Goal: Task Accomplishment & Management: Use online tool/utility

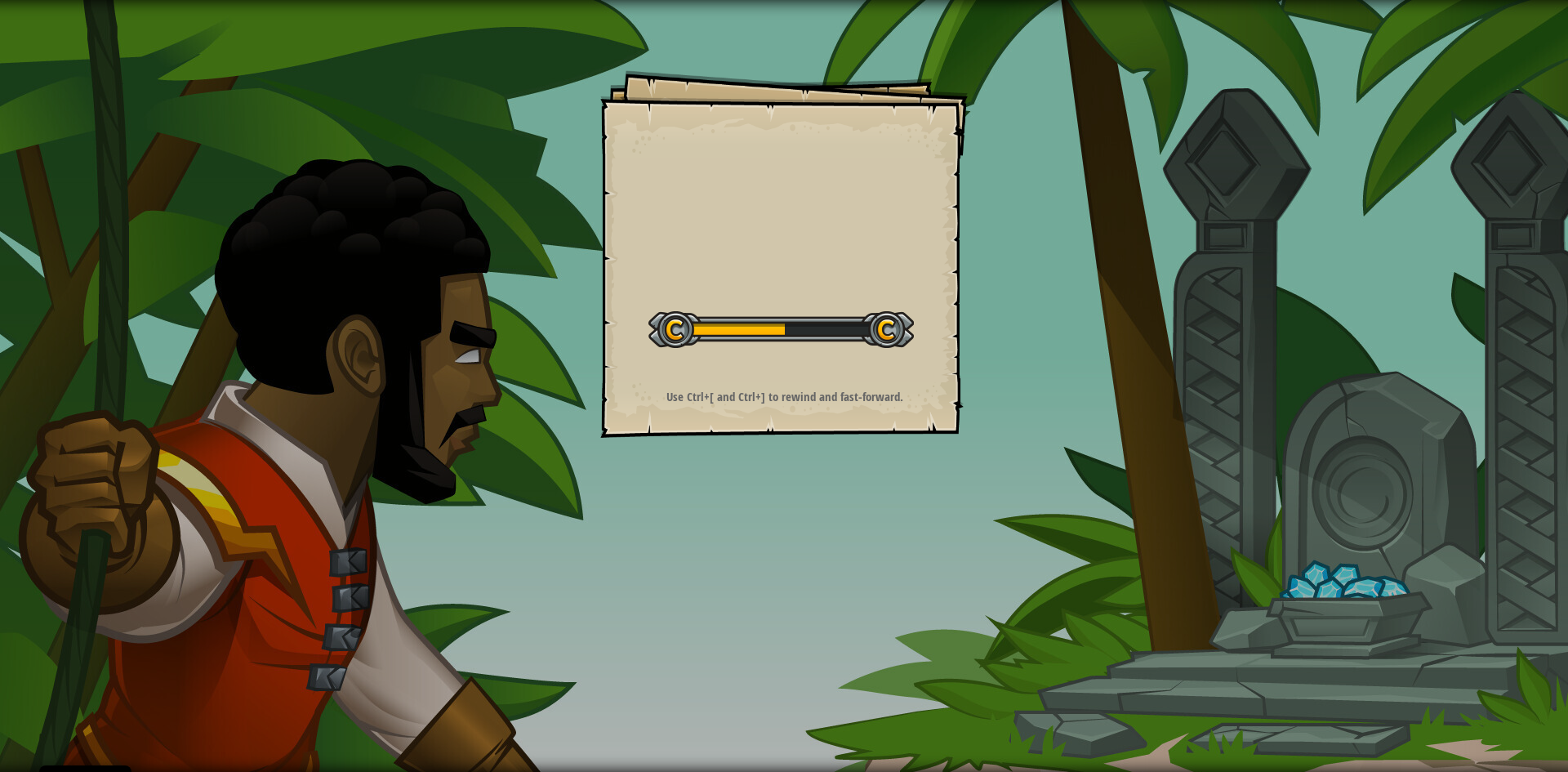
click at [739, 371] on div "Goals Start Level Error loading from server. Try refreshing the page. You'll ne…" at bounding box center [784, 254] width 368 height 368
click at [740, 371] on div "Goals Start Level Error loading from server. Try refreshing the page. You'll ne…" at bounding box center [784, 254] width 368 height 368
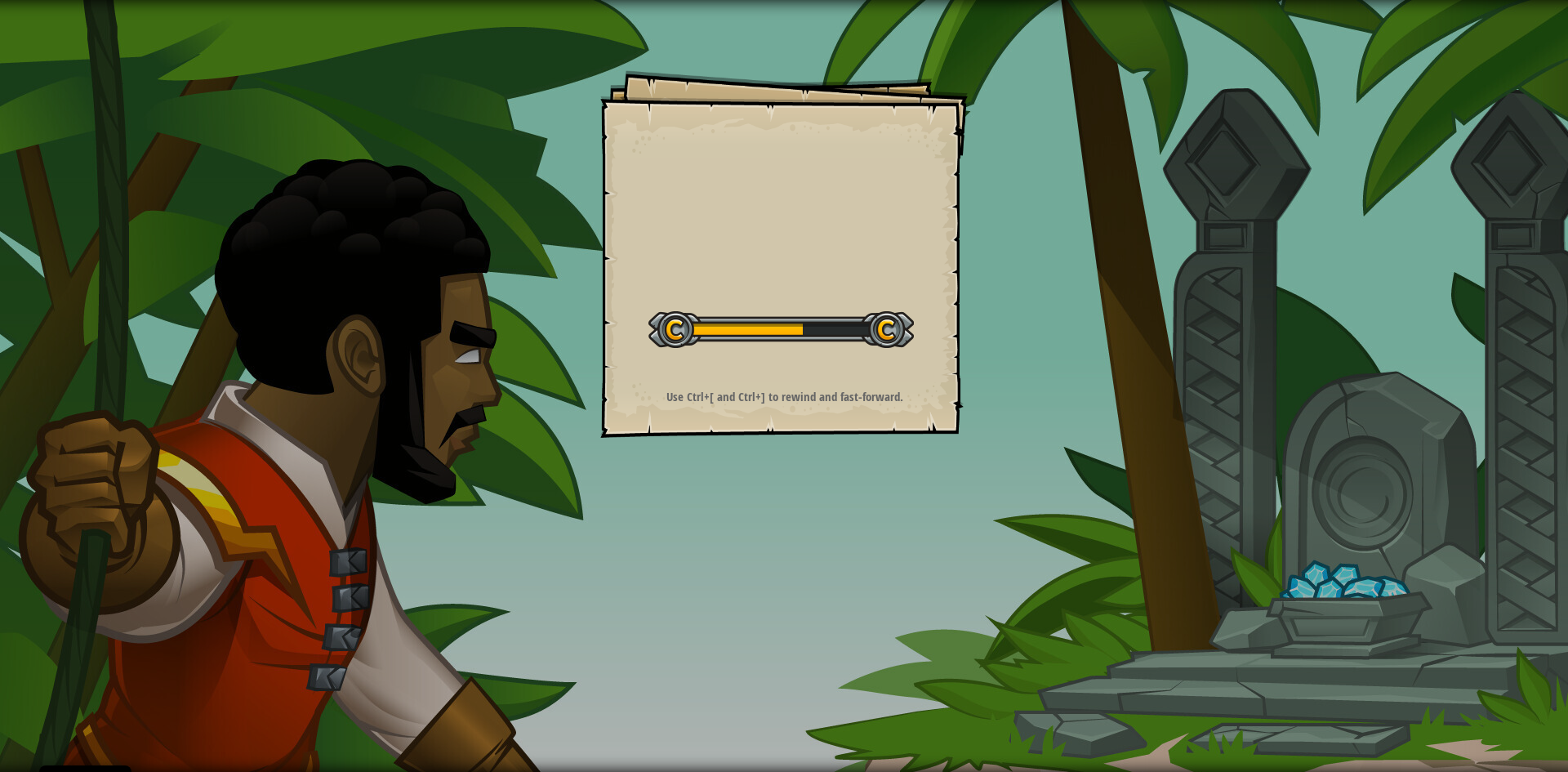
click at [740, 371] on div "Goals Start Level Error loading from server. Try refreshing the page. You'll ne…" at bounding box center [784, 254] width 368 height 368
drag, startPoint x: 741, startPoint y: 370, endPoint x: 892, endPoint y: 288, distance: 171.8
click at [904, 254] on div "Goals Start Level Error loading from server. Try refreshing the page. You'll ne…" at bounding box center [784, 254] width 368 height 368
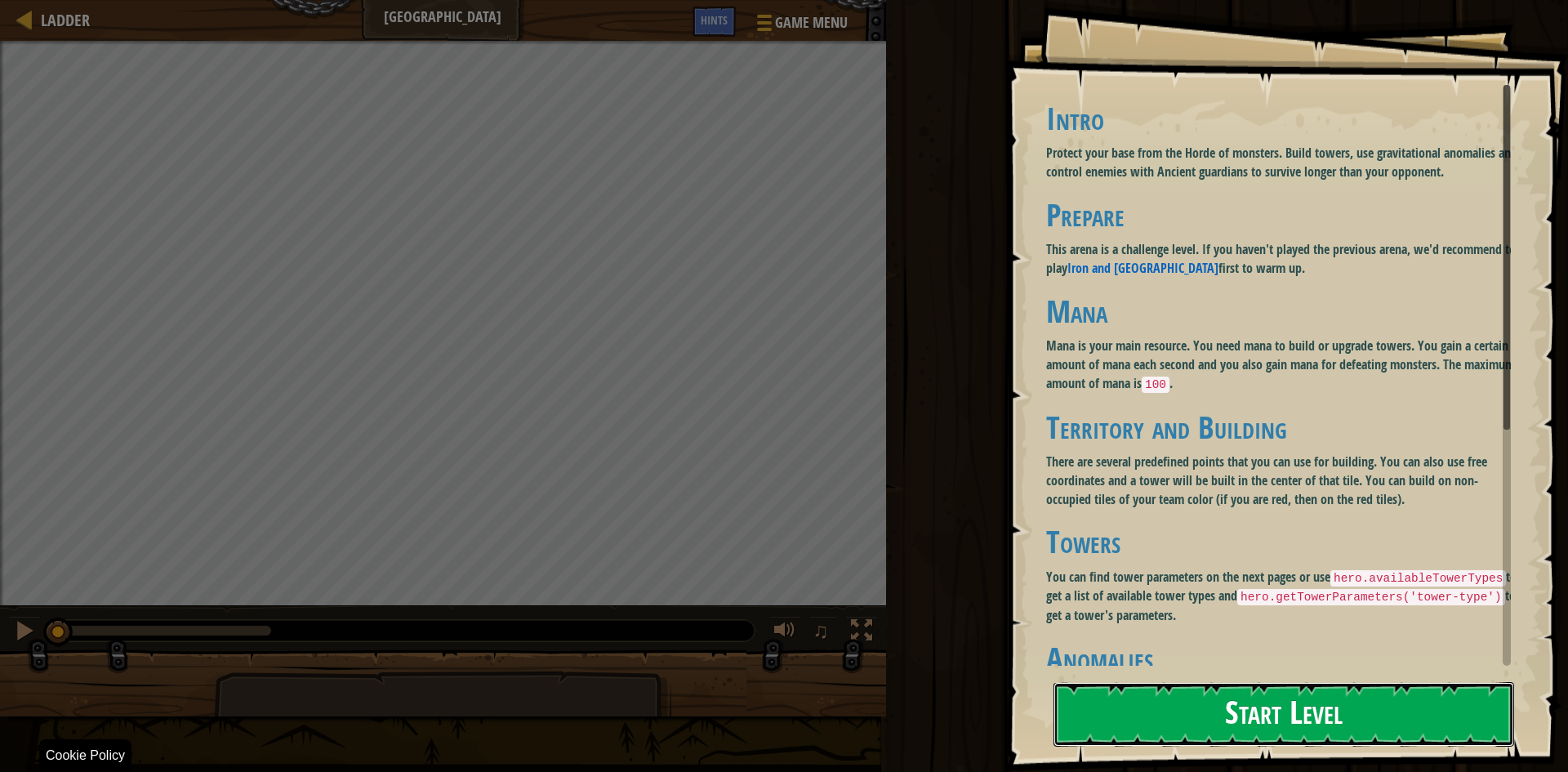
click at [1234, 730] on button "Start Level" at bounding box center [1284, 715] width 461 height 64
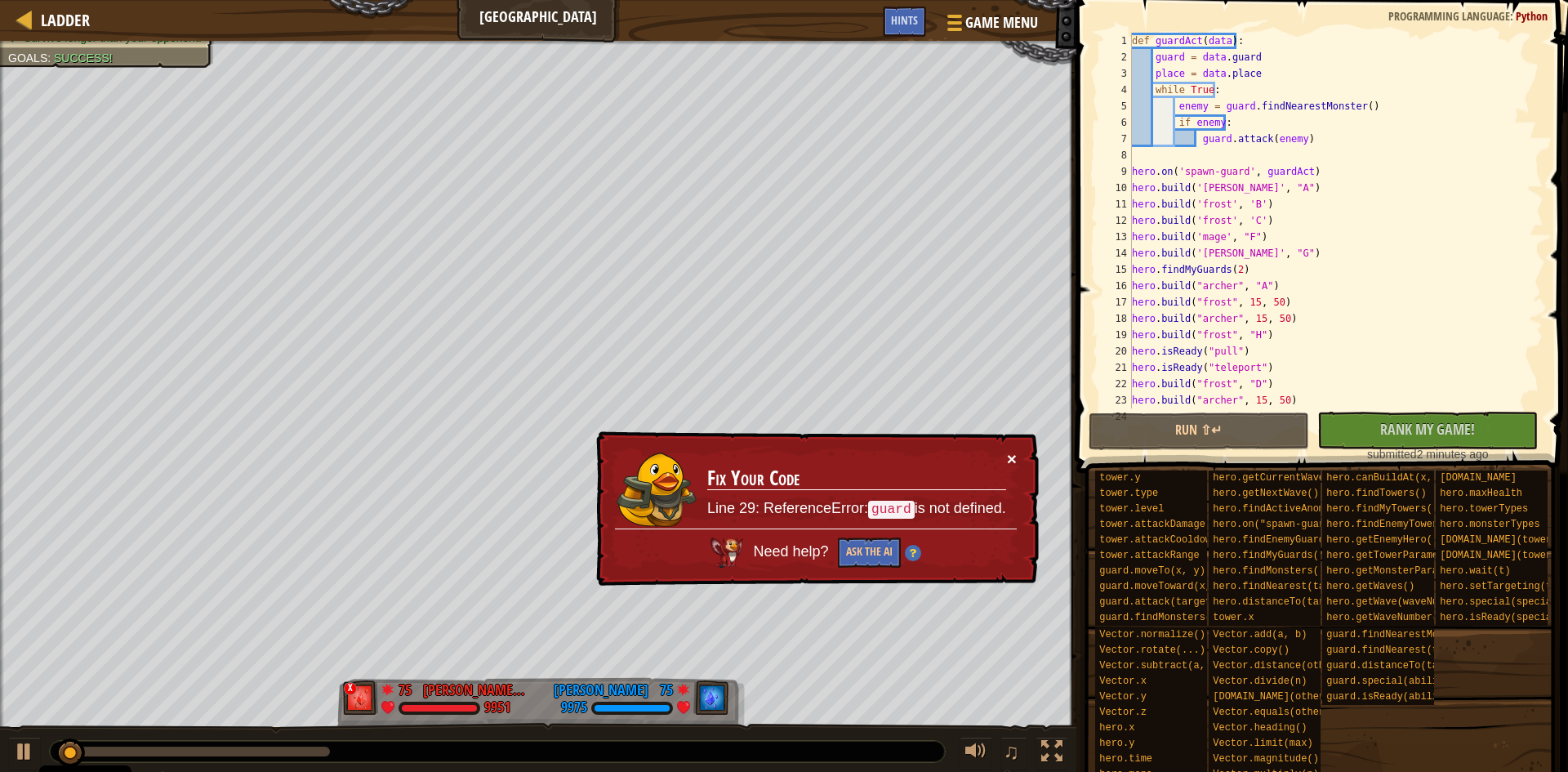
click at [1010, 451] on button "×" at bounding box center [1012, 459] width 10 height 17
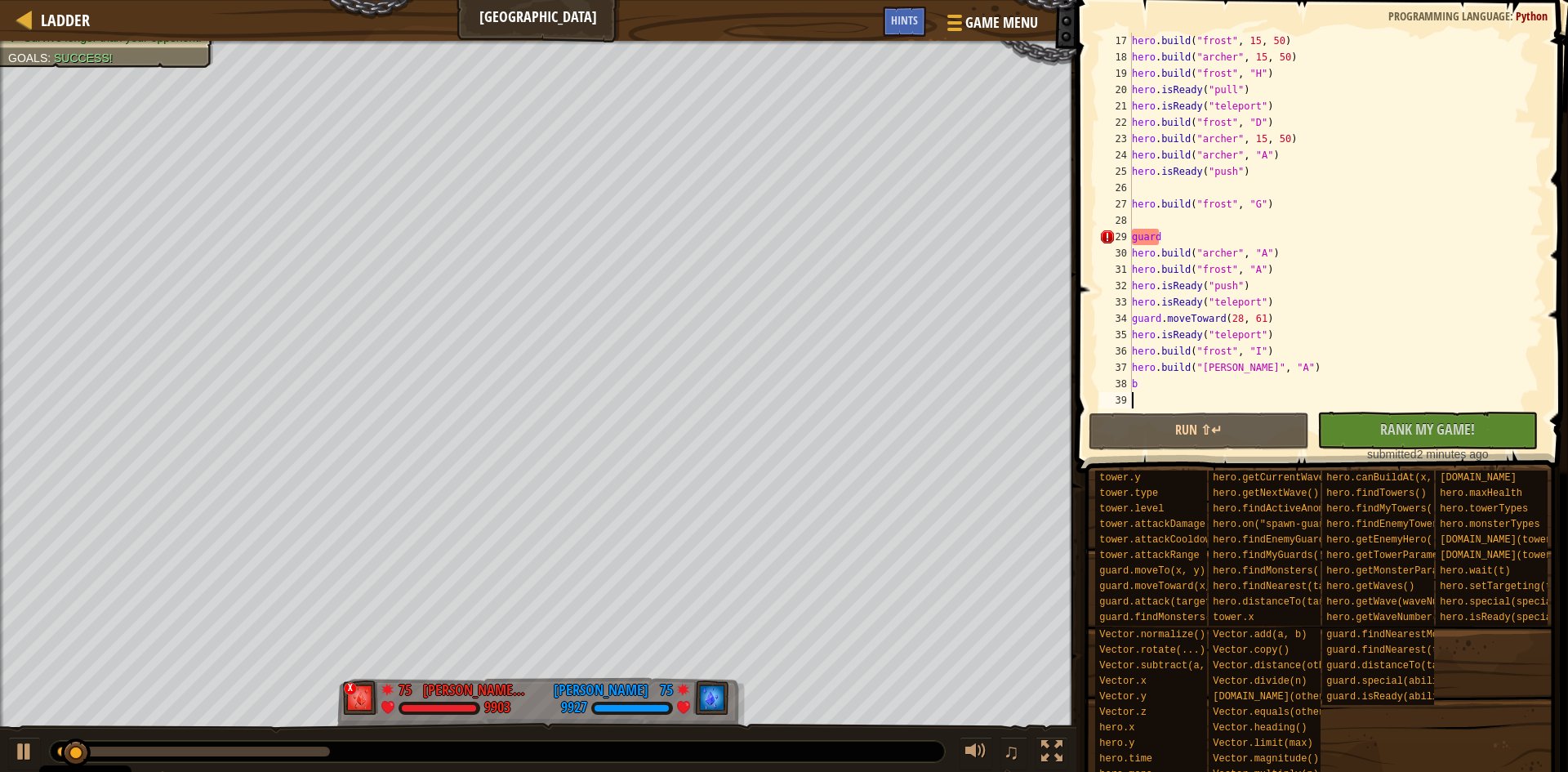
scroll to position [262, 0]
click at [1183, 380] on div "hero . build ( "frost" , 15 , 50 ) hero . build ( "archer" , 15 , 50 ) hero . b…" at bounding box center [1330, 237] width 402 height 409
type textarea "b"
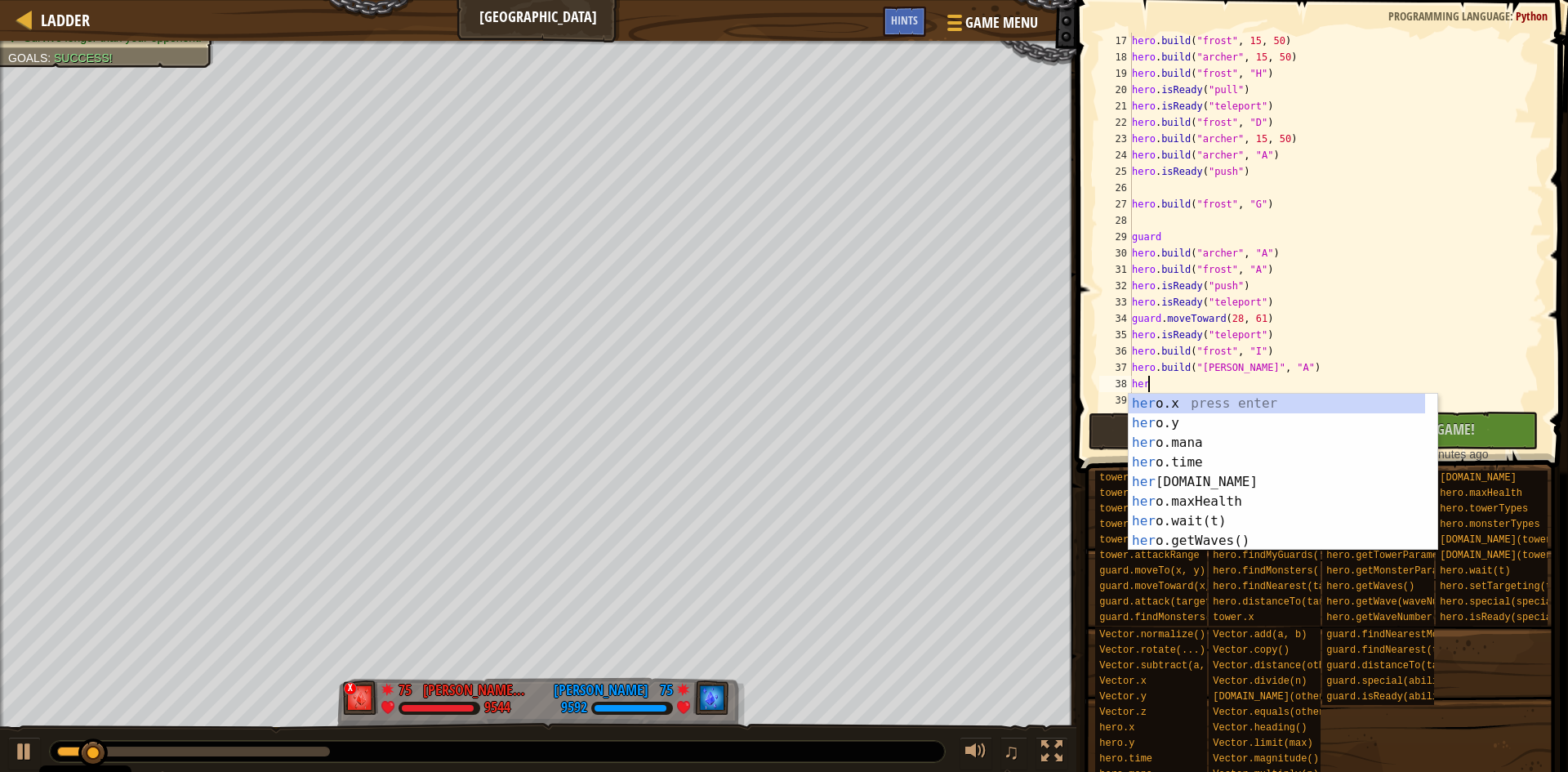
scroll to position [7, 1]
click at [1210, 495] on div "hero .x press enter hero .y press enter hero .mana press enter hero .time press…" at bounding box center [1277, 492] width 296 height 196
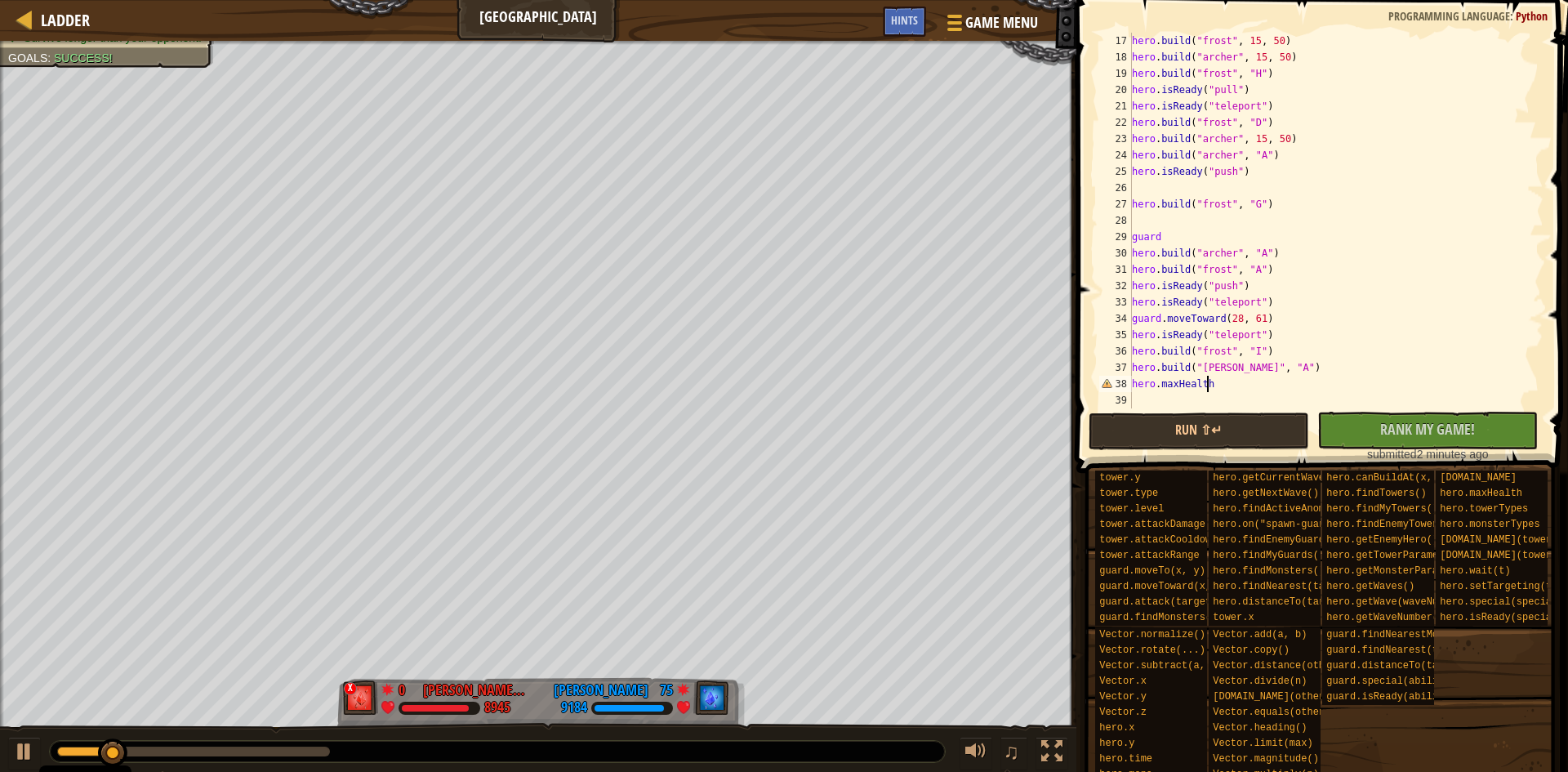
click at [1199, 387] on div "hero . build ( "frost" , 15 , 50 ) hero . build ( "archer" , 15 , 50 ) hero . b…" at bounding box center [1330, 237] width 402 height 409
click at [1226, 387] on div "hero . build ( "frost" , 15 , 50 ) hero . build ( "archer" , 15 , 50 ) hero . b…" at bounding box center [1330, 237] width 402 height 409
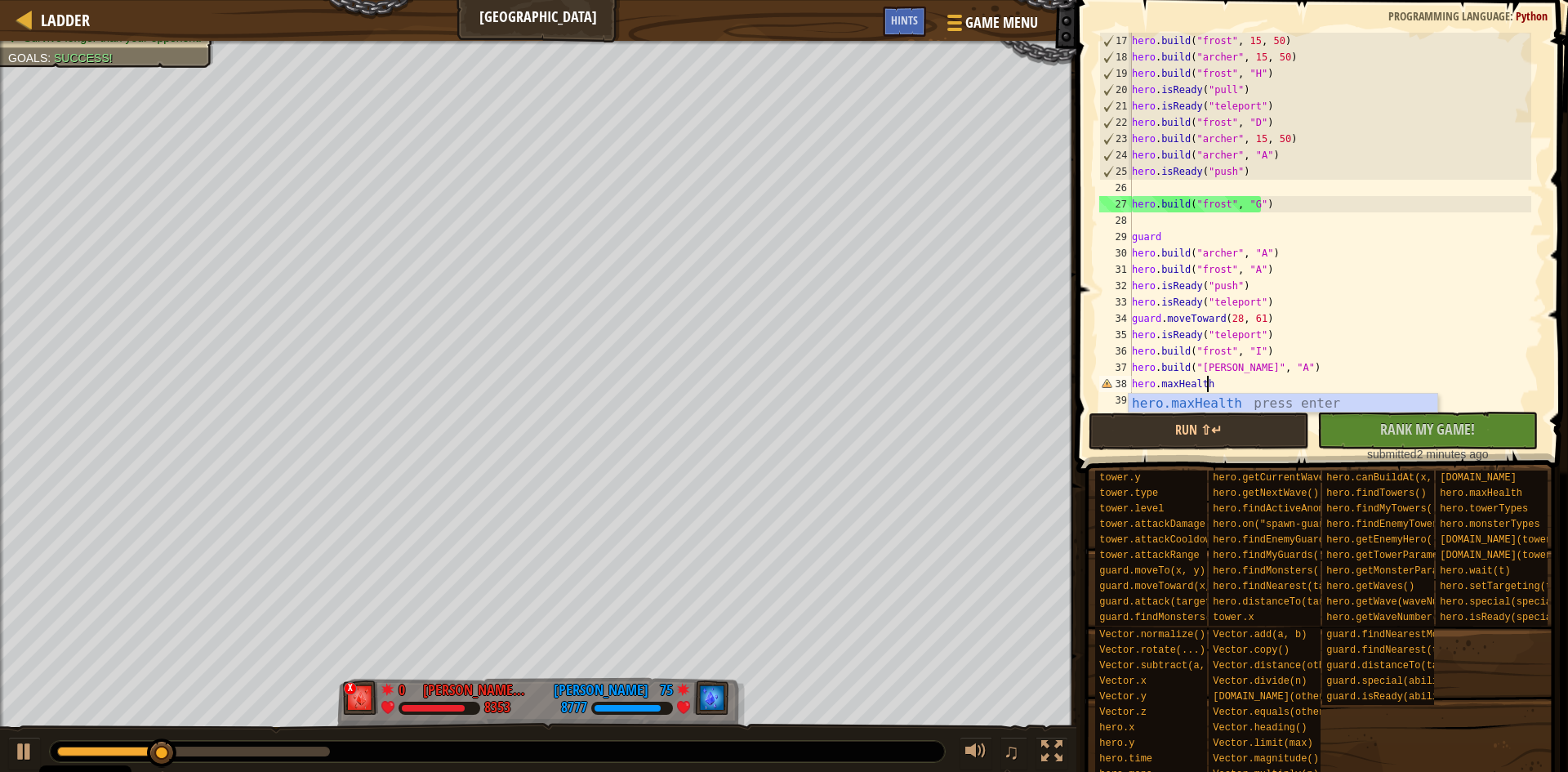
click at [1275, 205] on div "hero . build ( "frost" , 15 , 50 ) hero . build ( "archer" , 15 , 50 ) hero . b…" at bounding box center [1330, 237] width 402 height 409
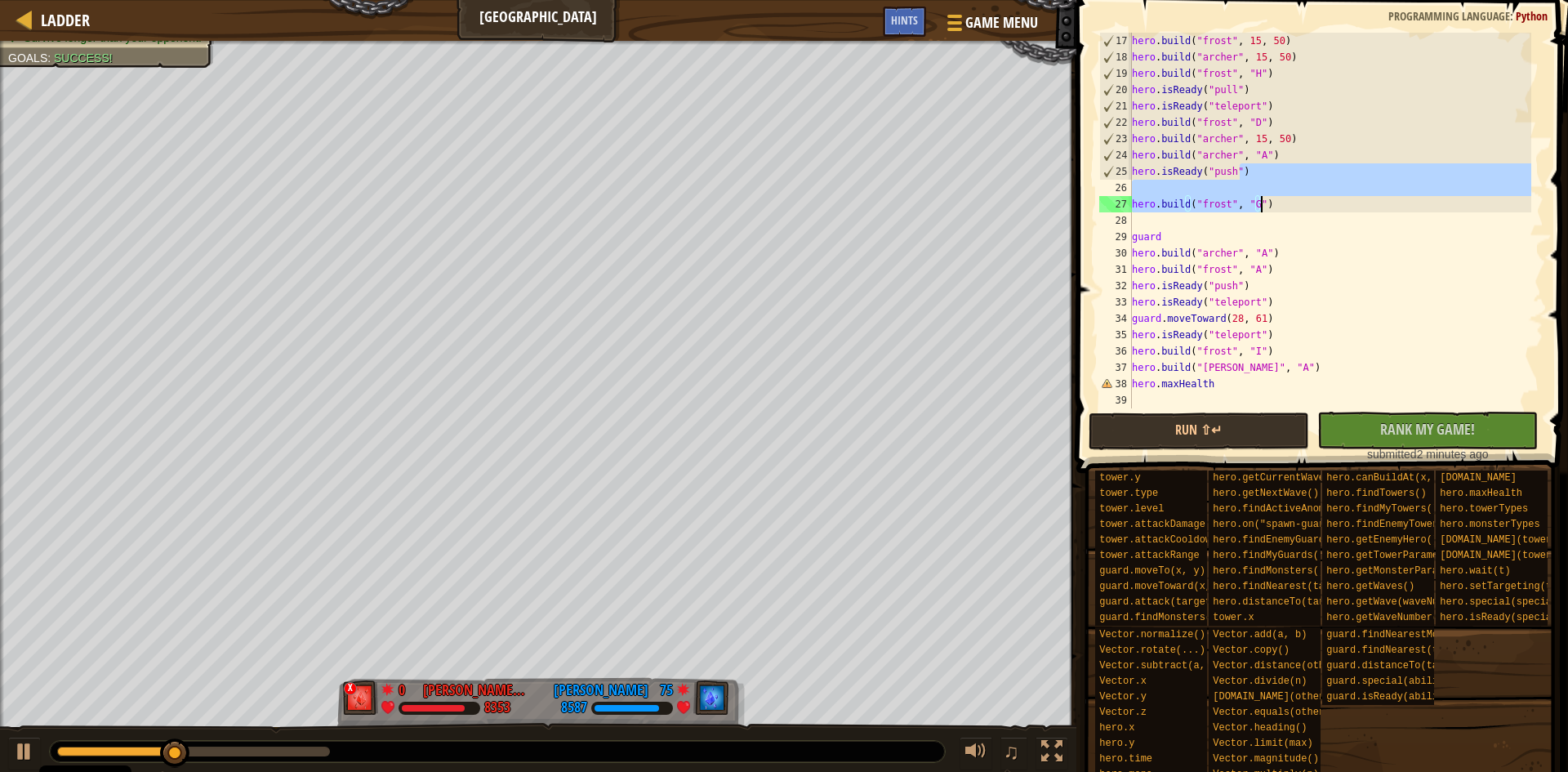
drag, startPoint x: 1272, startPoint y: 176, endPoint x: 1279, endPoint y: 209, distance: 33.7
click at [1279, 209] on div "hero . build ( "frost" , 15 , 50 ) hero . build ( "archer" , 15 , 50 ) hero . b…" at bounding box center [1330, 237] width 402 height 409
click at [1394, 332] on div "hero . build ( "frost" , 15 , 50 ) hero . build ( "archer" , 15 , 50 ) hero . b…" at bounding box center [1330, 237] width 402 height 409
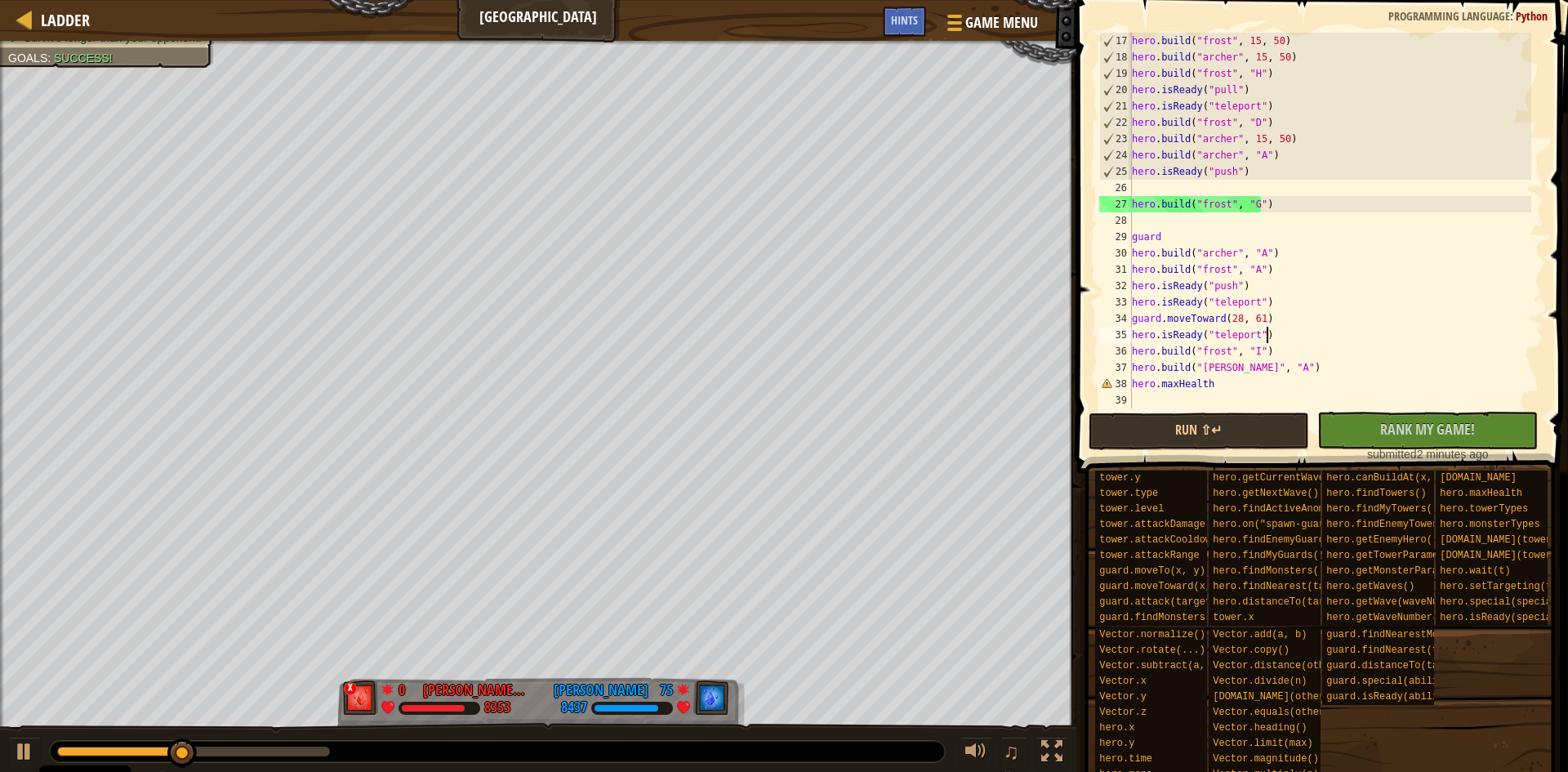
type textarea "hero.isReady("teleport")"
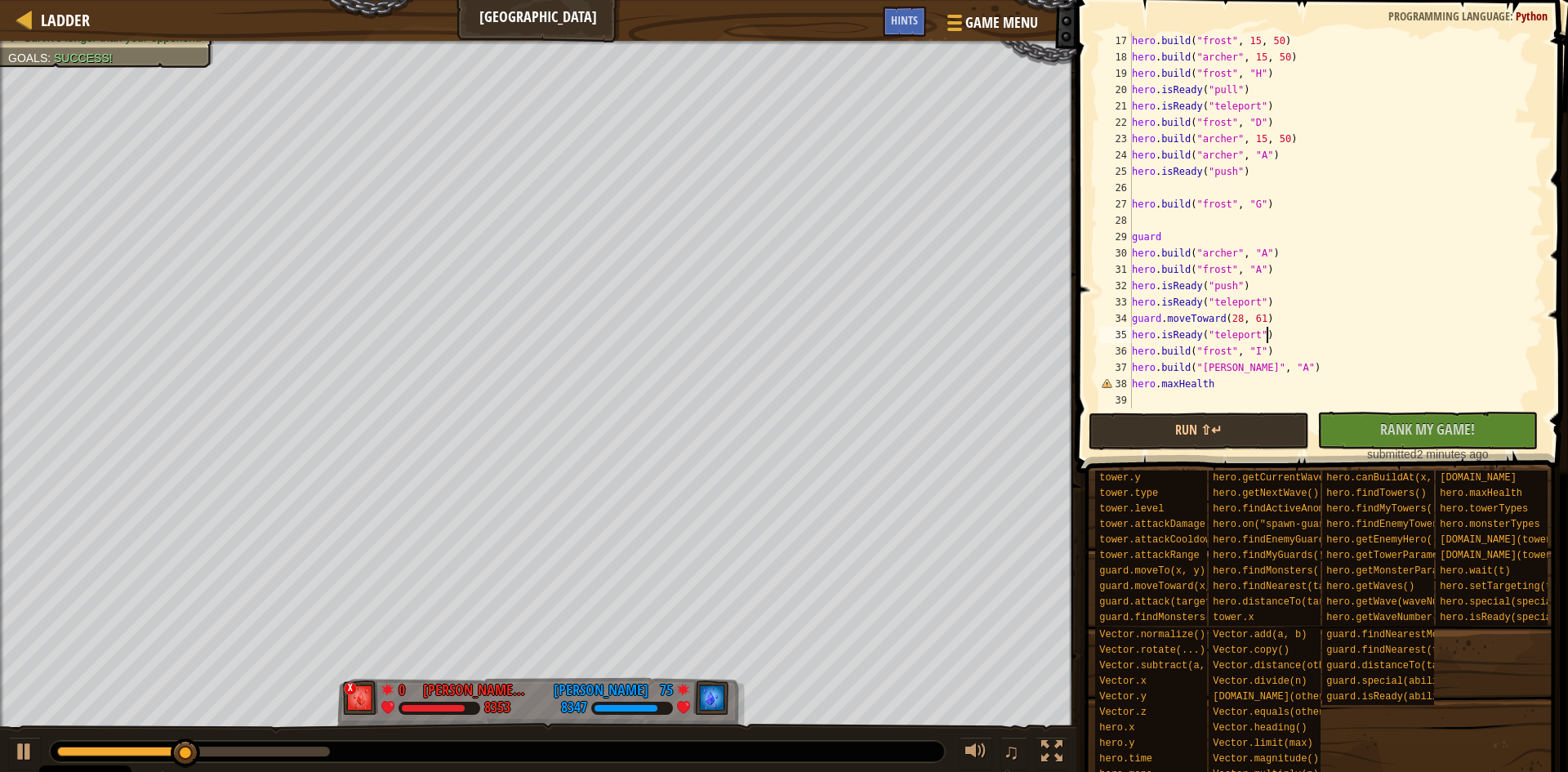
scroll to position [7, 0]
click at [1333, 176] on div "hero . build ( "frost" , 15 , 50 ) hero . build ( "archer" , 15 , 50 ) hero . b…" at bounding box center [1330, 237] width 402 height 409
drag, startPoint x: 1296, startPoint y: 44, endPoint x: 1213, endPoint y: 68, distance: 86.4
click at [1295, 40] on div "hero . build ( "frost" , 15 , 50 ) hero . build ( "archer" , 15 , 50 ) hero . b…" at bounding box center [1330, 237] width 402 height 409
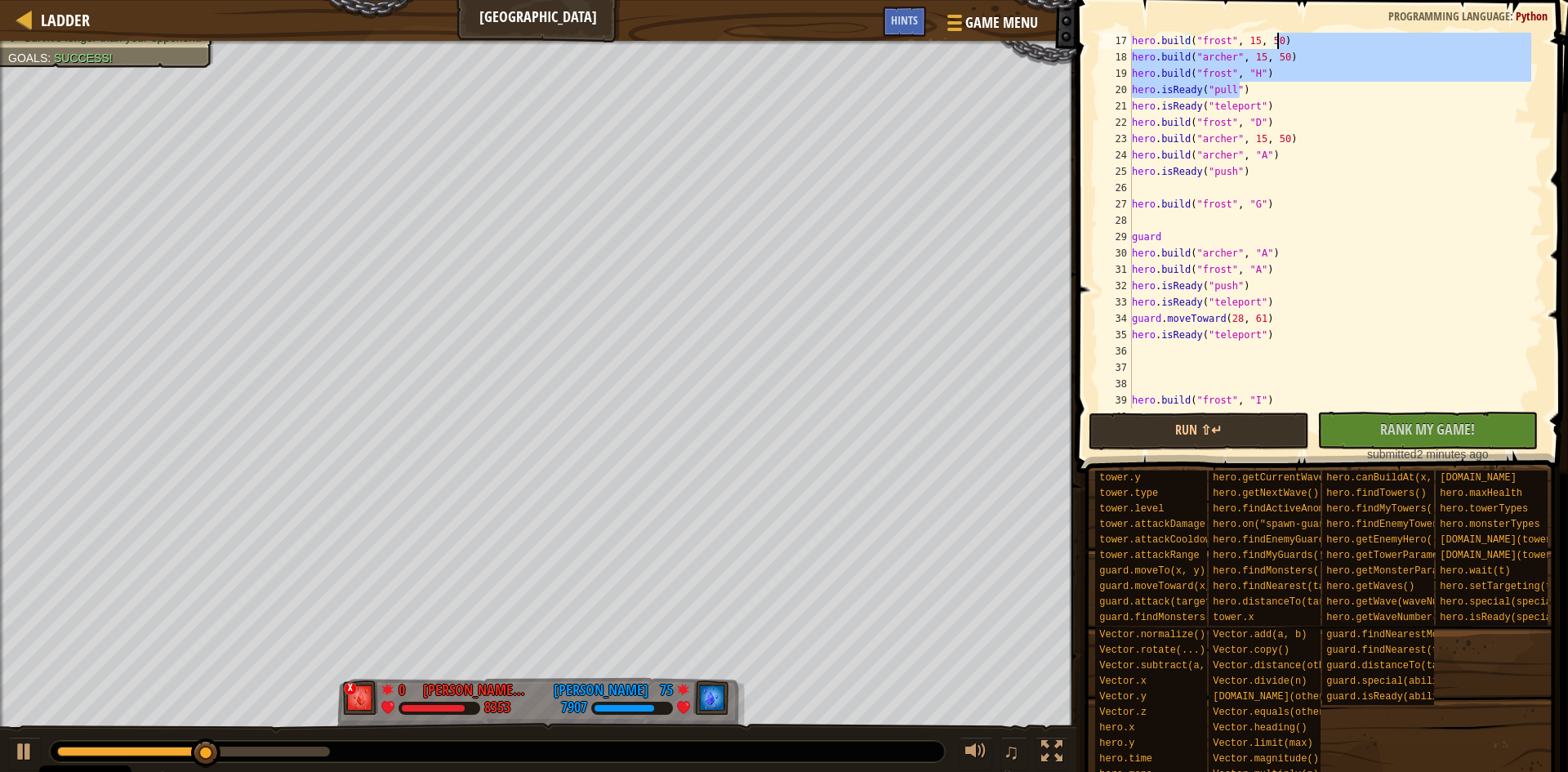
drag, startPoint x: 1213, startPoint y: 68, endPoint x: 1367, endPoint y: 176, distance: 188.1
click at [1376, 170] on div "hero . build ( "frost" , 15 , 50 ) hero . build ( "archer" , 15 , 50 ) hero . b…" at bounding box center [1330, 237] width 402 height 409
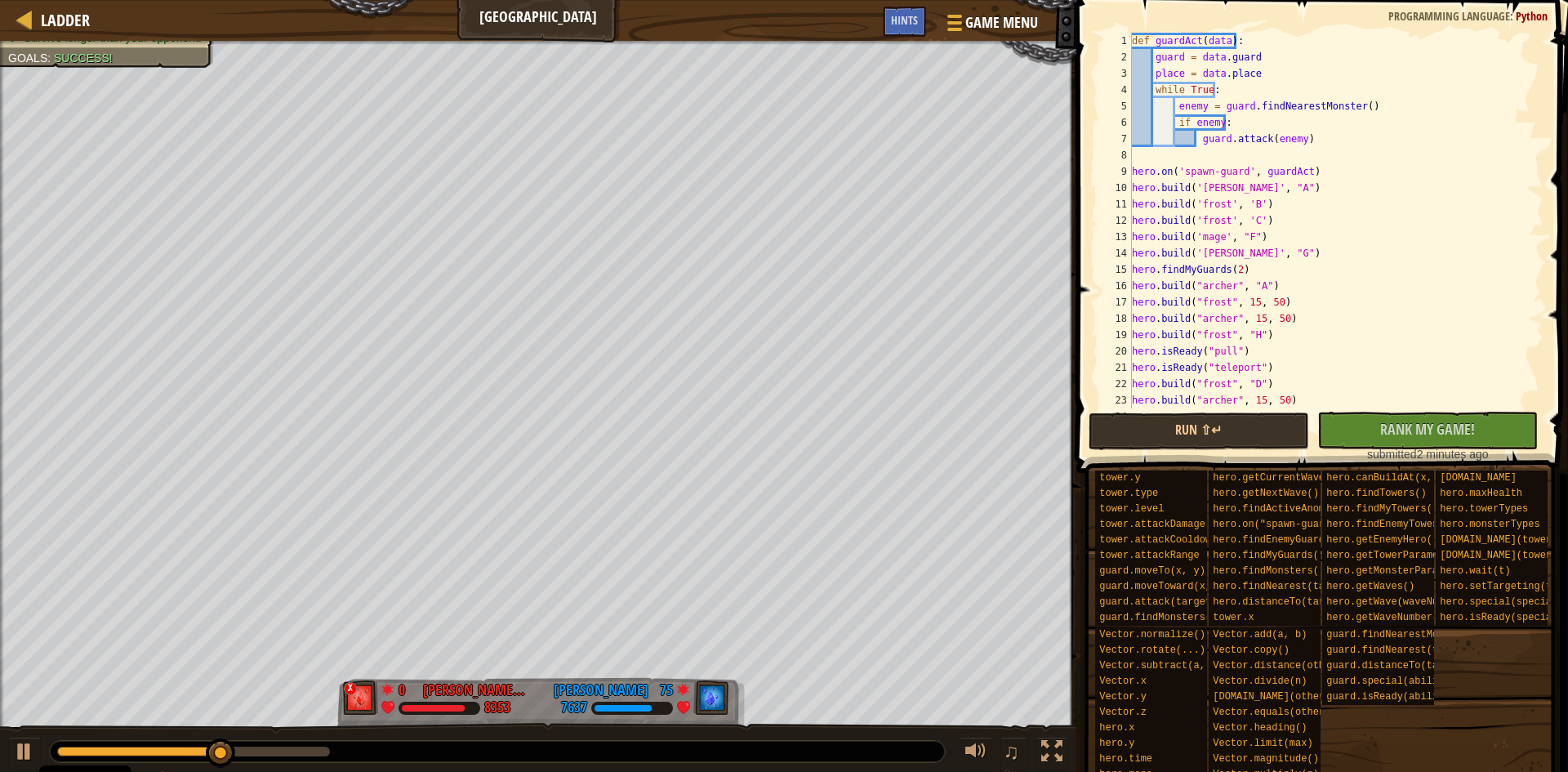
scroll to position [0, 0]
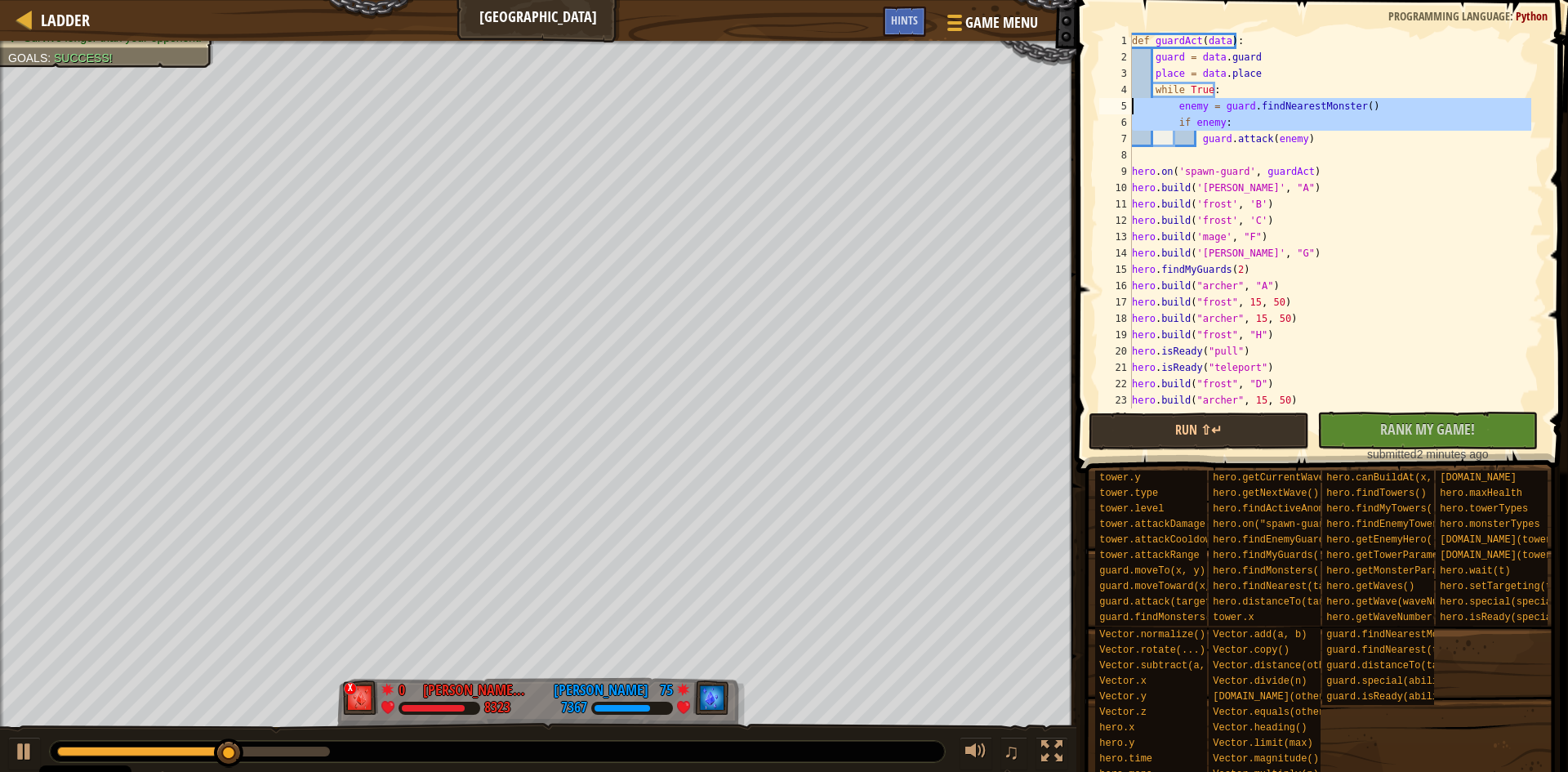
drag, startPoint x: 1149, startPoint y: 62, endPoint x: 1357, endPoint y: 195, distance: 246.9
click at [1237, 134] on div "hero.isReady("push") 1 2 3 4 5 6 7 8 9 10 11 12 13 14 15 16 17 18 19 20 21 22 2…" at bounding box center [1319, 221] width 448 height 376
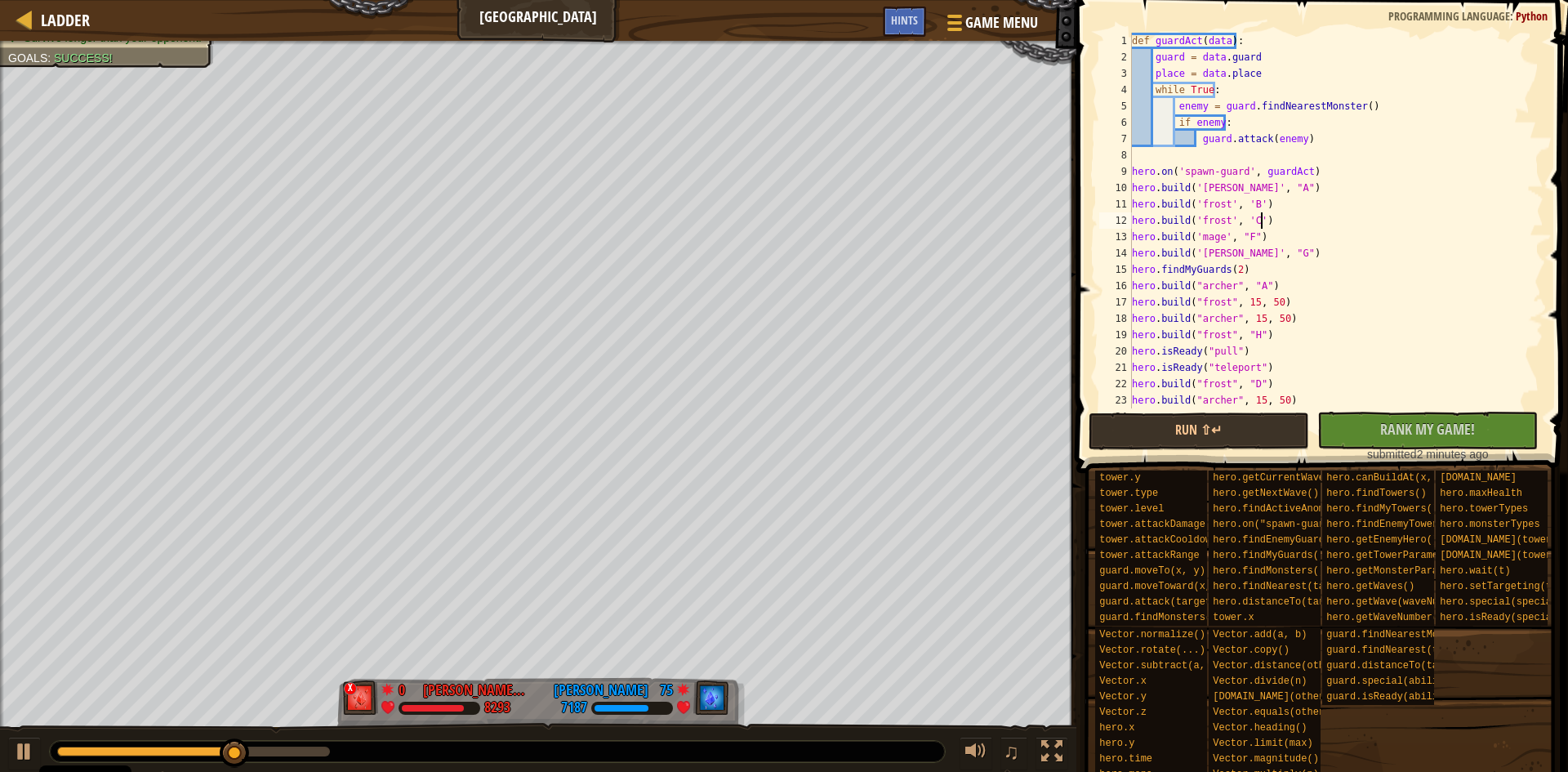
click at [1377, 214] on div "def guardAct ( data ) : guard = data . guard place = data . place while True : …" at bounding box center [1330, 237] width 402 height 409
drag, startPoint x: 1198, startPoint y: 264, endPoint x: 1236, endPoint y: 252, distance: 39.8
click at [1198, 275] on div "def guardAct ( data ) : guard = data . guard place = data . place while True : …" at bounding box center [1330, 237] width 402 height 409
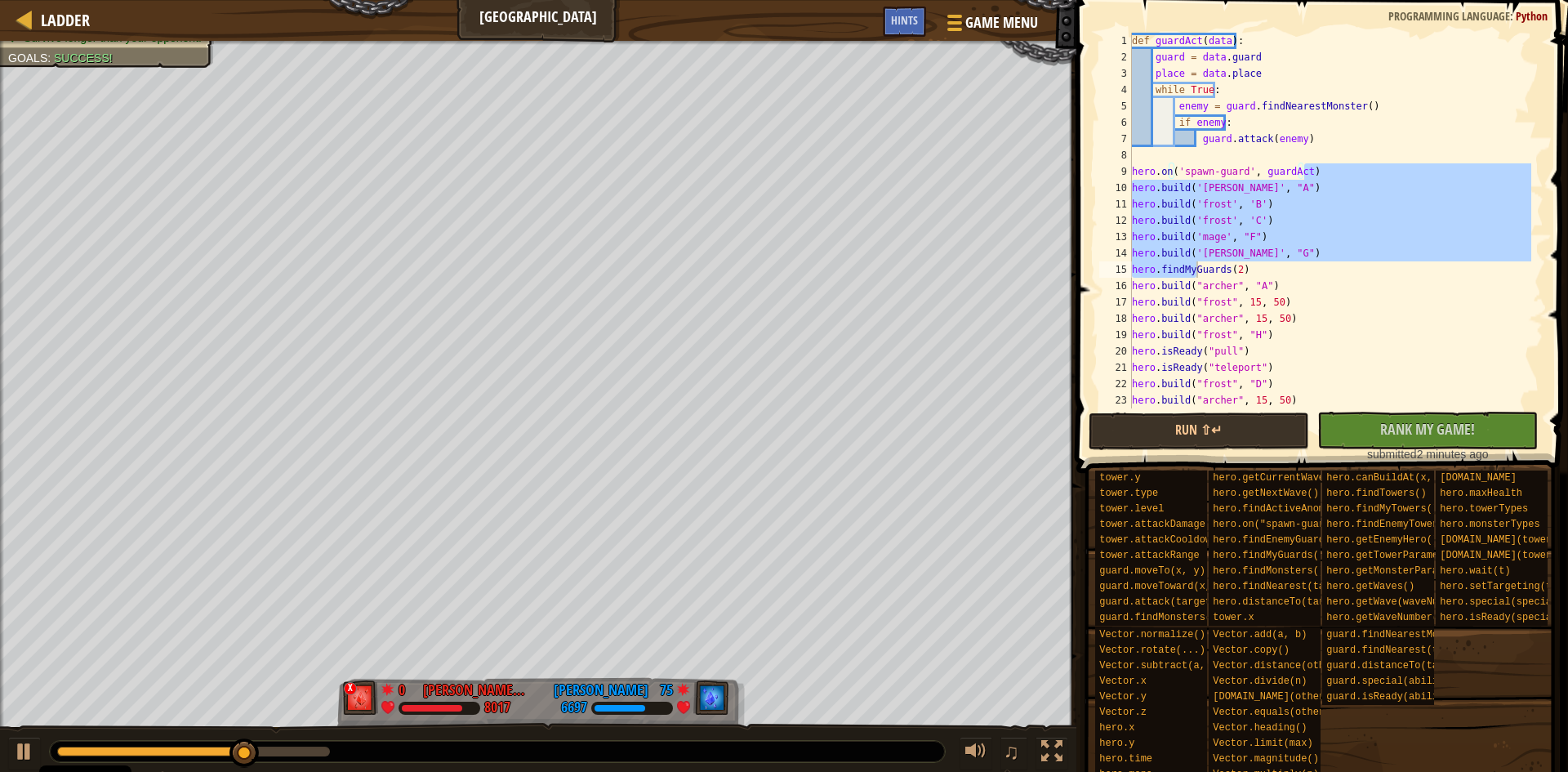
click at [1401, 381] on div "def guardAct ( data ) : guard = data . guard place = data . place while True : …" at bounding box center [1330, 237] width 402 height 409
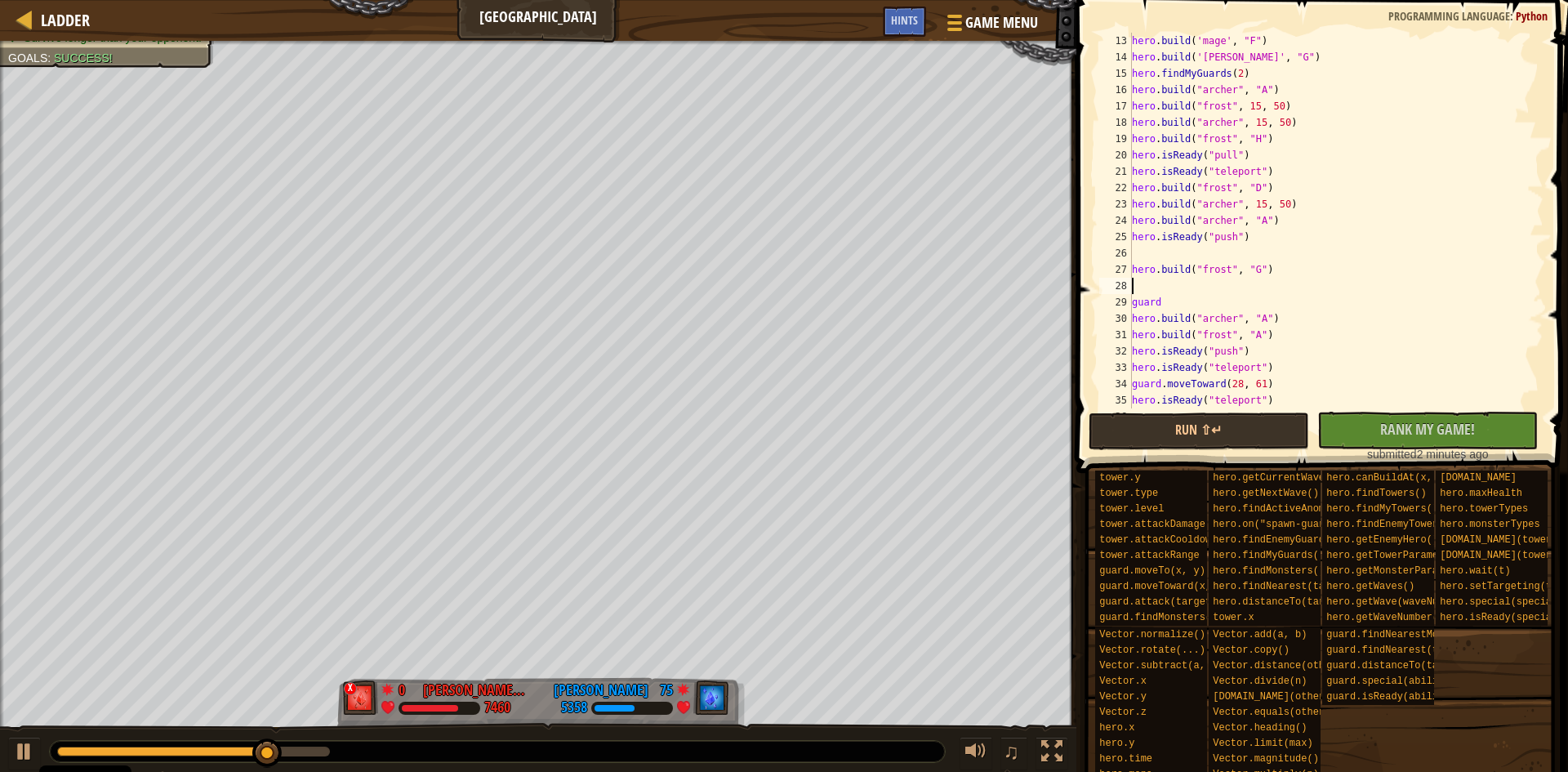
drag, startPoint x: 1184, startPoint y: 358, endPoint x: 1234, endPoint y: 259, distance: 110.9
click at [1194, 235] on div "hero . build ( 'mage' , "F" ) hero . build ( 'archer' , "G" ) hero . findMyGuar…" at bounding box center [1330, 237] width 402 height 409
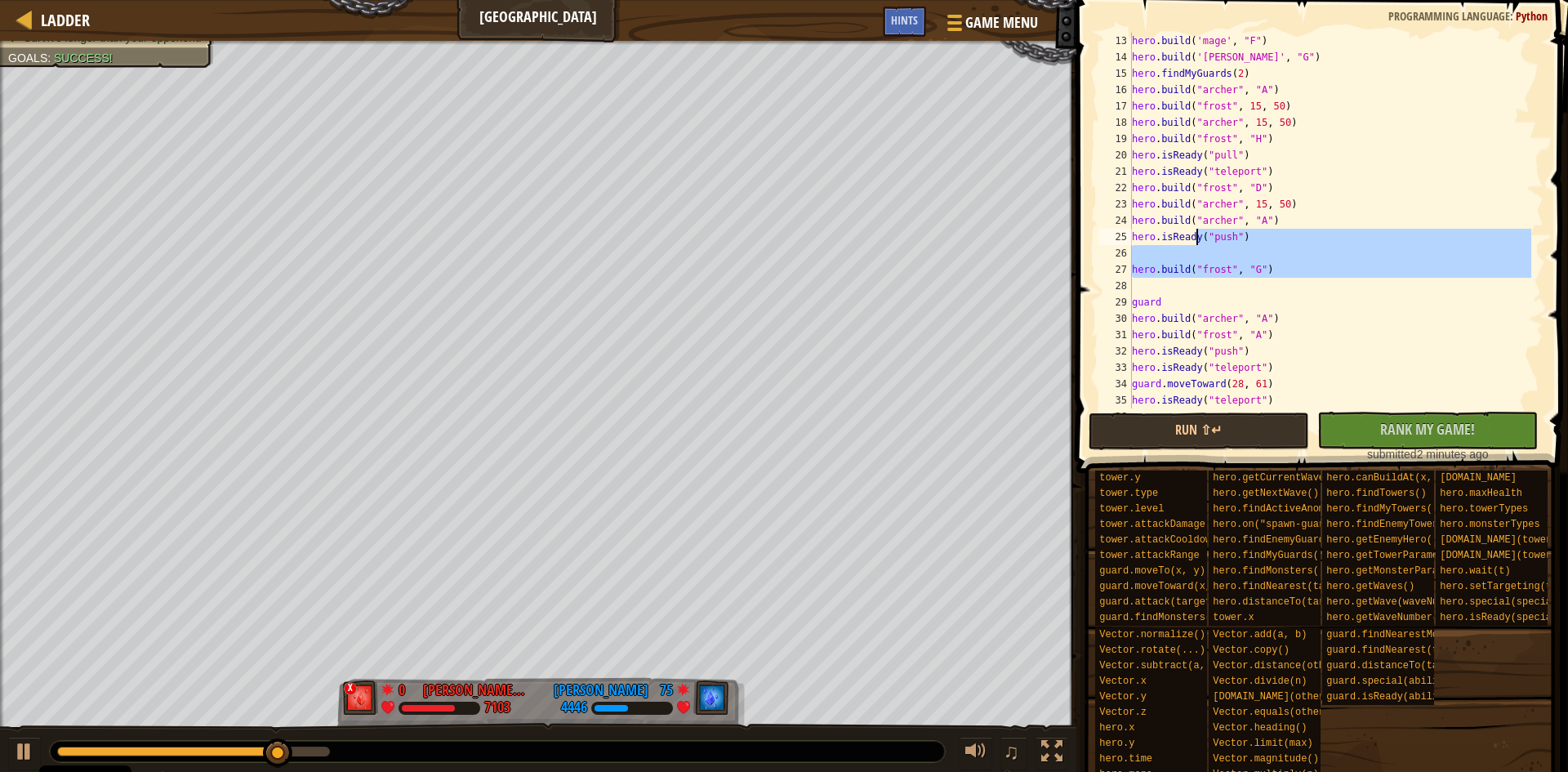
scroll to position [196, 0]
click at [1376, 337] on div "hero . build ( 'mage' , "F" ) hero . build ( 'archer' , "G" ) hero . findMyGuar…" at bounding box center [1330, 237] width 402 height 409
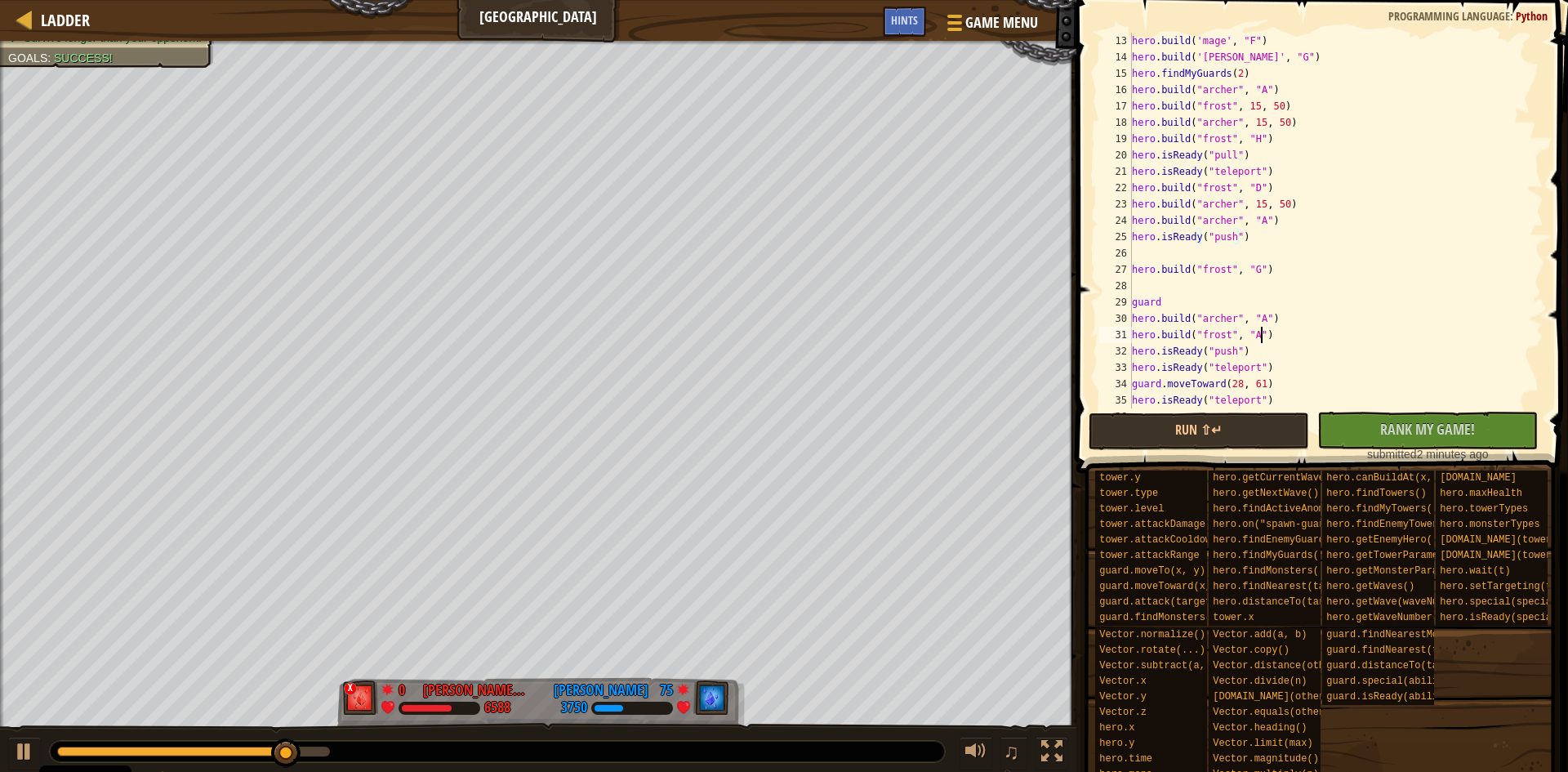
type textarea "hero.build("frost", "A")"
click at [1158, 290] on div "hero . build ( 'mage' , "F" ) hero . build ( 'archer' , "G" ) hero . findMyGuar…" at bounding box center [1330, 237] width 402 height 409
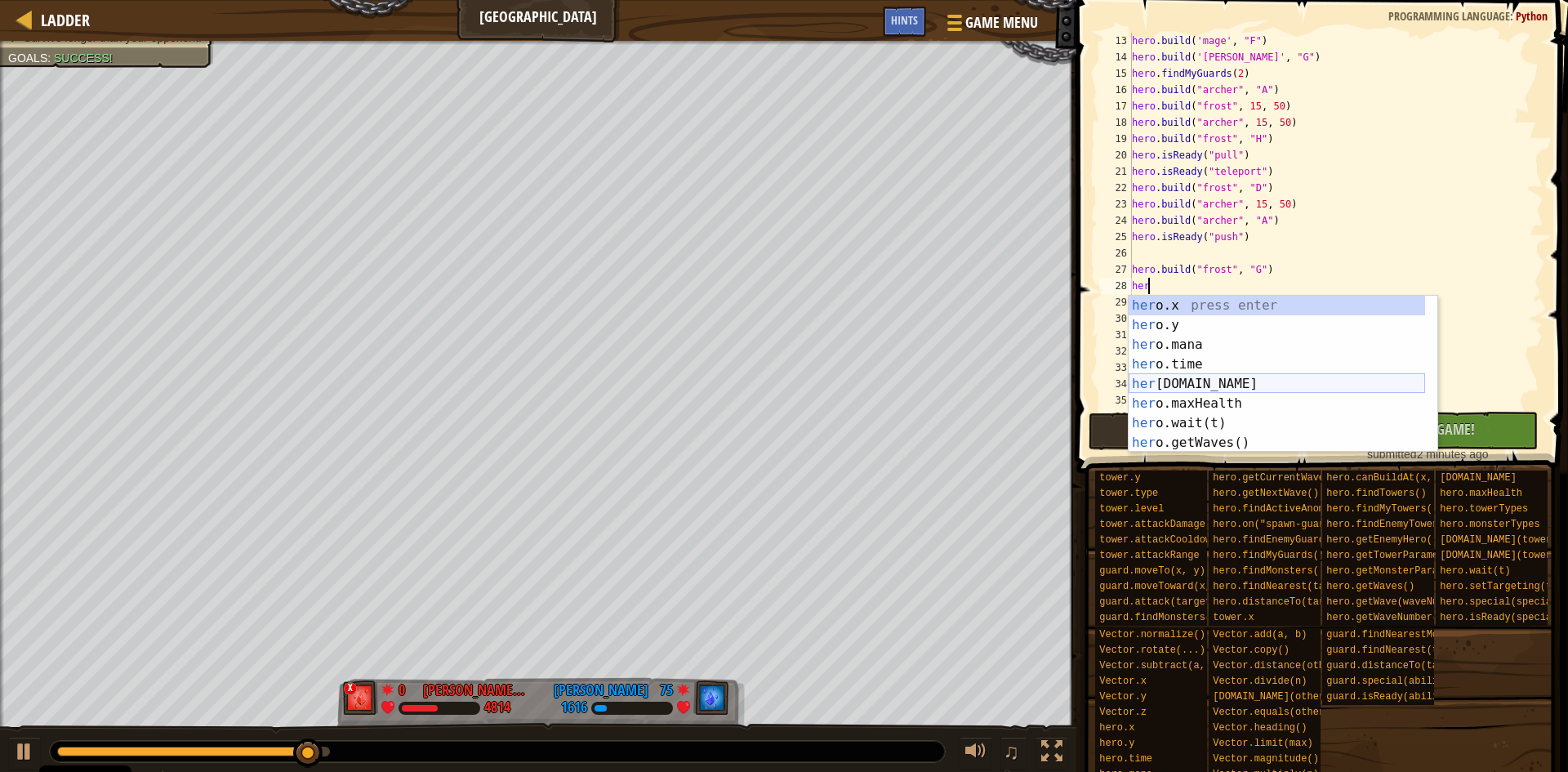
click at [1174, 398] on div "her o.x press enter her o.y press enter her o.mana press enter her o.time press…" at bounding box center [1277, 394] width 296 height 196
click at [1176, 399] on div "hero . build ( 'mage' , "F" ) hero . build ( 'archer' , "G" ) hero . findMyGuar…" at bounding box center [1330, 237] width 402 height 409
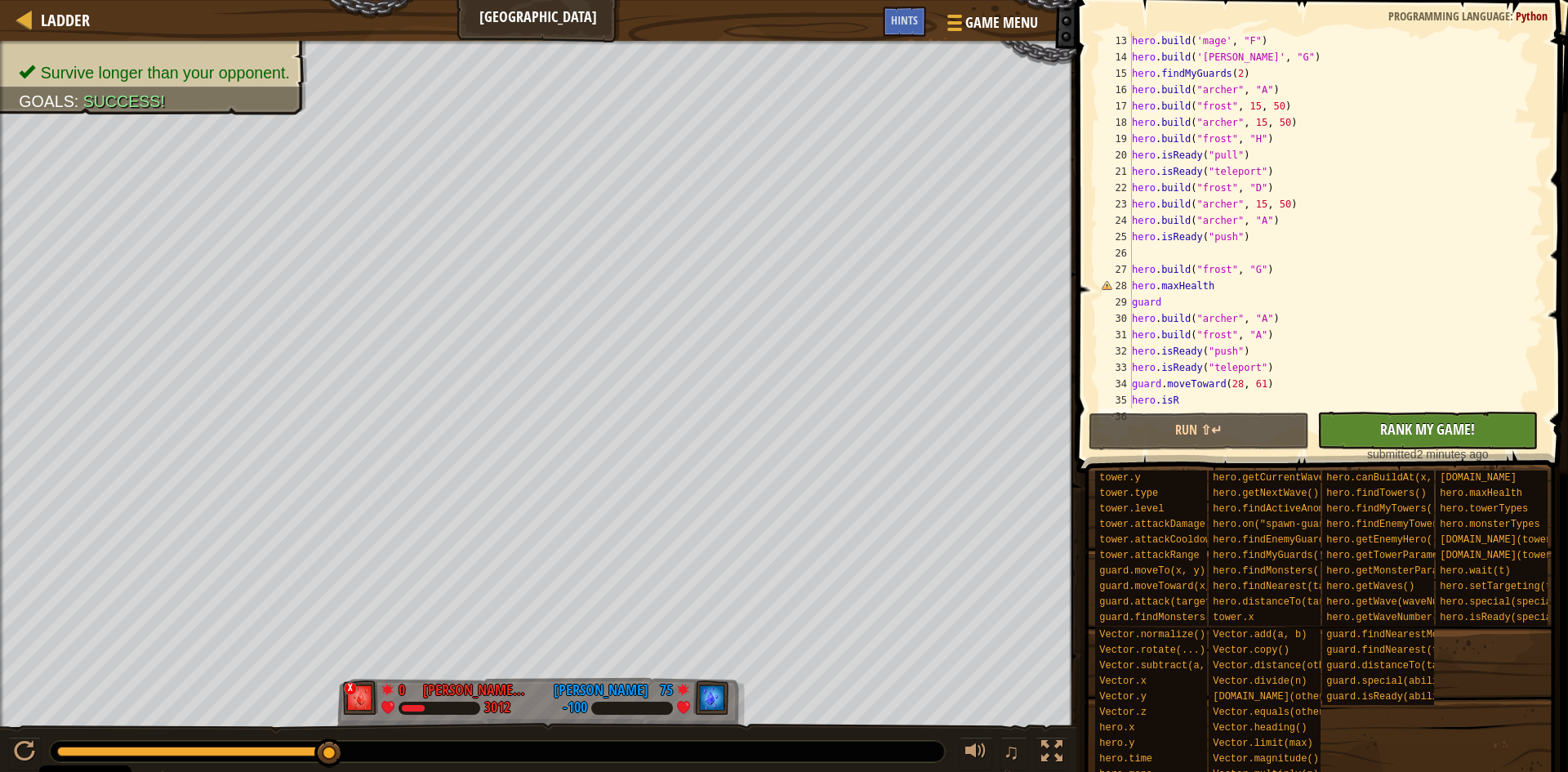
click at [1228, 291] on div "hero . build ( 'mage' , "F" ) hero . build ( 'archer' , "G" ) hero . findMyGuar…" at bounding box center [1330, 237] width 402 height 409
type textarea "hero.maxHealth"
click at [1478, 443] on button "No New Code to Rank Rank My Game! Submitting... Submitted for Ranking Failed to…" at bounding box center [1428, 430] width 221 height 37
click at [1478, 438] on div "No New Code to Rank Rank My Game! Submitting... Submitted for Ranking Failed to…" at bounding box center [1419, 430] width 221 height 37
click at [20, 6] on div "Ladder Tundra Tower Game Menu Done Hints" at bounding box center [538, 20] width 1076 height 41
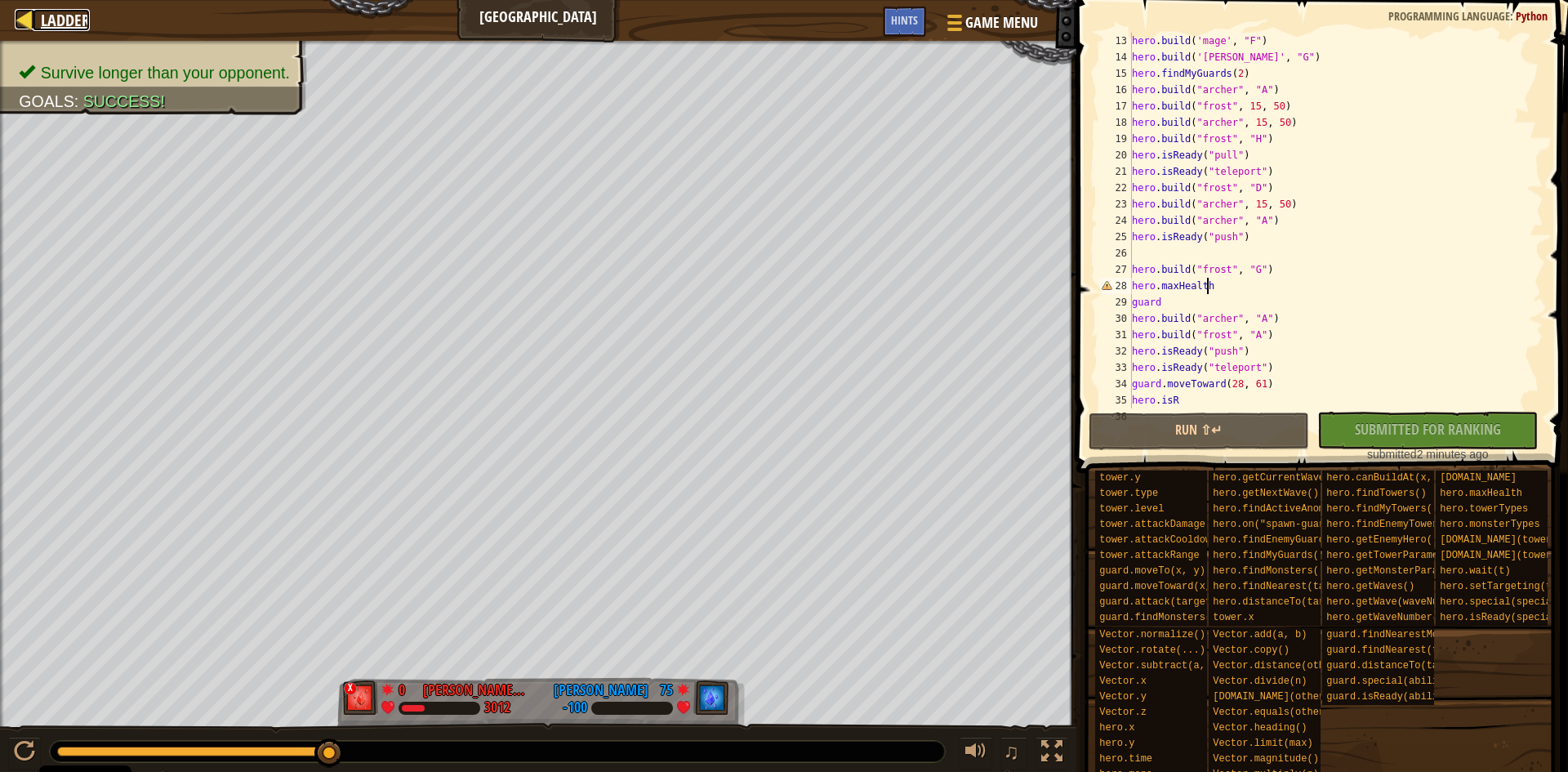
click at [31, 12] on div at bounding box center [24, 18] width 20 height 20
click at [39, 16] on link "Ladder" at bounding box center [62, 19] width 57 height 22
drag, startPoint x: 39, startPoint y: 16, endPoint x: 80, endPoint y: -5, distance: 46.1
click at [42, 16] on link "Ladder" at bounding box center [62, 19] width 57 height 22
click at [43, 16] on span "Ladder" at bounding box center [65, 19] width 49 height 22
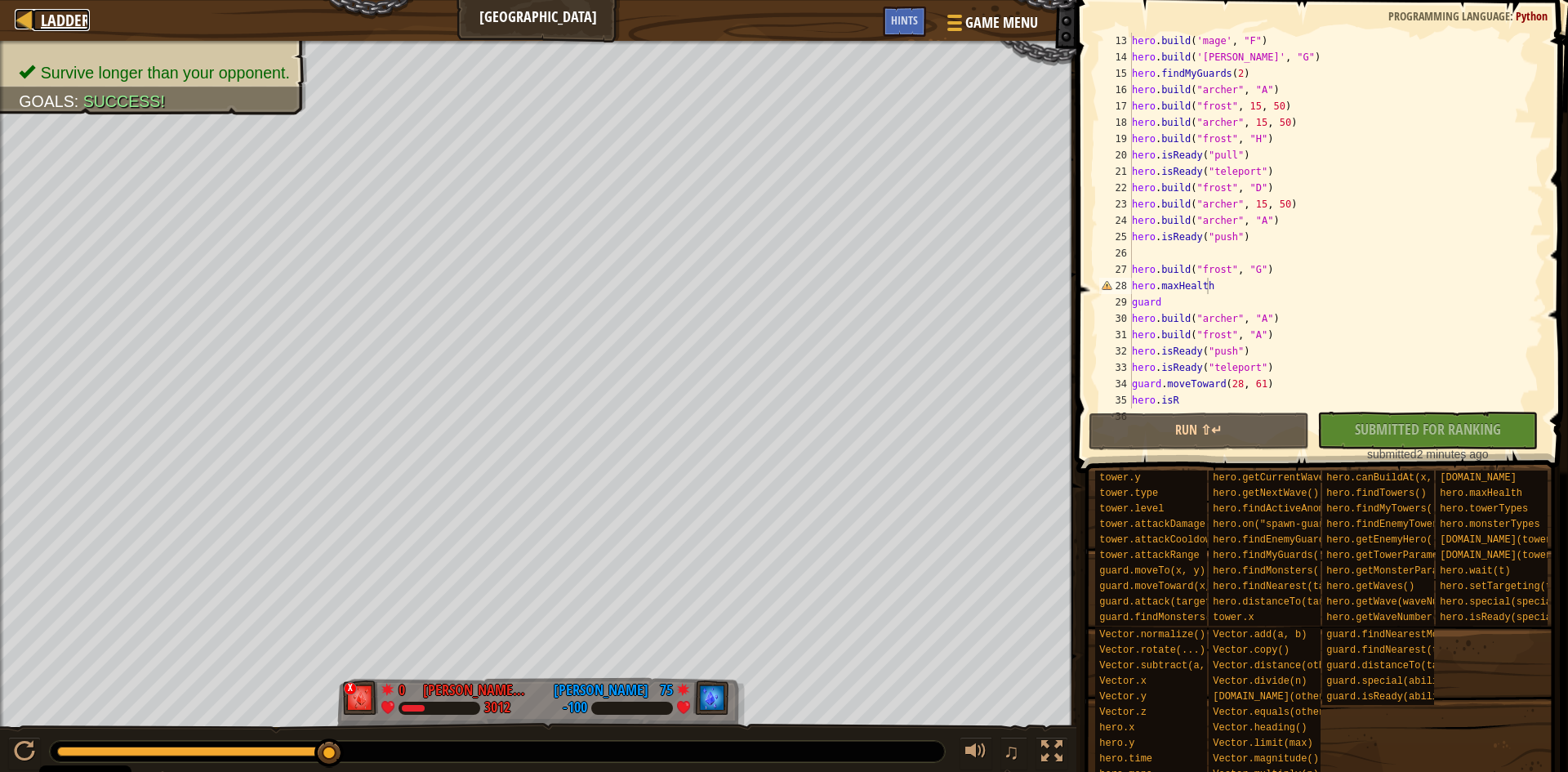
click at [43, 16] on span "Ladder" at bounding box center [65, 19] width 49 height 22
click at [80, 0] on html "Cookie Policy CodeCombat uses a few essential and non-essential cookies. Privac…" at bounding box center [784, 0] width 1568 height 0
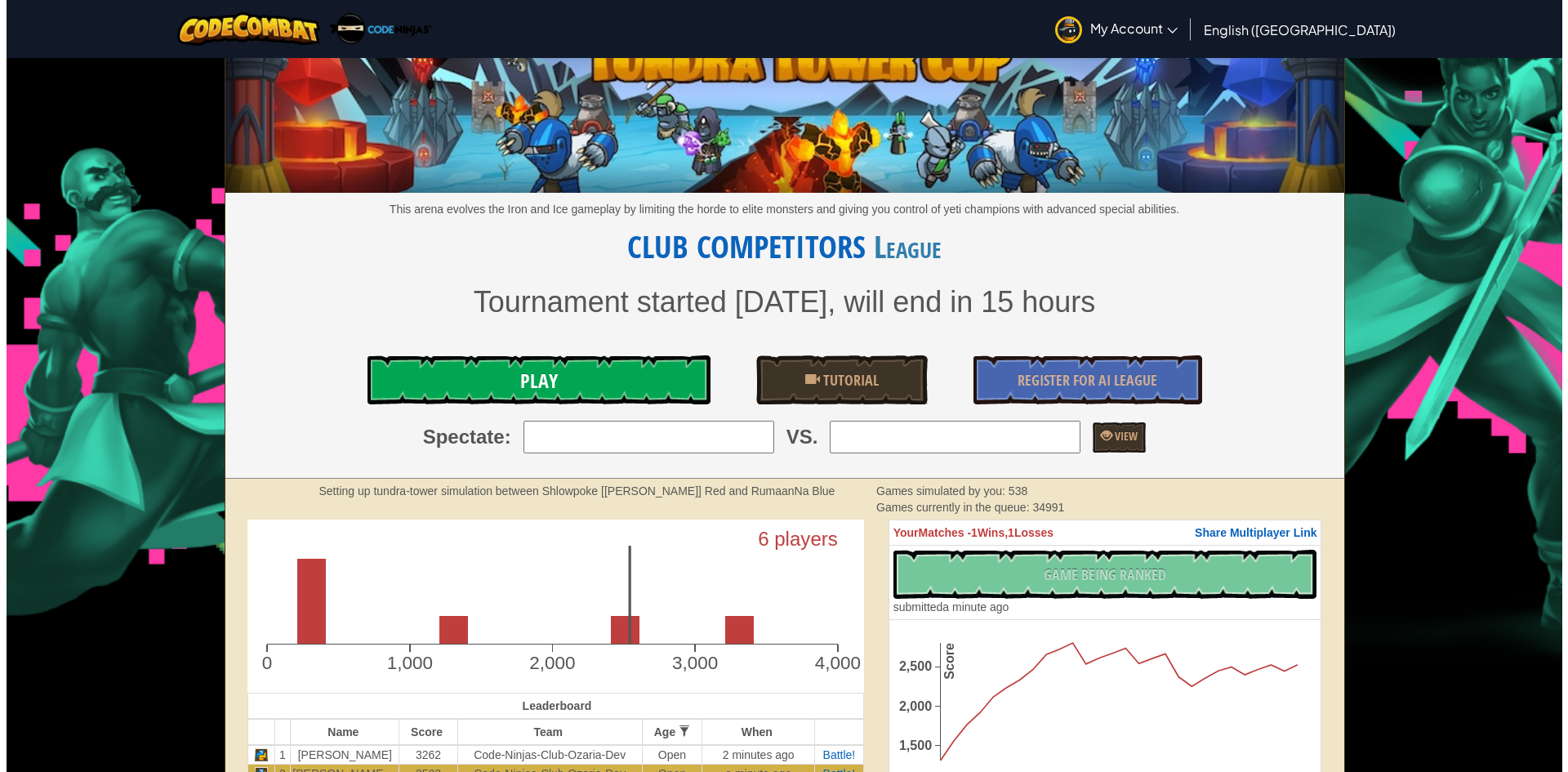
scroll to position [55, 0]
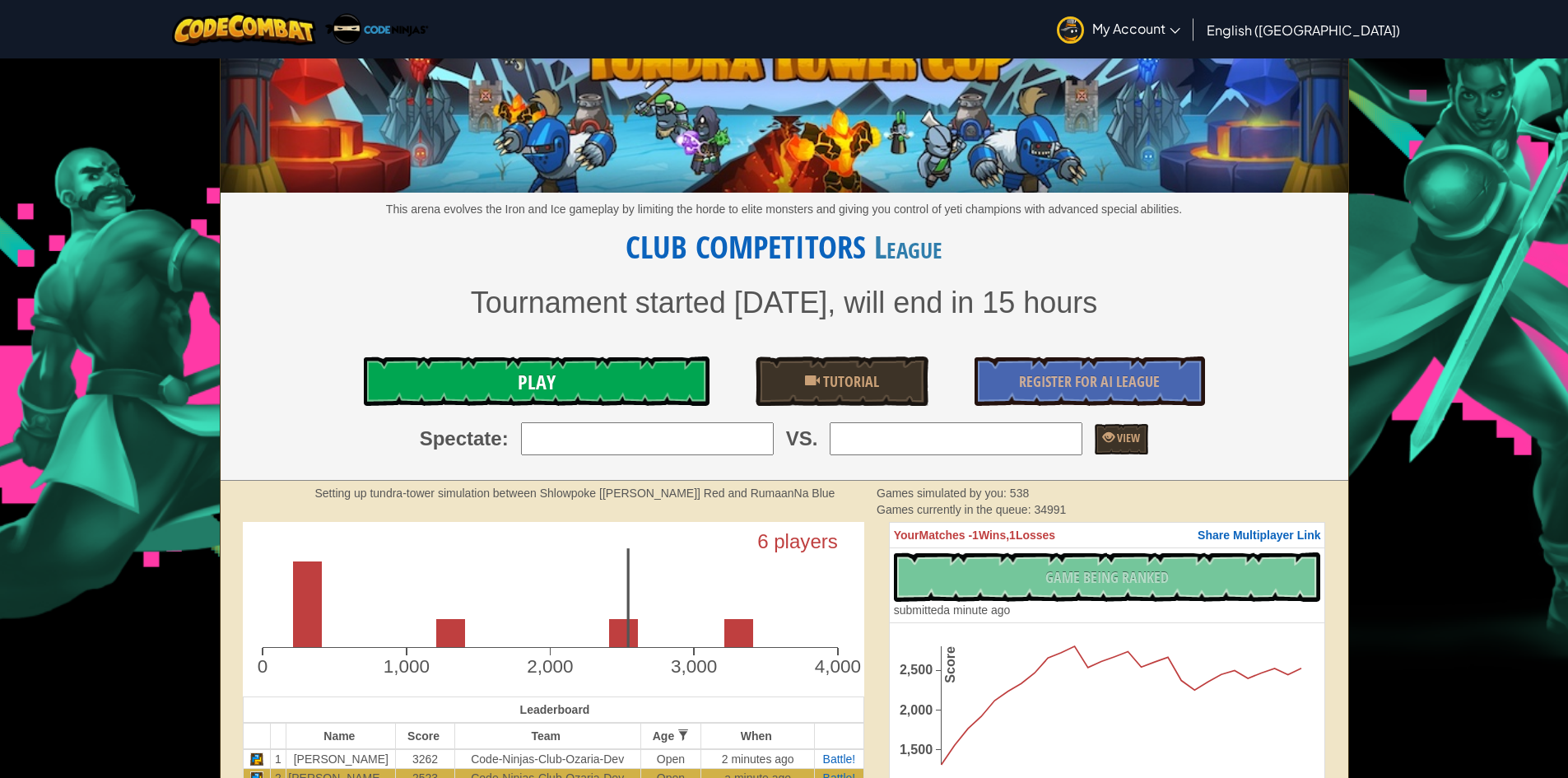
click at [581, 387] on link "Play" at bounding box center [536, 381] width 346 height 49
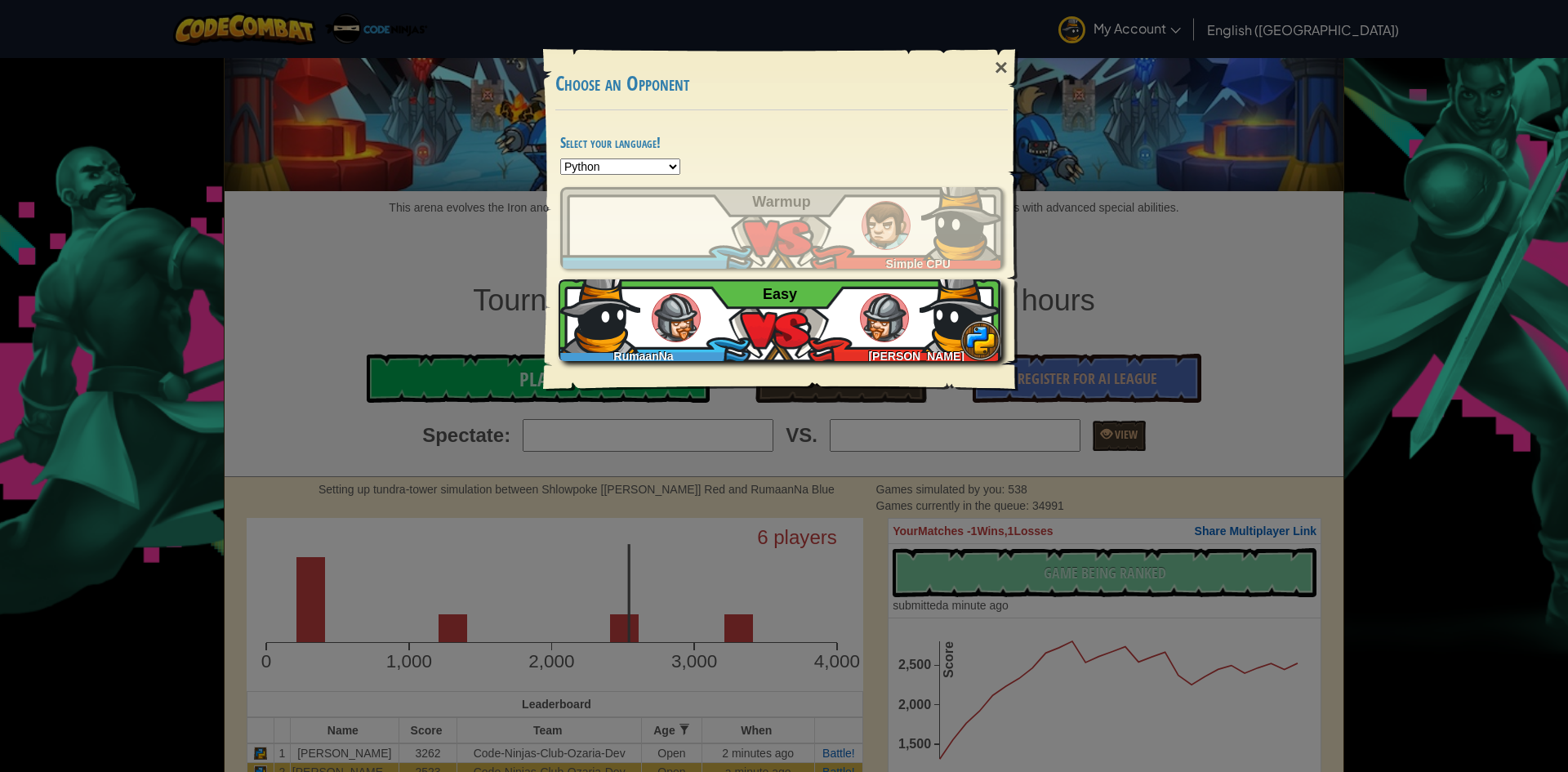
click at [814, 316] on div "RumaanNa Matthew M Easy" at bounding box center [780, 320] width 442 height 82
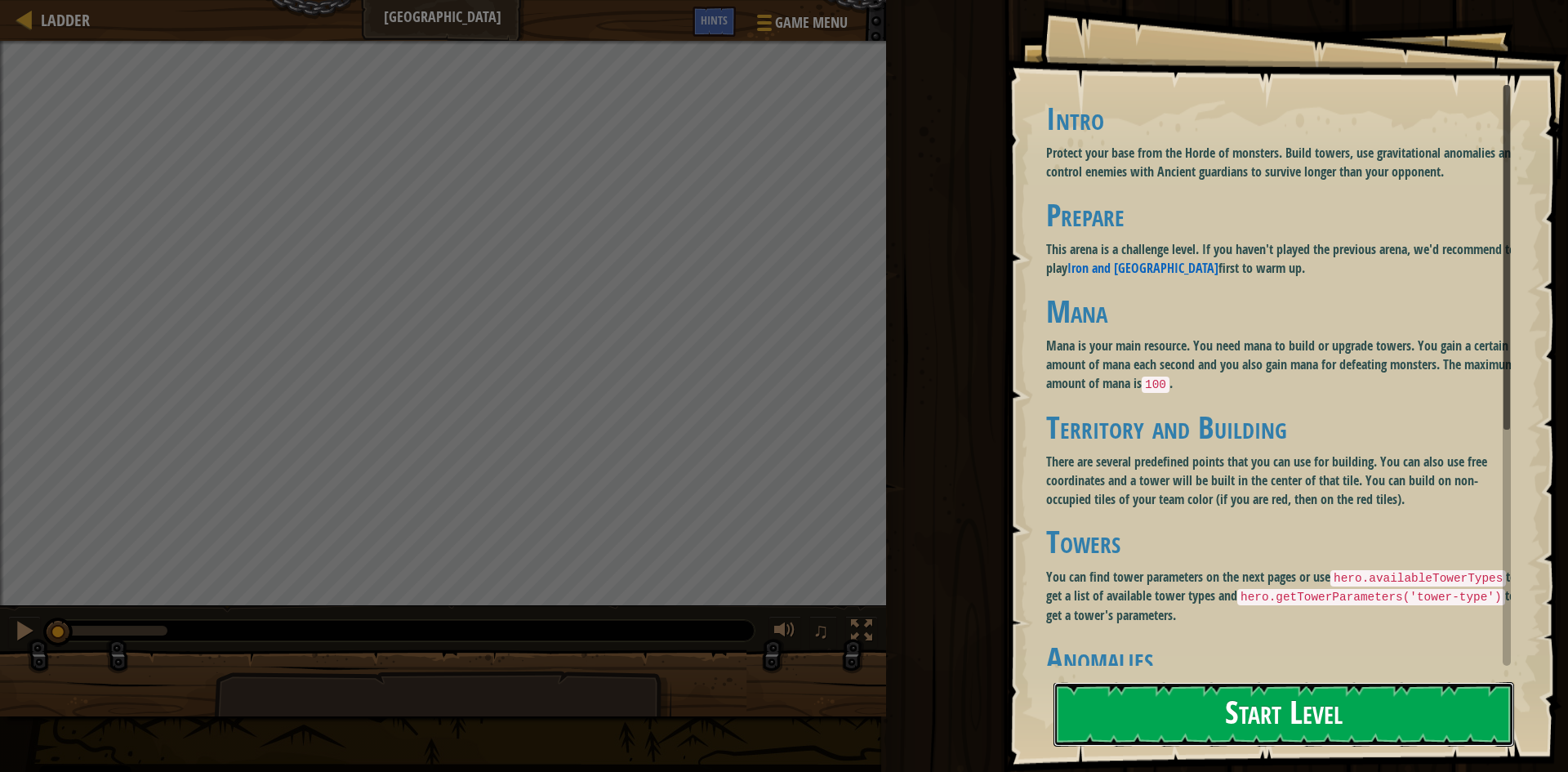
click at [1206, 697] on button "Start Level" at bounding box center [1284, 715] width 461 height 64
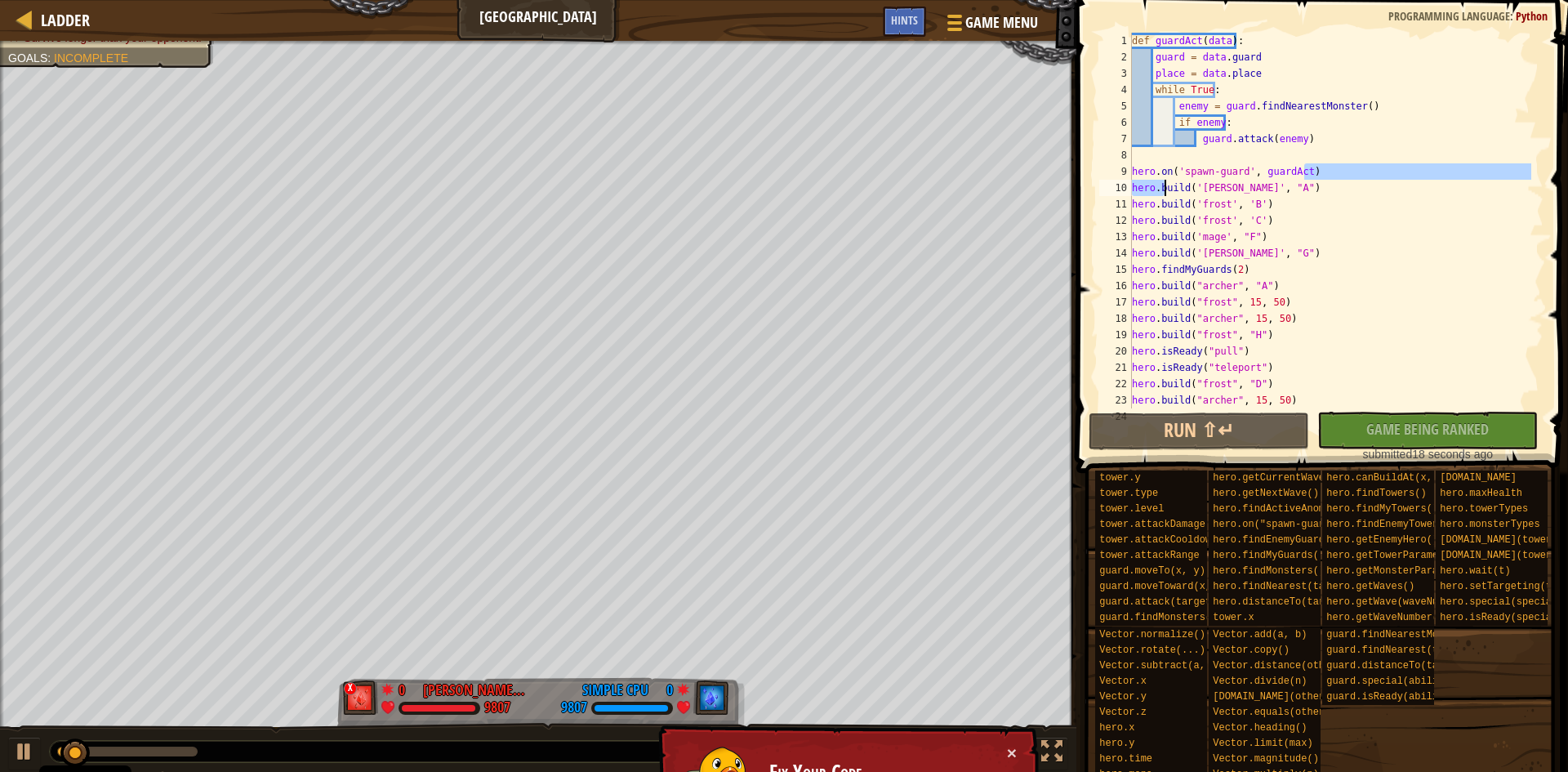
drag, startPoint x: 1323, startPoint y: 173, endPoint x: 1162, endPoint y: 187, distance: 161.6
click at [1162, 187] on div "def guardAct ( data ) : guard = data . guard place = data . place while True : …" at bounding box center [1330, 237] width 402 height 409
click at [1388, 138] on div "def guardAct ( data ) : guard = data . guard place = data . place while True : …" at bounding box center [1330, 237] width 402 height 409
drag, startPoint x: 1279, startPoint y: 183, endPoint x: 1262, endPoint y: 175, distance: 18.8
click at [1244, 183] on div "def guardAct ( data ) : guard = data . guard place = data . place while True : …" at bounding box center [1330, 237] width 402 height 409
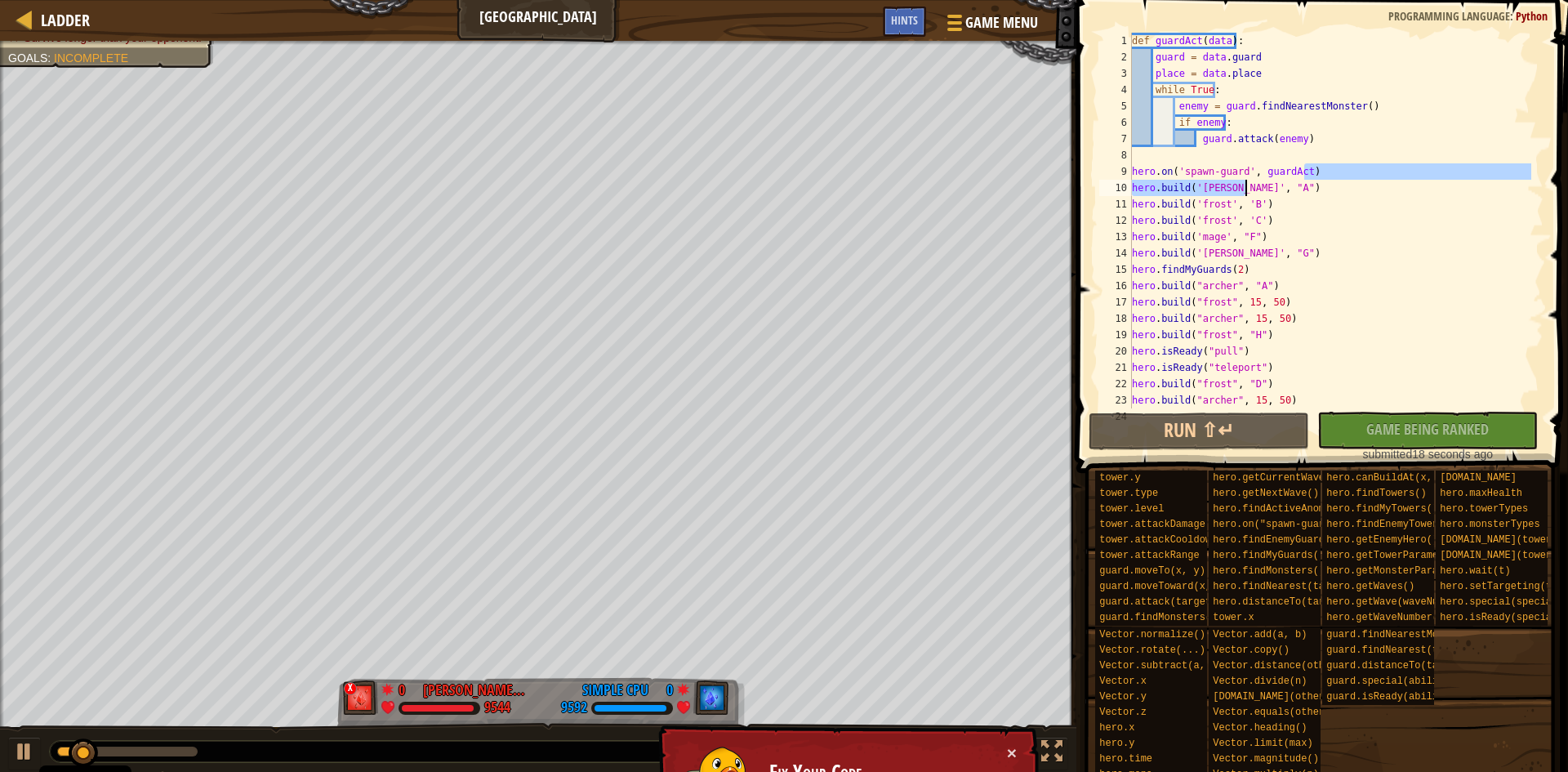
click at [1402, 137] on div "def guardAct ( data ) : guard = data . guard place = data . place while True : …" at bounding box center [1330, 237] width 402 height 409
click at [1129, 170] on div "9" at bounding box center [1116, 171] width 33 height 17
click at [1138, 170] on div "hero.on('spawn-guard', guardAct) 1 2 3 4 5 6 7 8 9 10 11 12 13 14 15 16 17 18 1…" at bounding box center [1319, 221] width 448 height 376
click at [1129, 170] on div "9" at bounding box center [1116, 171] width 33 height 17
click at [1126, 183] on div "10" at bounding box center [1116, 188] width 33 height 17
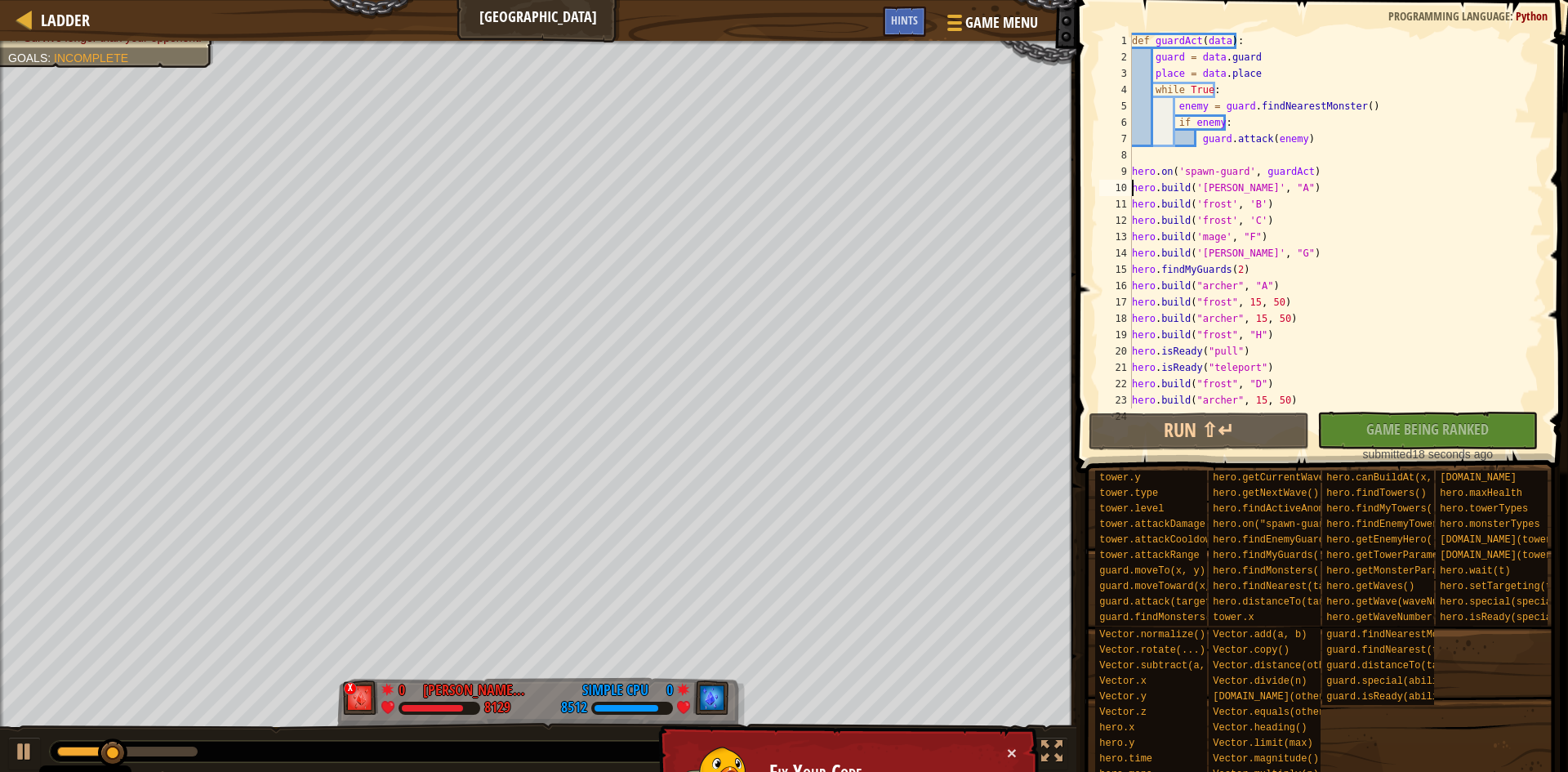
click at [1121, 176] on div "9" at bounding box center [1116, 171] width 33 height 17
type textarea "hero.on('spawn-guard', guardAct)"
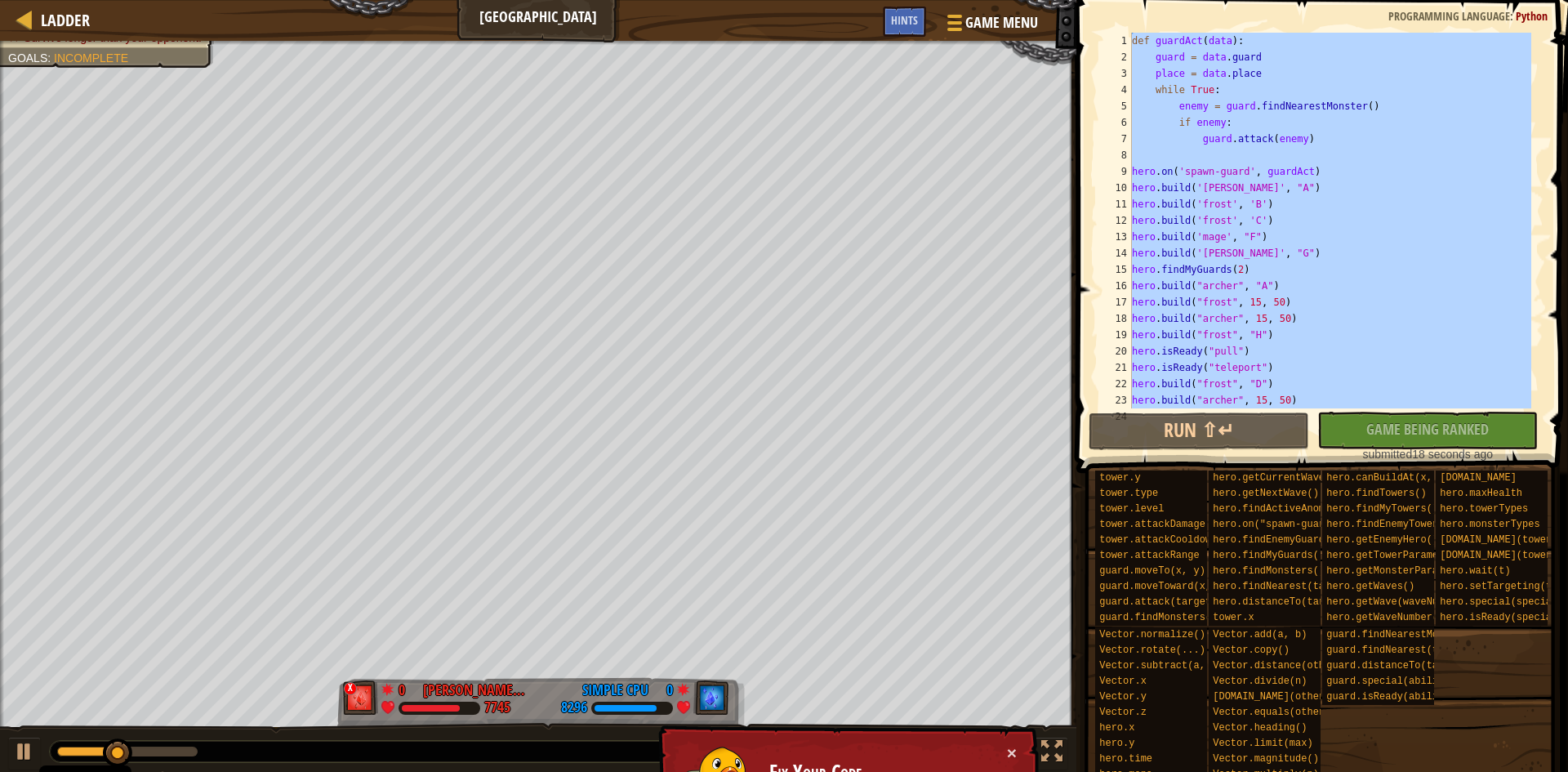
drag, startPoint x: 1121, startPoint y: 176, endPoint x: 1123, endPoint y: 190, distance: 14.1
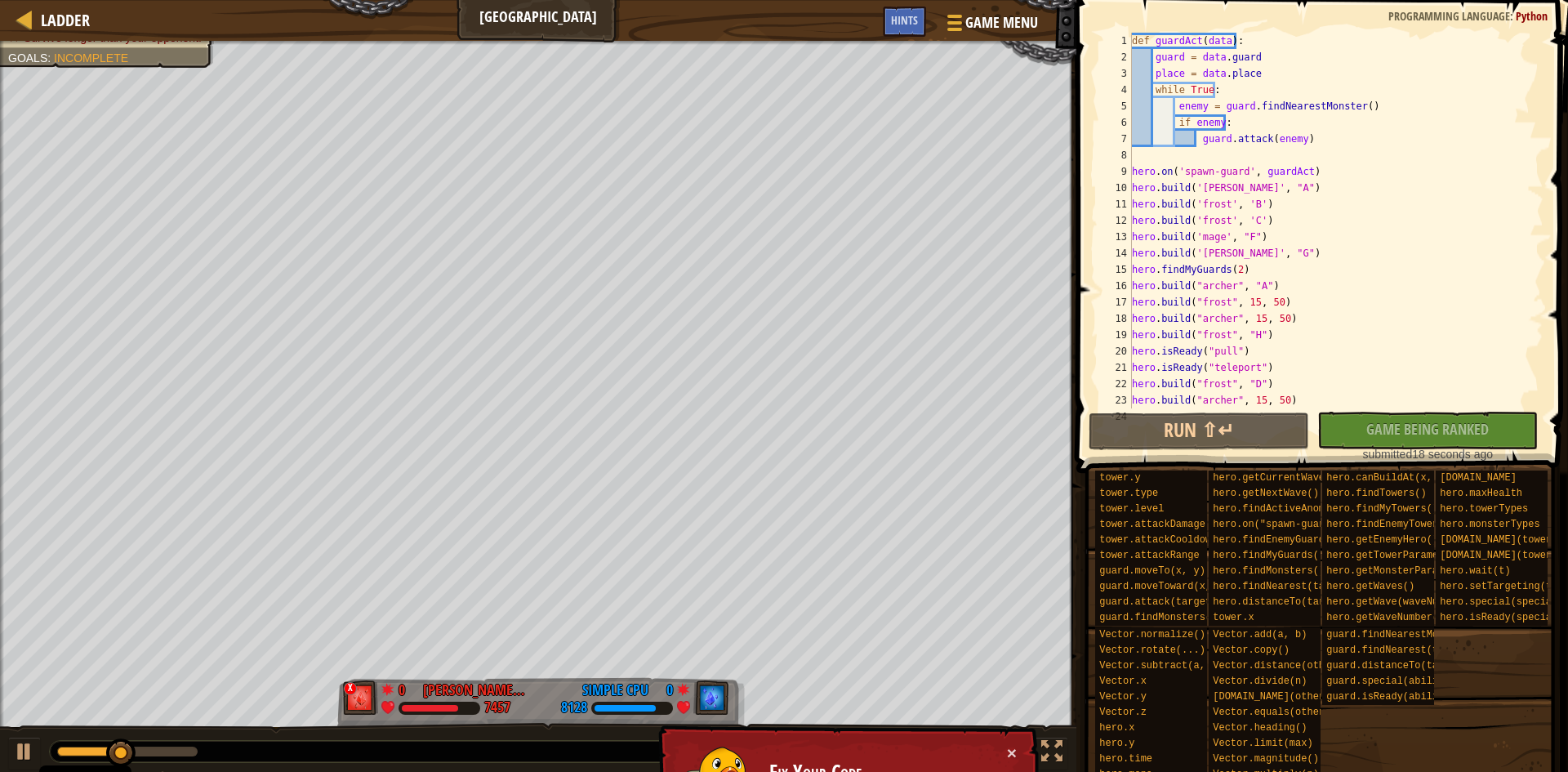
drag, startPoint x: 1442, startPoint y: 167, endPoint x: 1396, endPoint y: 168, distance: 46.0
click at [1439, 167] on div "def guardAct ( data ) : guard = data . guard place = data . place while True : …" at bounding box center [1330, 237] width 402 height 409
click at [1116, 176] on div "9" at bounding box center [1116, 171] width 33 height 17
click at [1131, 170] on div "9" at bounding box center [1116, 171] width 33 height 17
type textarea "hero.on('spawn-guard', guardAct)"
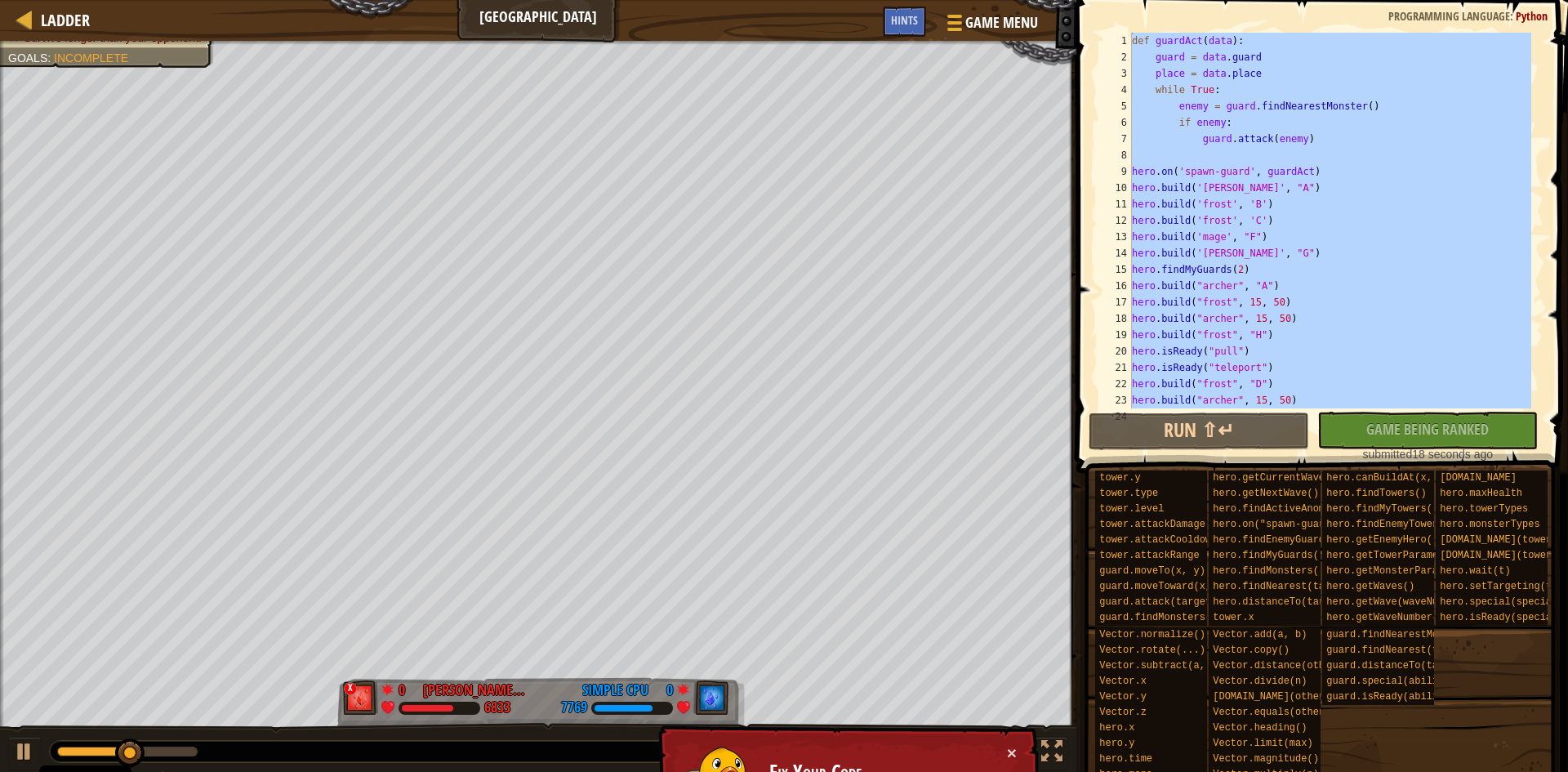
click at [1130, 170] on div "9" at bounding box center [1116, 171] width 33 height 17
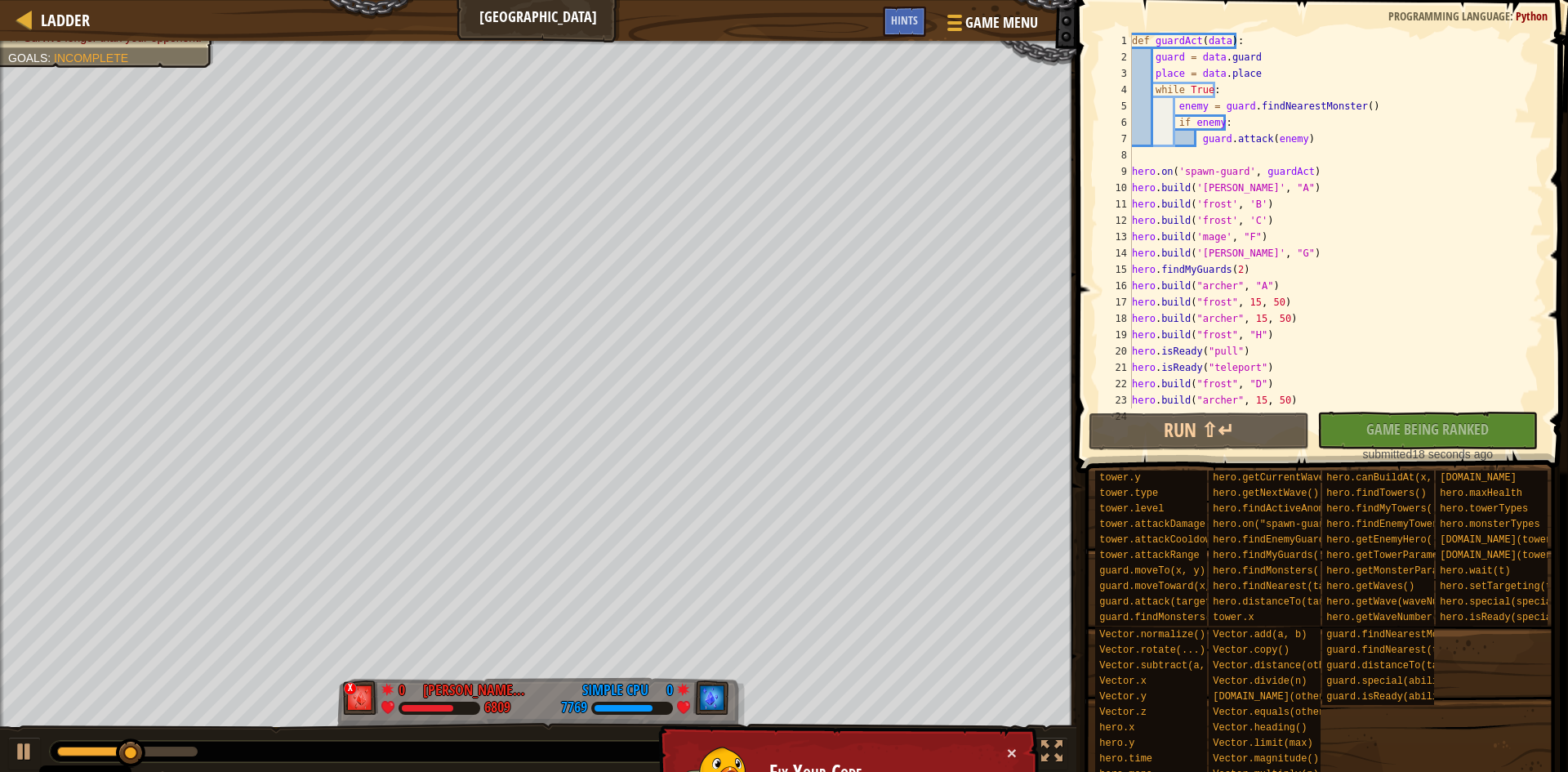
click at [1121, 170] on div "9" at bounding box center [1116, 171] width 33 height 17
drag, startPoint x: 1120, startPoint y: 173, endPoint x: 1412, endPoint y: 140, distance: 293.9
click at [1412, 140] on div "def guardAct ( data ) : guard = data . guard place = data . place while True : …" at bounding box center [1330, 237] width 402 height 409
click at [1123, 172] on div "9" at bounding box center [1116, 171] width 33 height 17
click at [1116, 190] on div "10" at bounding box center [1116, 188] width 33 height 17
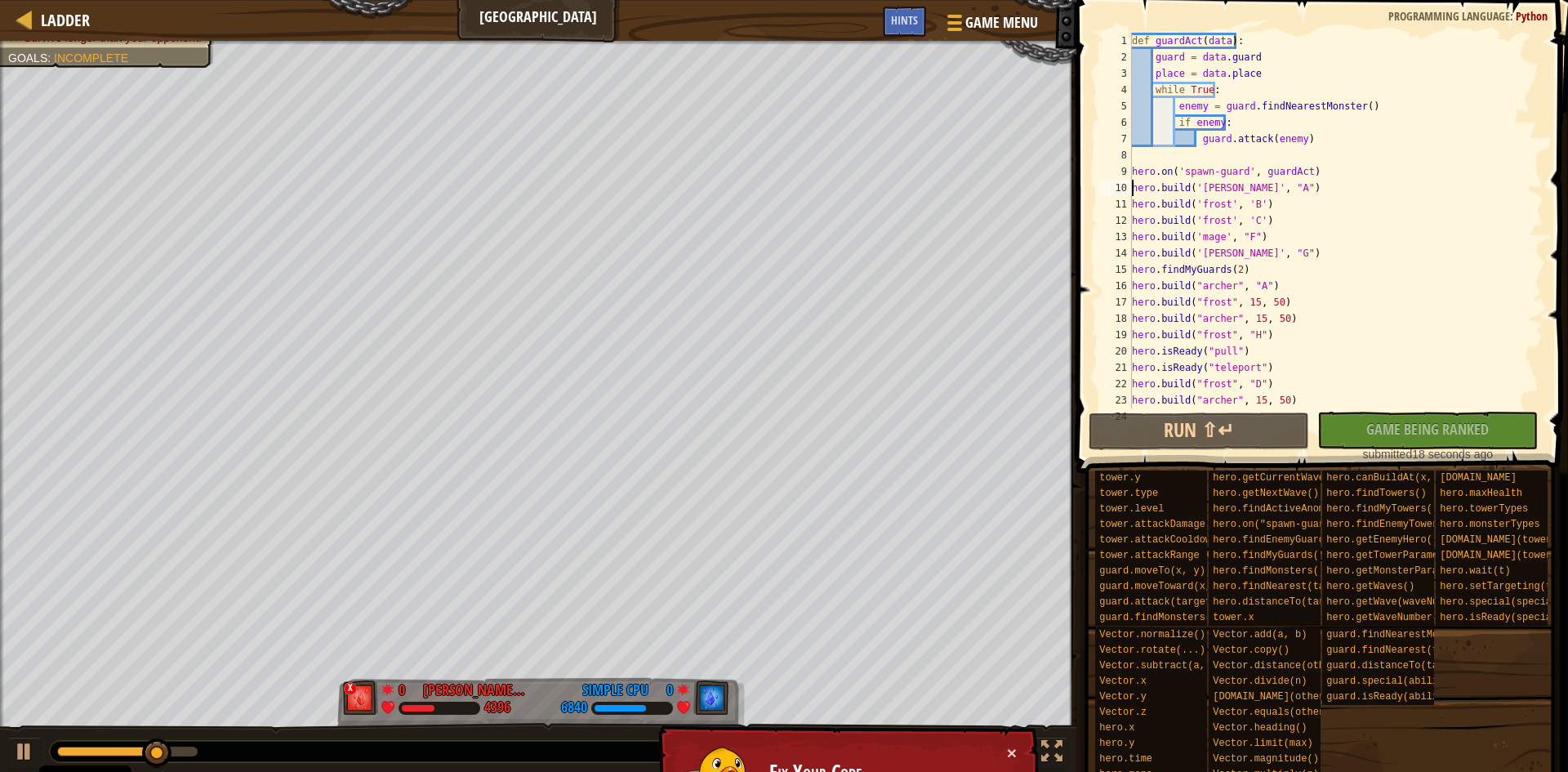
click at [1117, 205] on div "11" at bounding box center [1116, 204] width 33 height 17
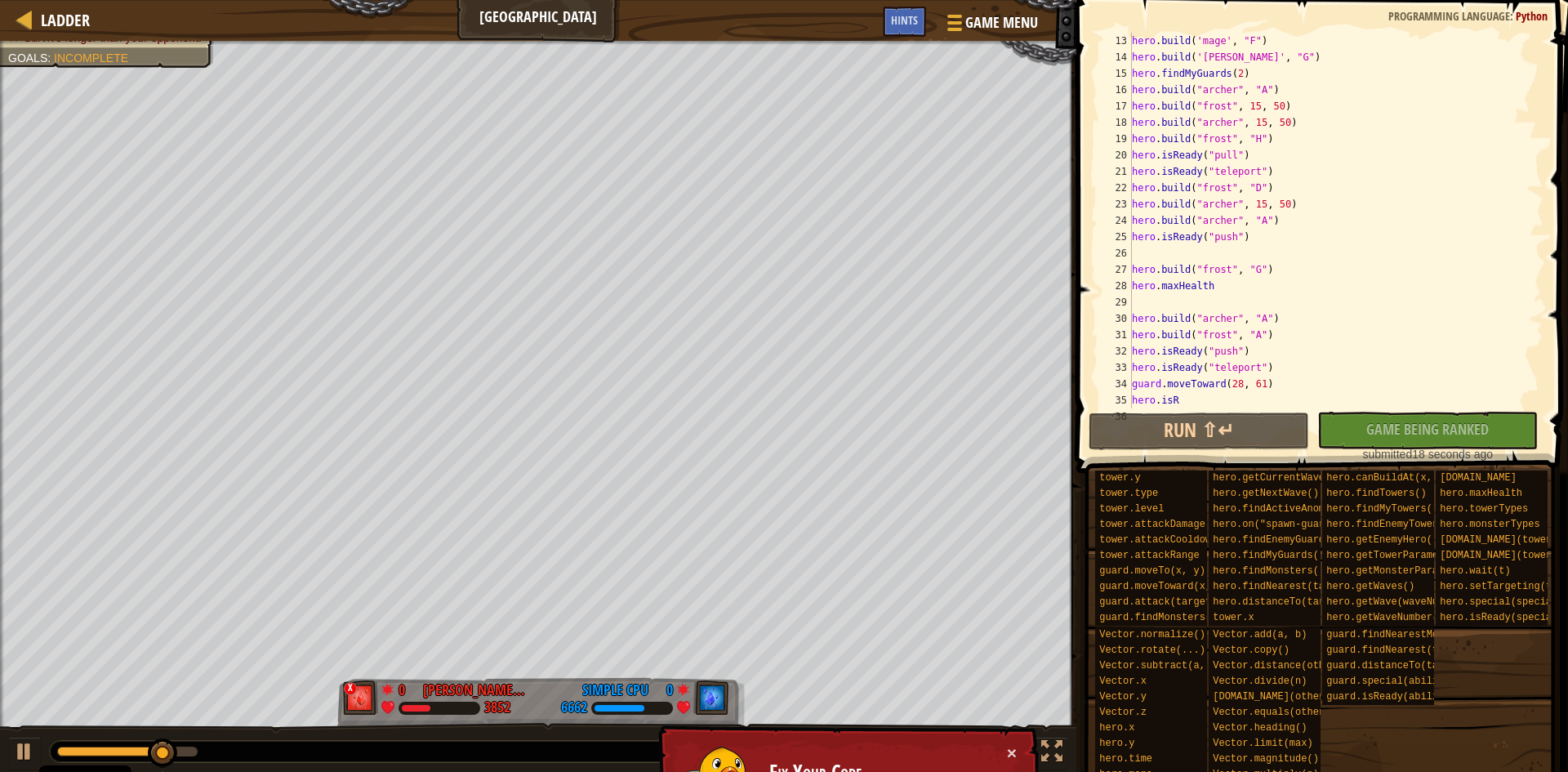
click at [1114, 217] on div "24" at bounding box center [1116, 220] width 33 height 17
click at [1128, 204] on div "23" at bounding box center [1116, 204] width 33 height 17
click at [1124, 205] on div "23" at bounding box center [1116, 204] width 33 height 17
click at [1123, 222] on div "24" at bounding box center [1116, 220] width 33 height 17
click at [1117, 207] on div "23" at bounding box center [1116, 204] width 33 height 17
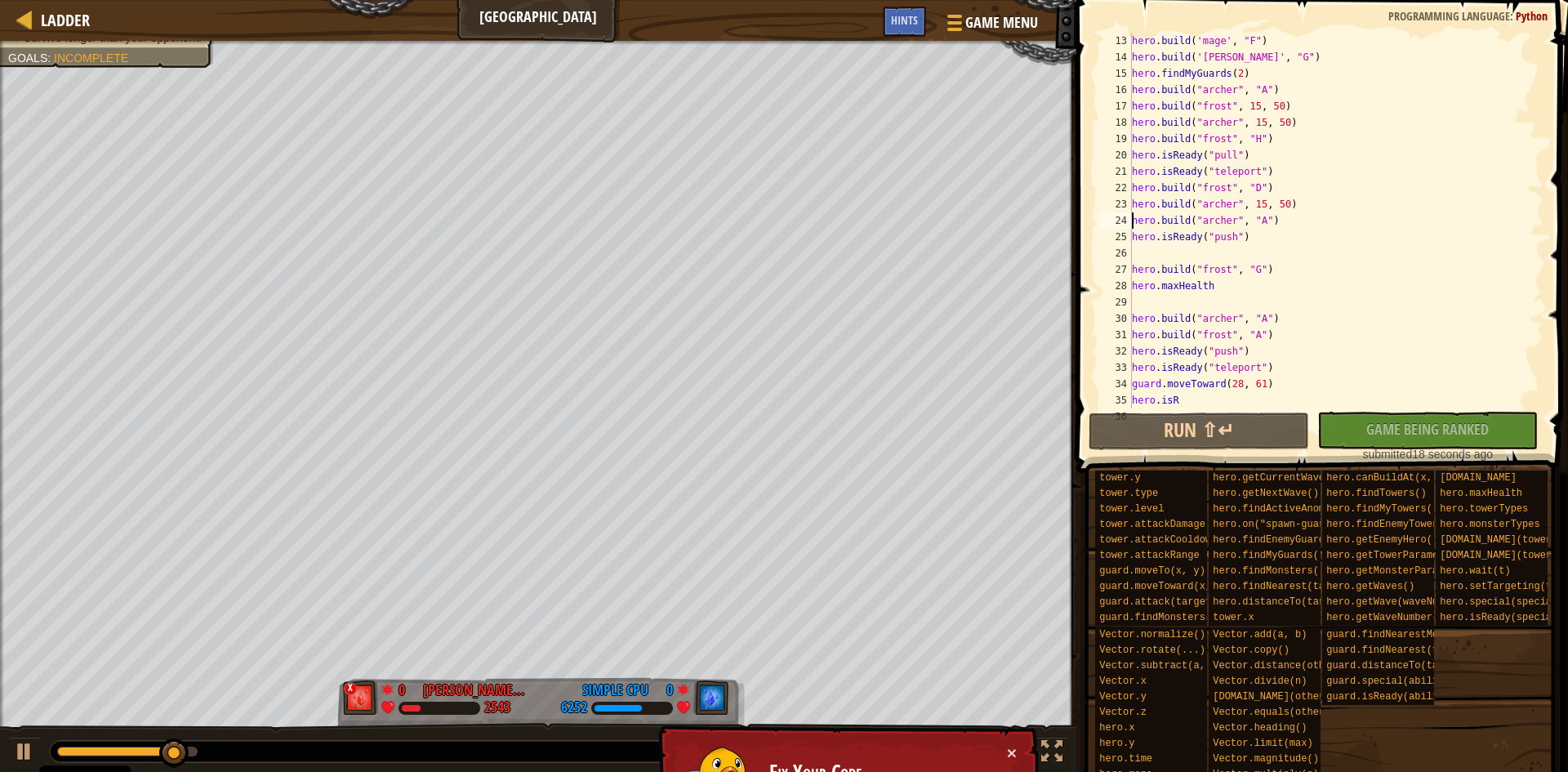
type textarea "hero.build("archer", 15, 50)"
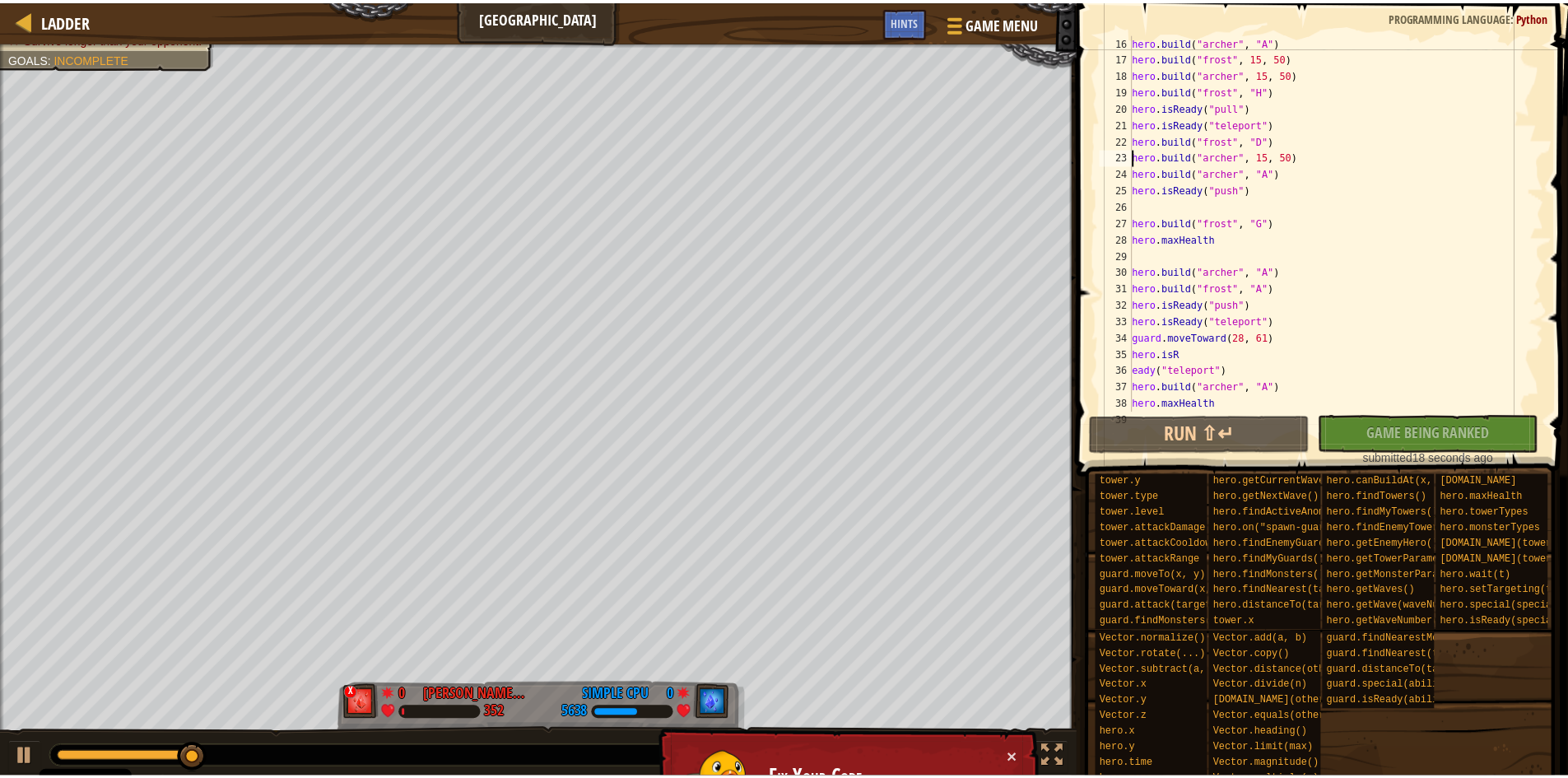
scroll to position [0, 0]
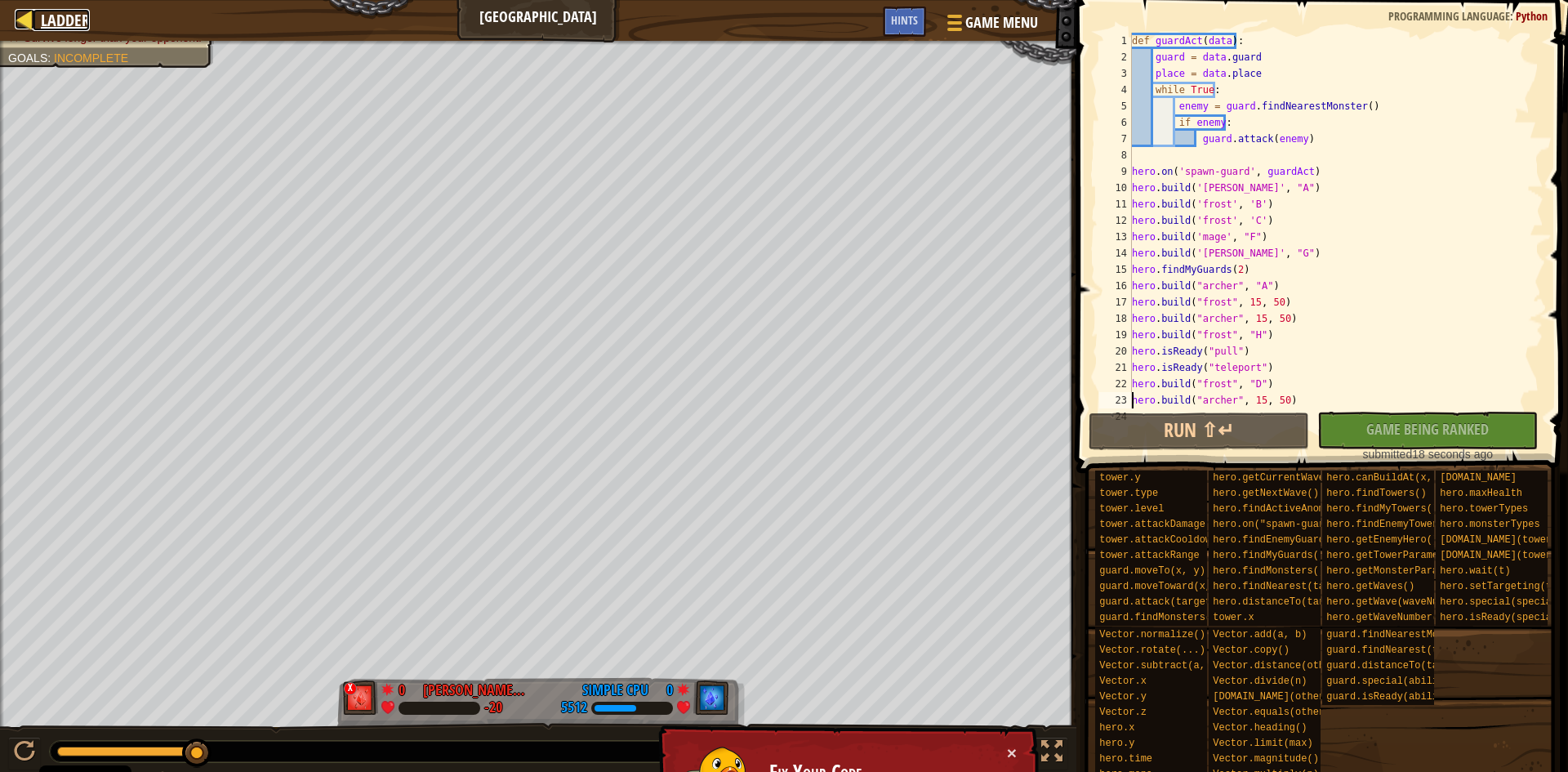
click at [70, 17] on span "Ladder" at bounding box center [65, 19] width 49 height 22
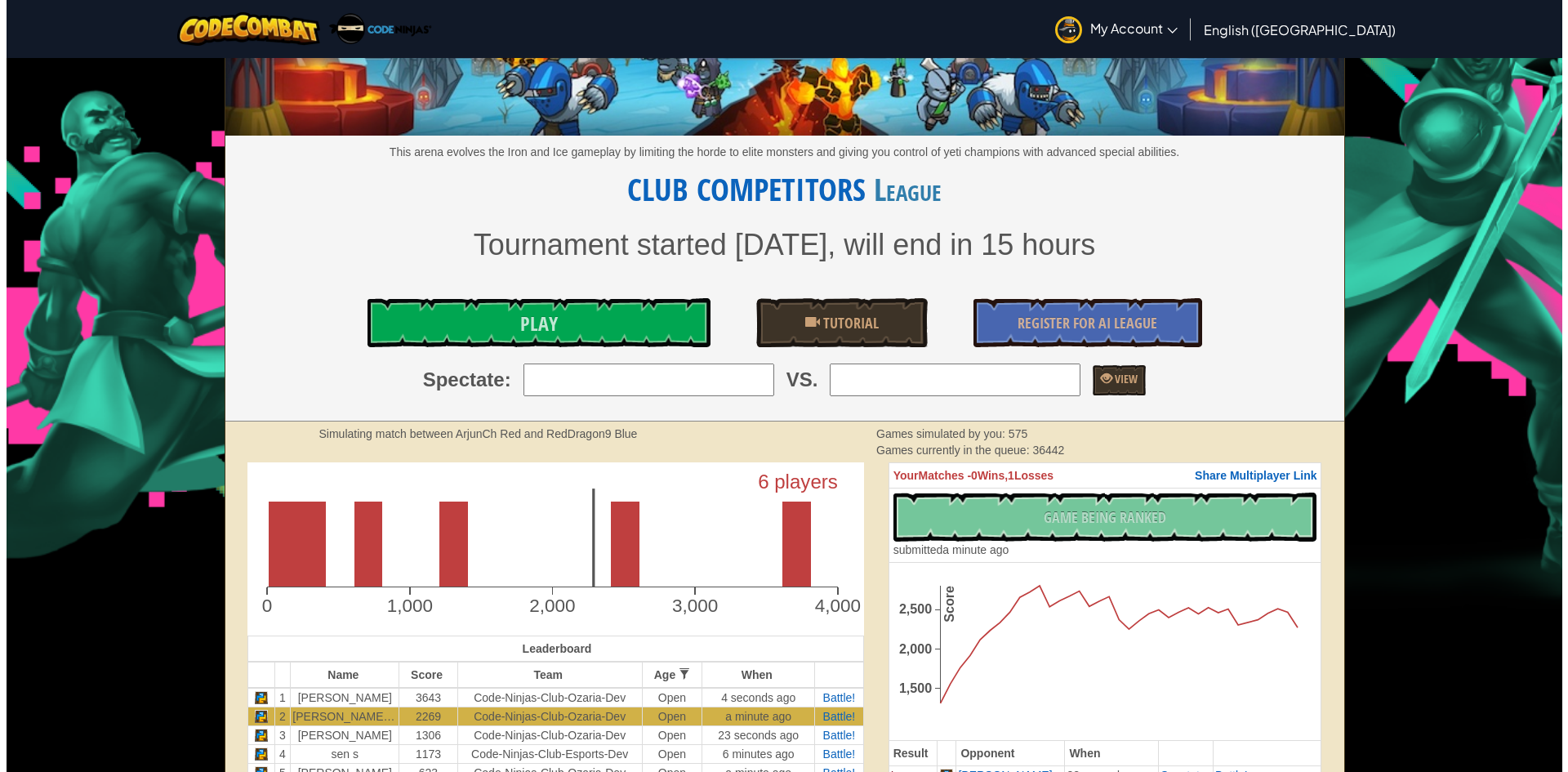
scroll to position [190, 0]
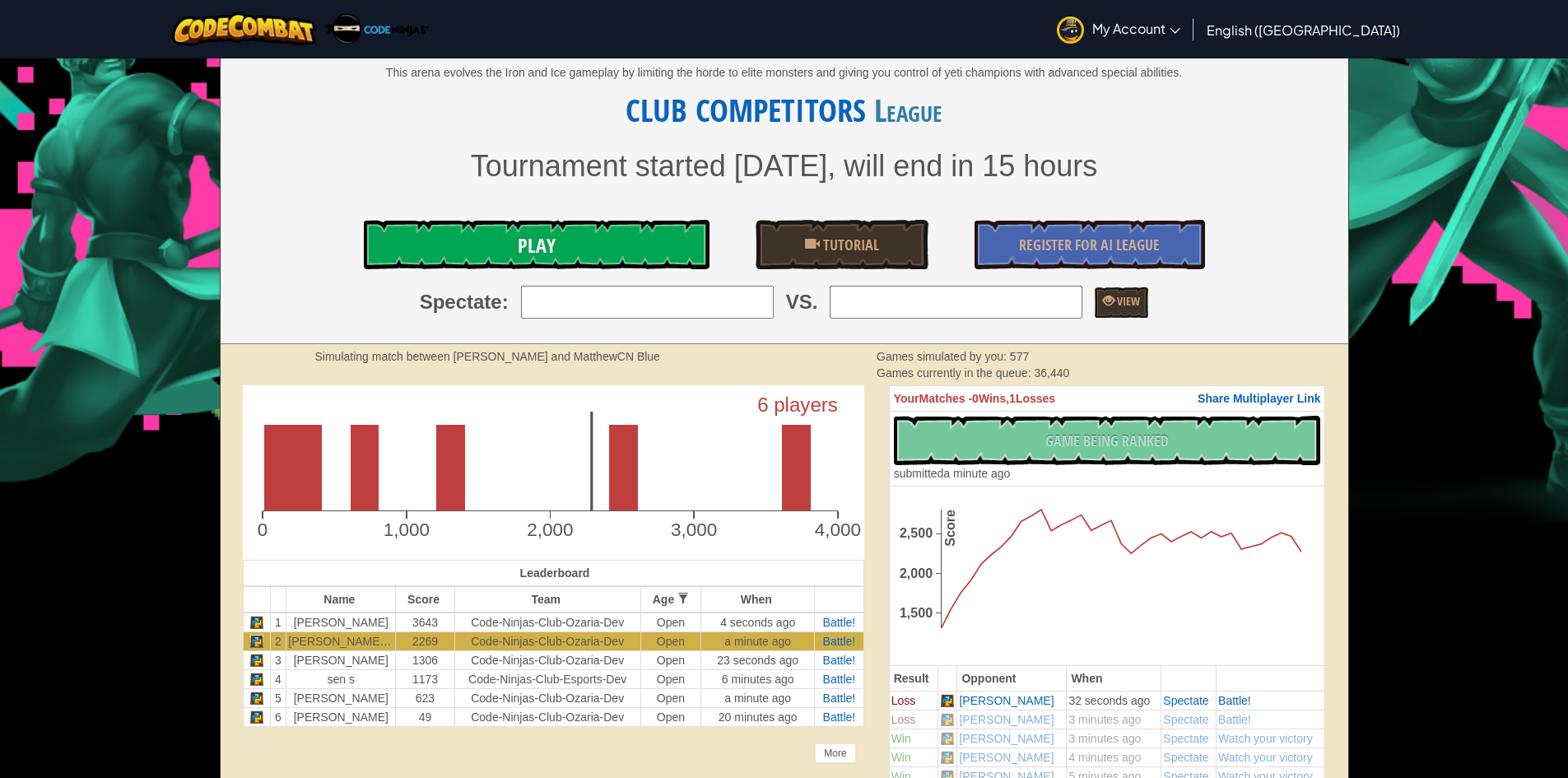
click at [506, 269] on link "Play" at bounding box center [536, 244] width 346 height 49
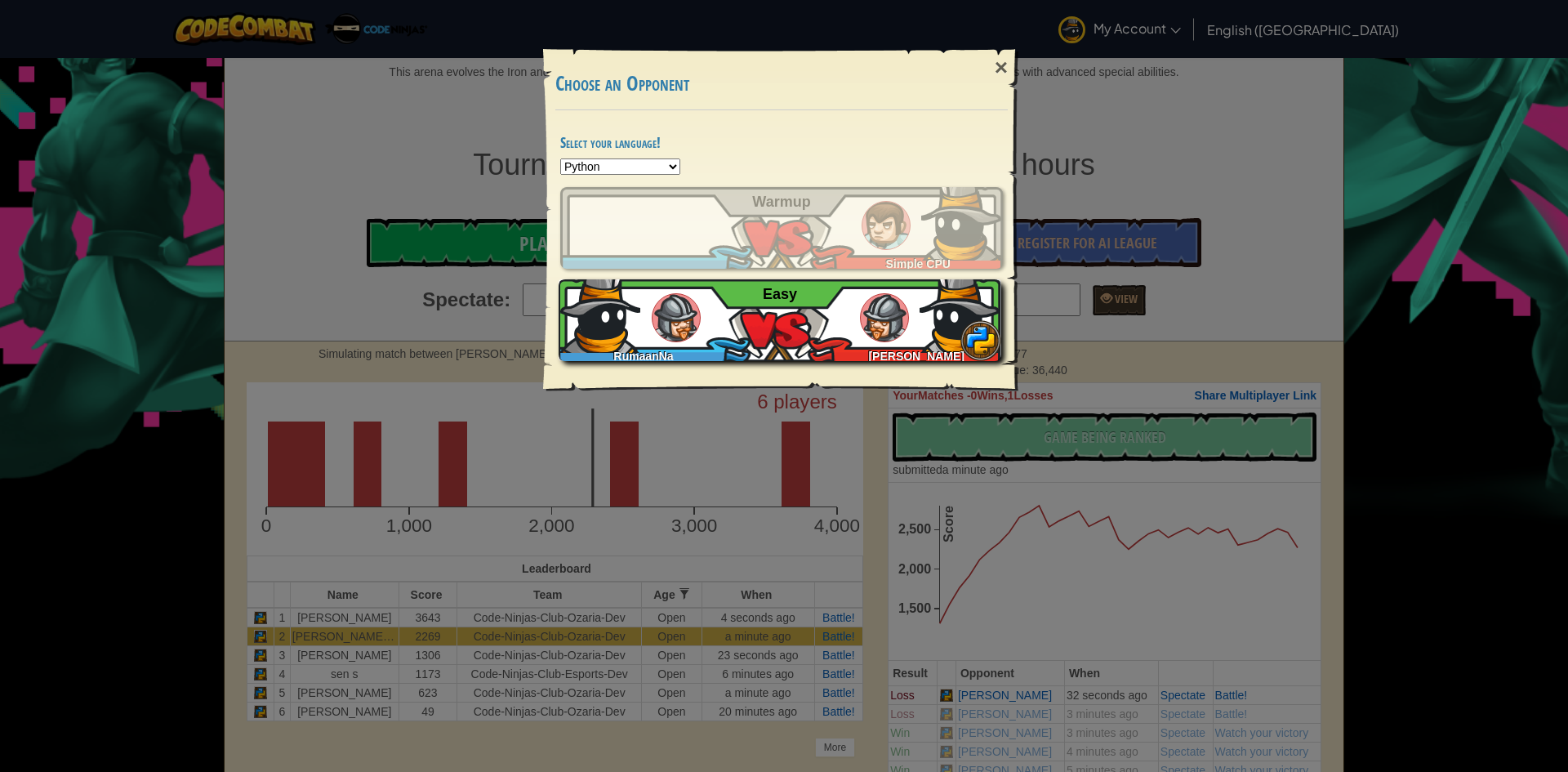
click at [698, 322] on img at bounding box center [676, 317] width 49 height 49
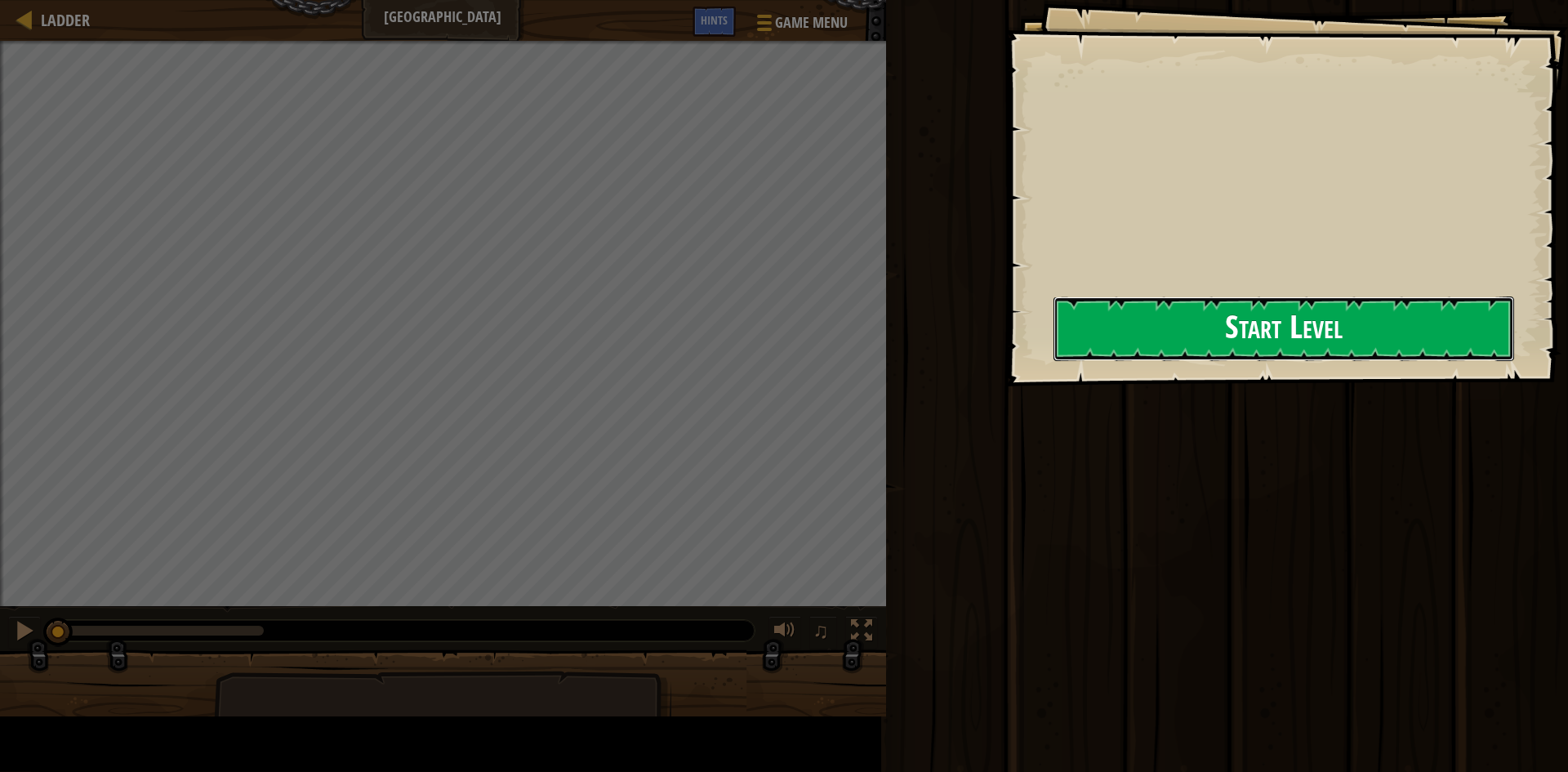
click at [1006, 345] on div "Goals Start Level Error loading from server. Try refreshing the page. You'll ne…" at bounding box center [1286, 193] width 562 height 386
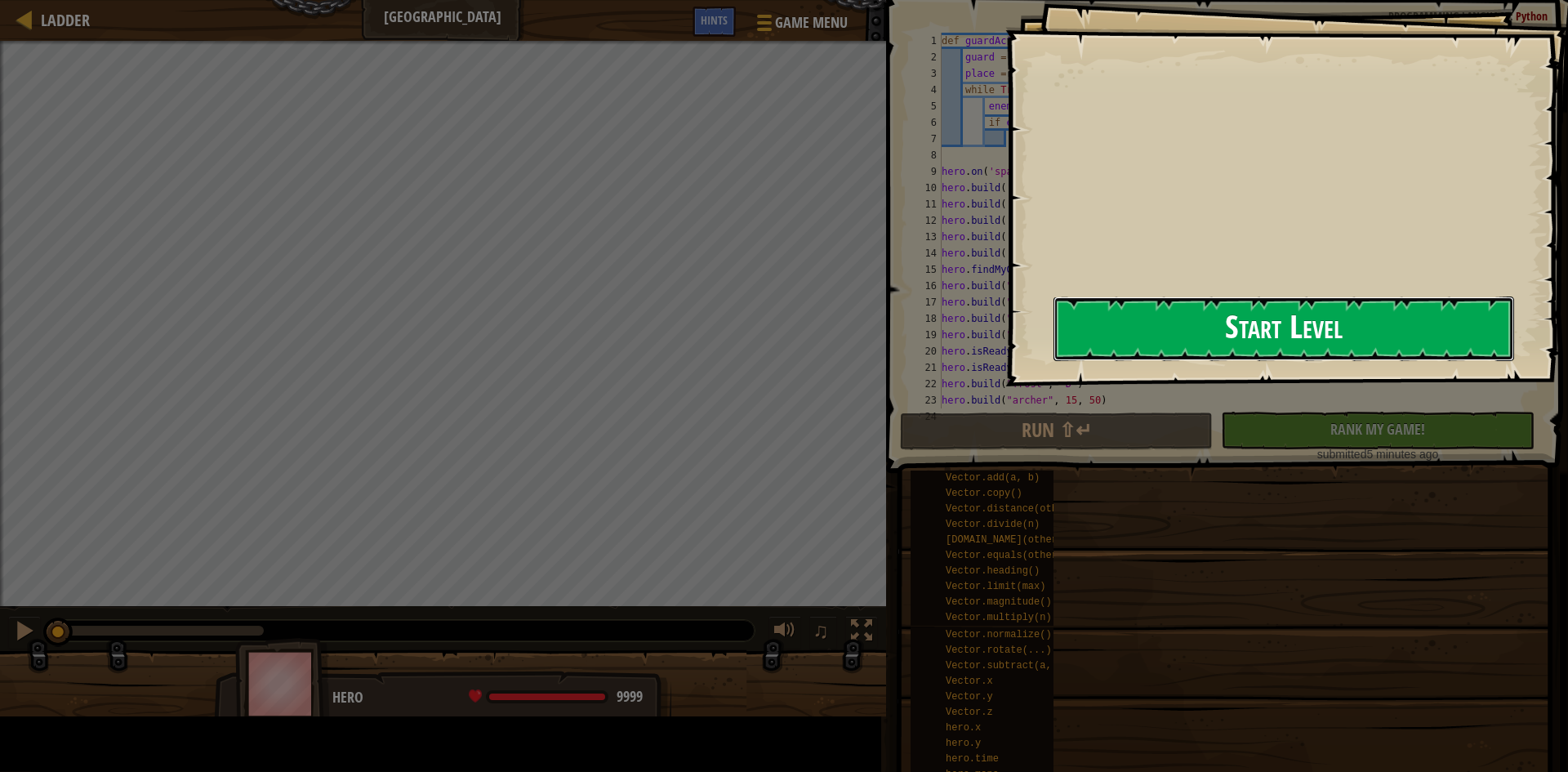
click at [1198, 336] on button "Start Level" at bounding box center [1284, 329] width 461 height 64
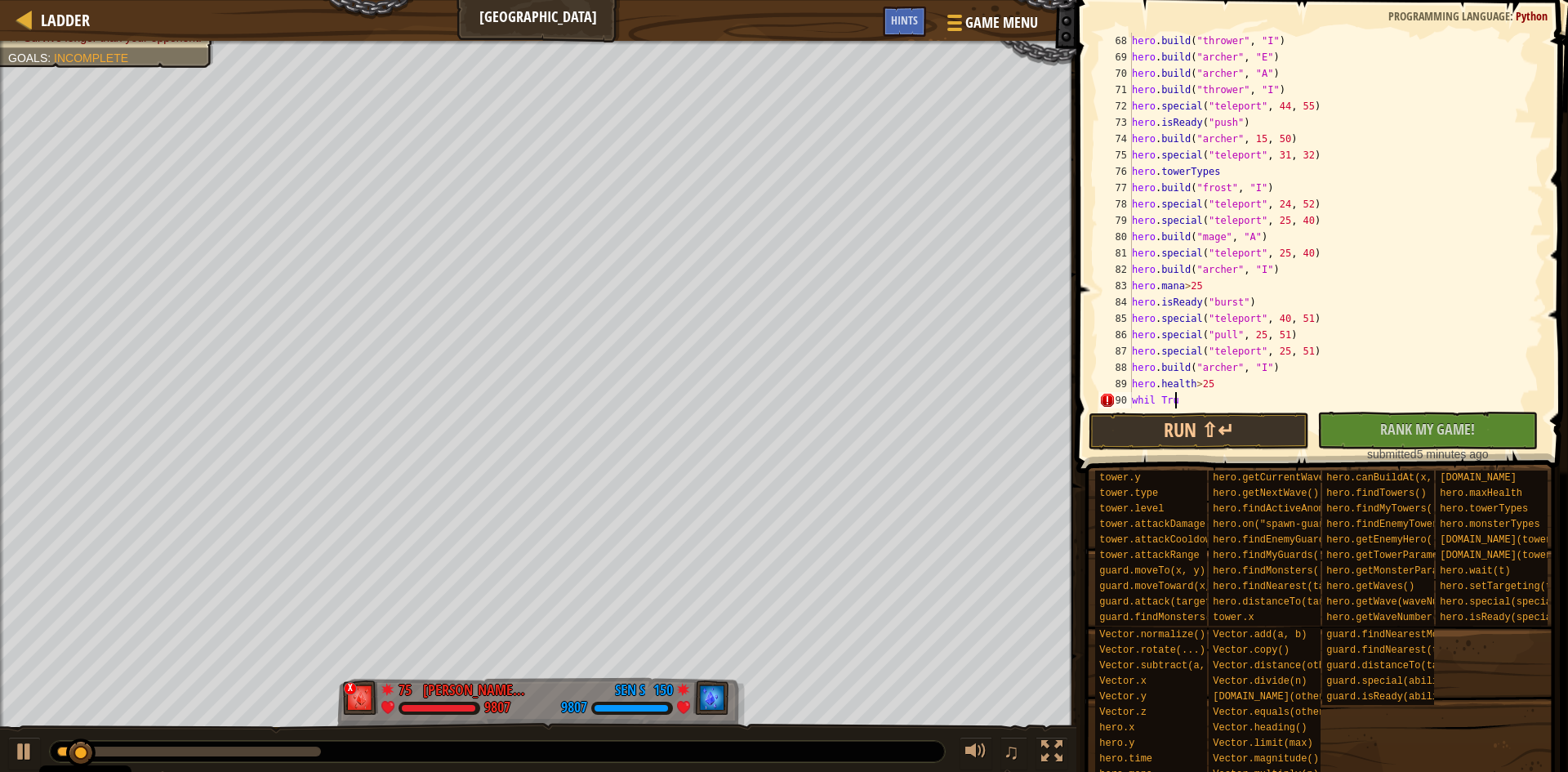
scroll to position [7, 3]
click at [1156, 403] on div "hero . build ( "thrower" , "I" ) hero . build ( "archer" , "E" ) hero . build (…" at bounding box center [1330, 237] width 402 height 409
click at [1136, 400] on div "hero . build ( "thrower" , "I" ) hero . build ( "archer" , "E" ) hero . build (…" at bounding box center [1330, 237] width 402 height 409
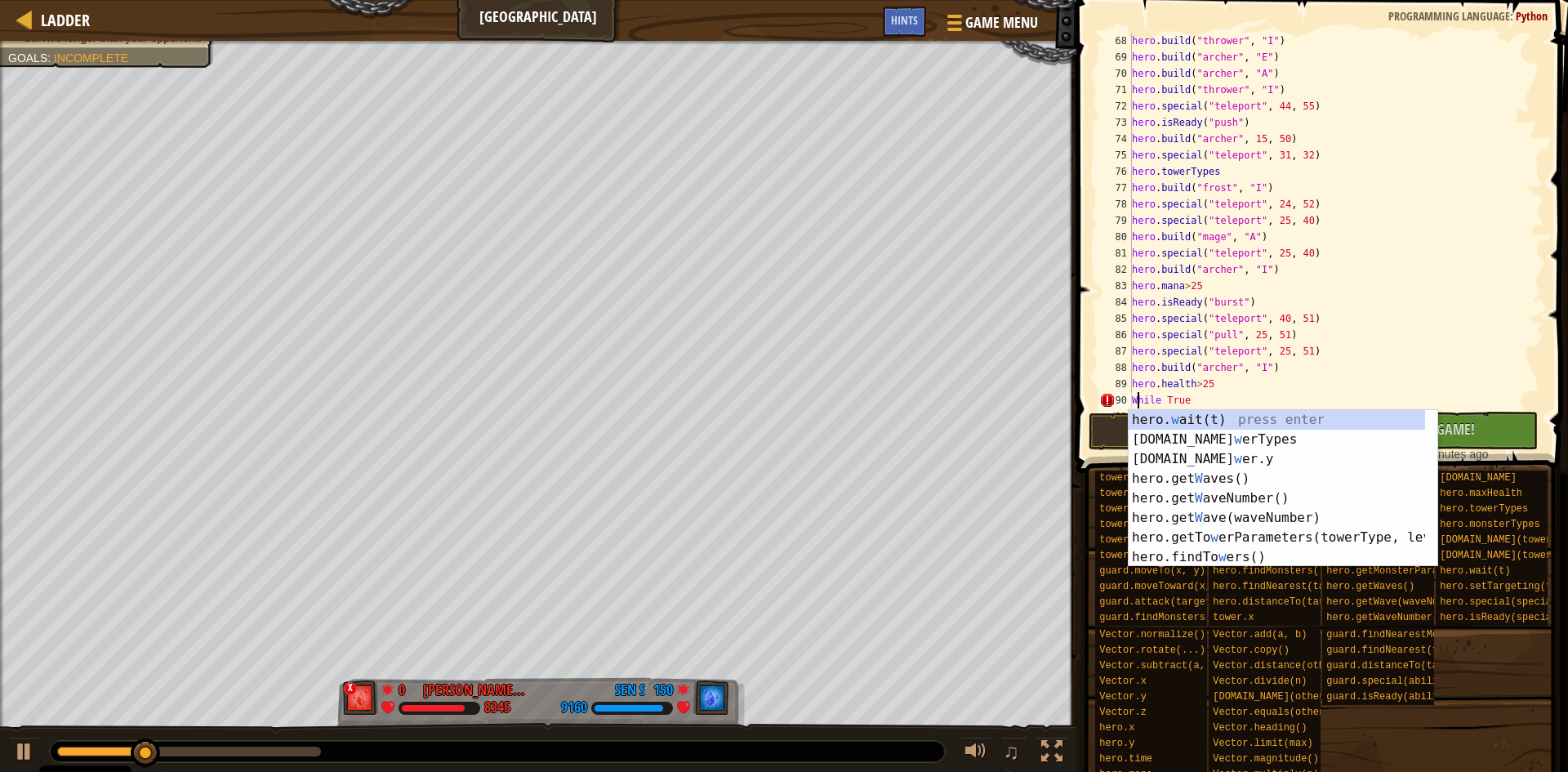
click at [1254, 399] on div "hero . build ( "thrower" , "I" ) hero . build ( "archer" , "E" ) hero . build (…" at bounding box center [1330, 237] width 402 height 409
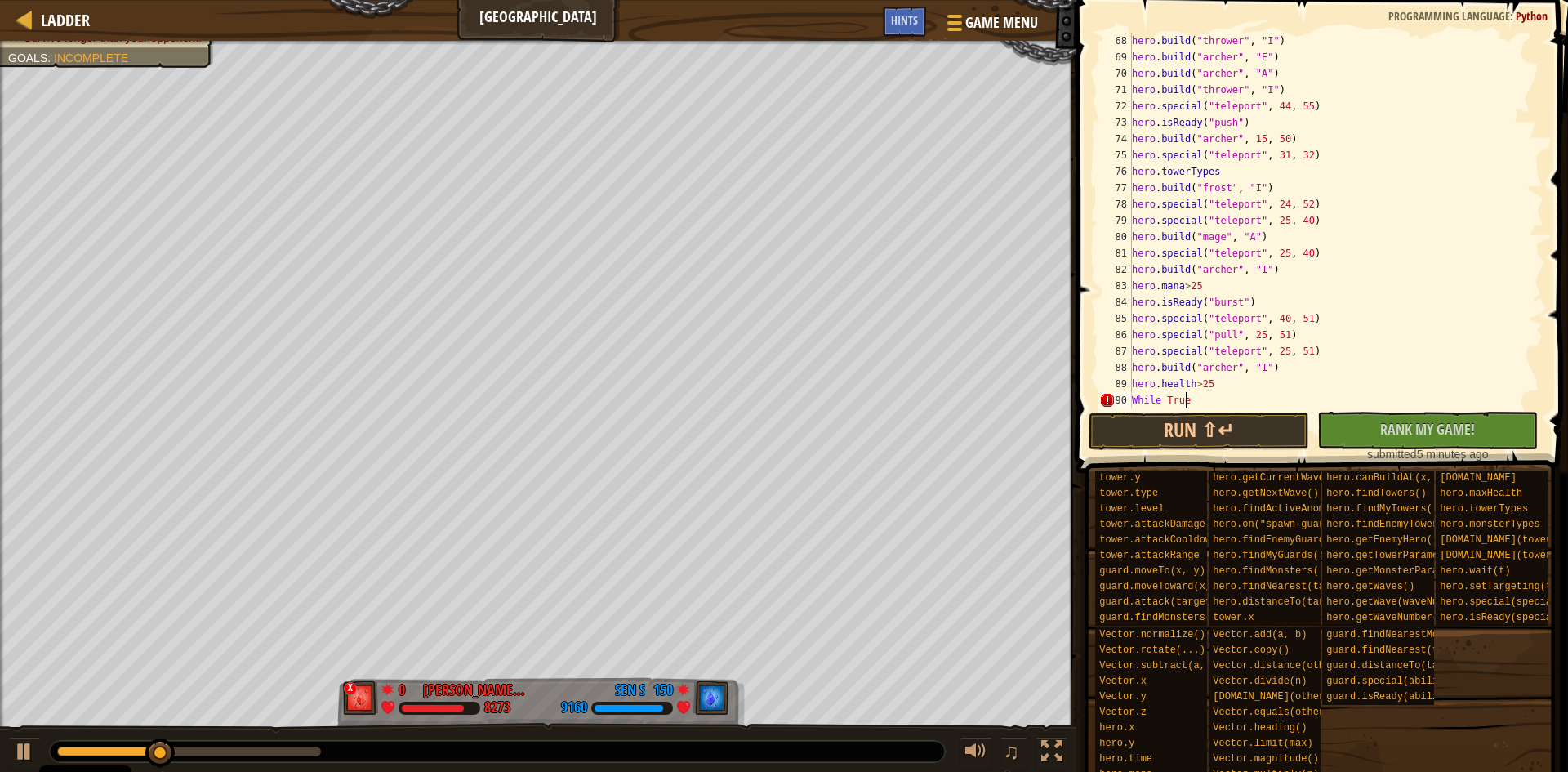
type textarea "While True:"
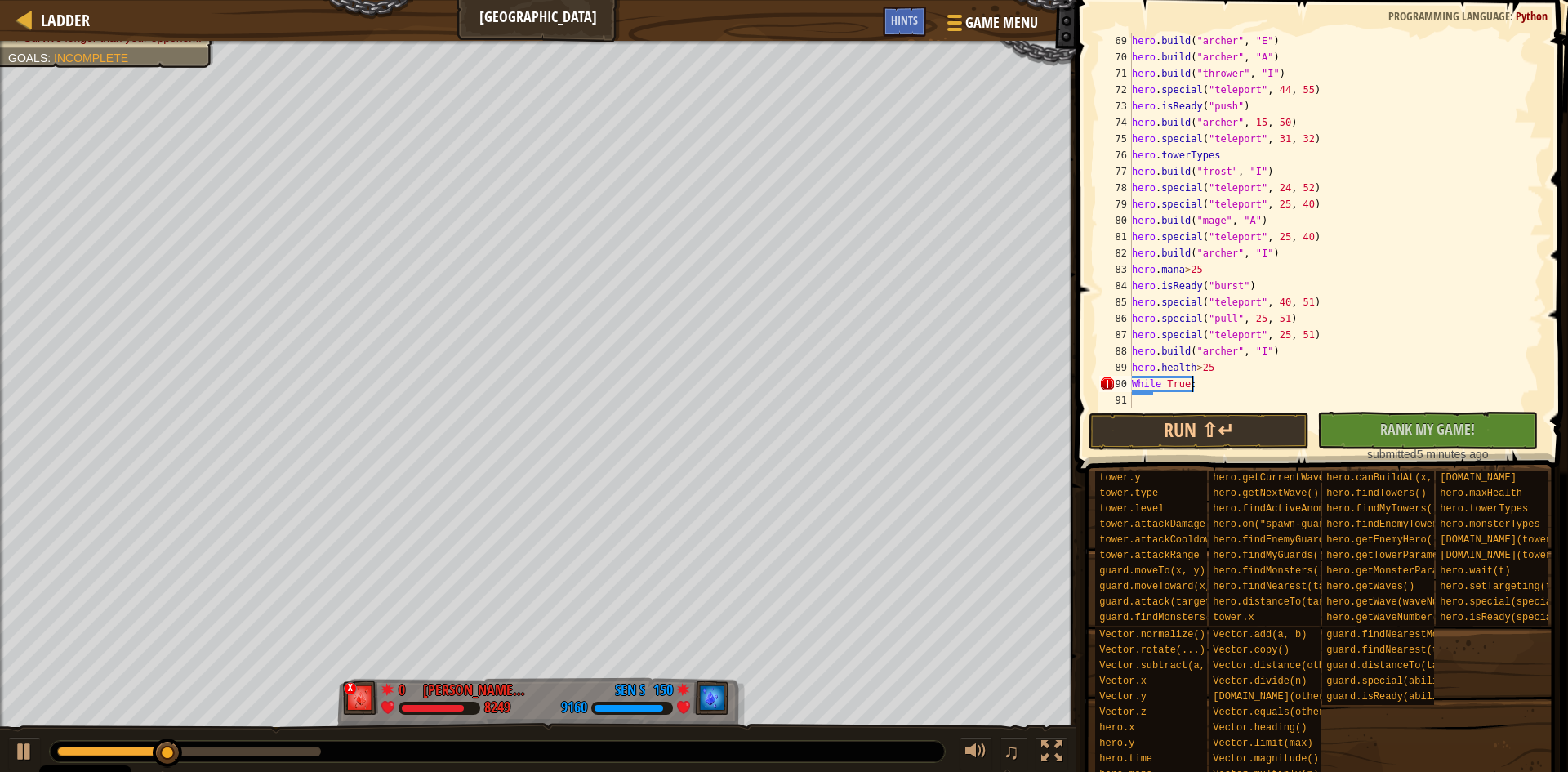
scroll to position [1111, 0]
click at [1153, 403] on div "hero . build ( "archer" , "E" ) hero . build ( "archer" , "A" ) hero . build ( …" at bounding box center [1330, 237] width 402 height 409
type textarea "t"
type textarea "h"
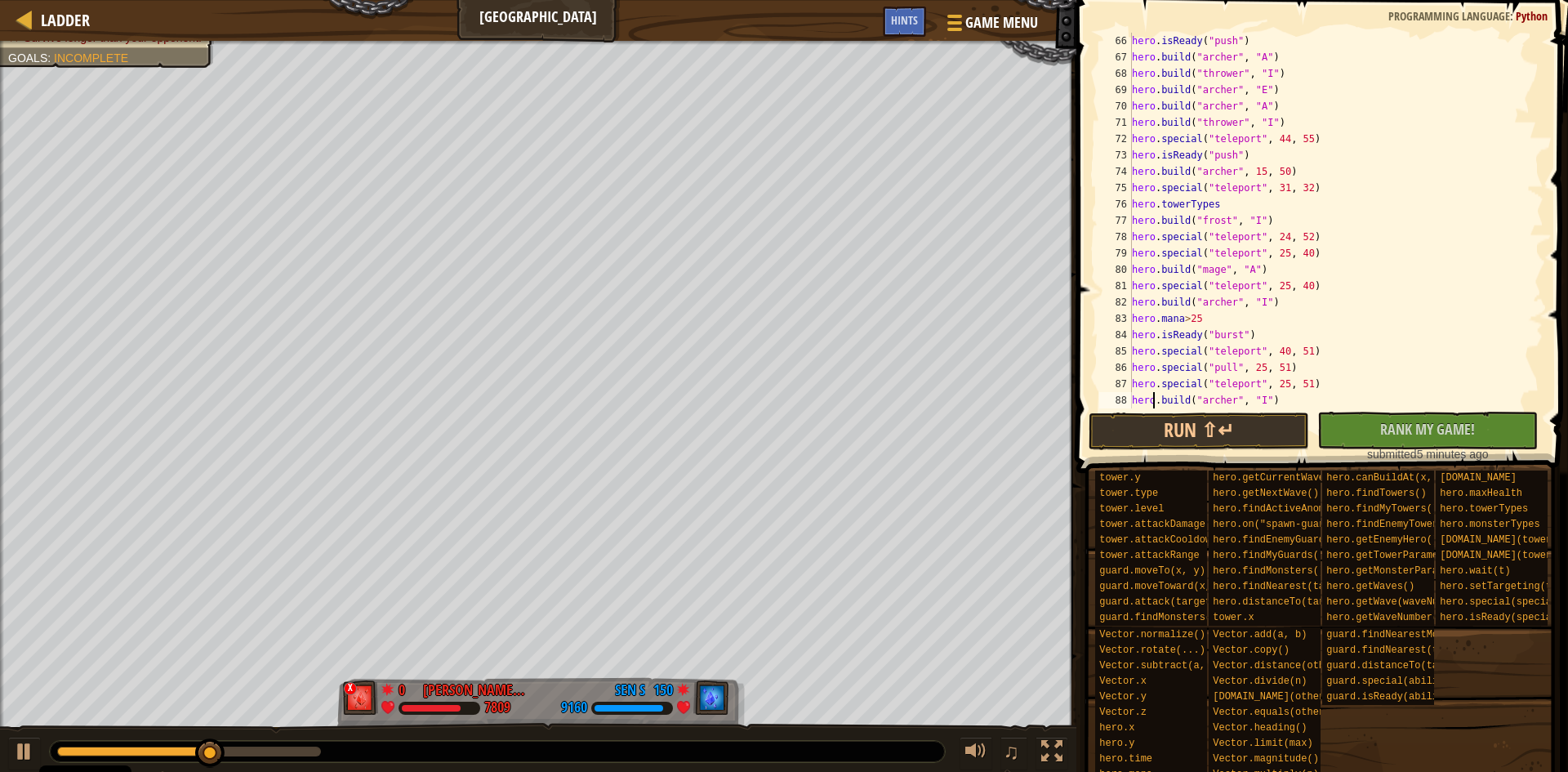
click at [1152, 404] on div "hero . isReady ( "push" ) hero . build ( "archer" , "A" ) hero . build ( "throw…" at bounding box center [1330, 237] width 402 height 409
type textarea "hero.build("archer", "I")"
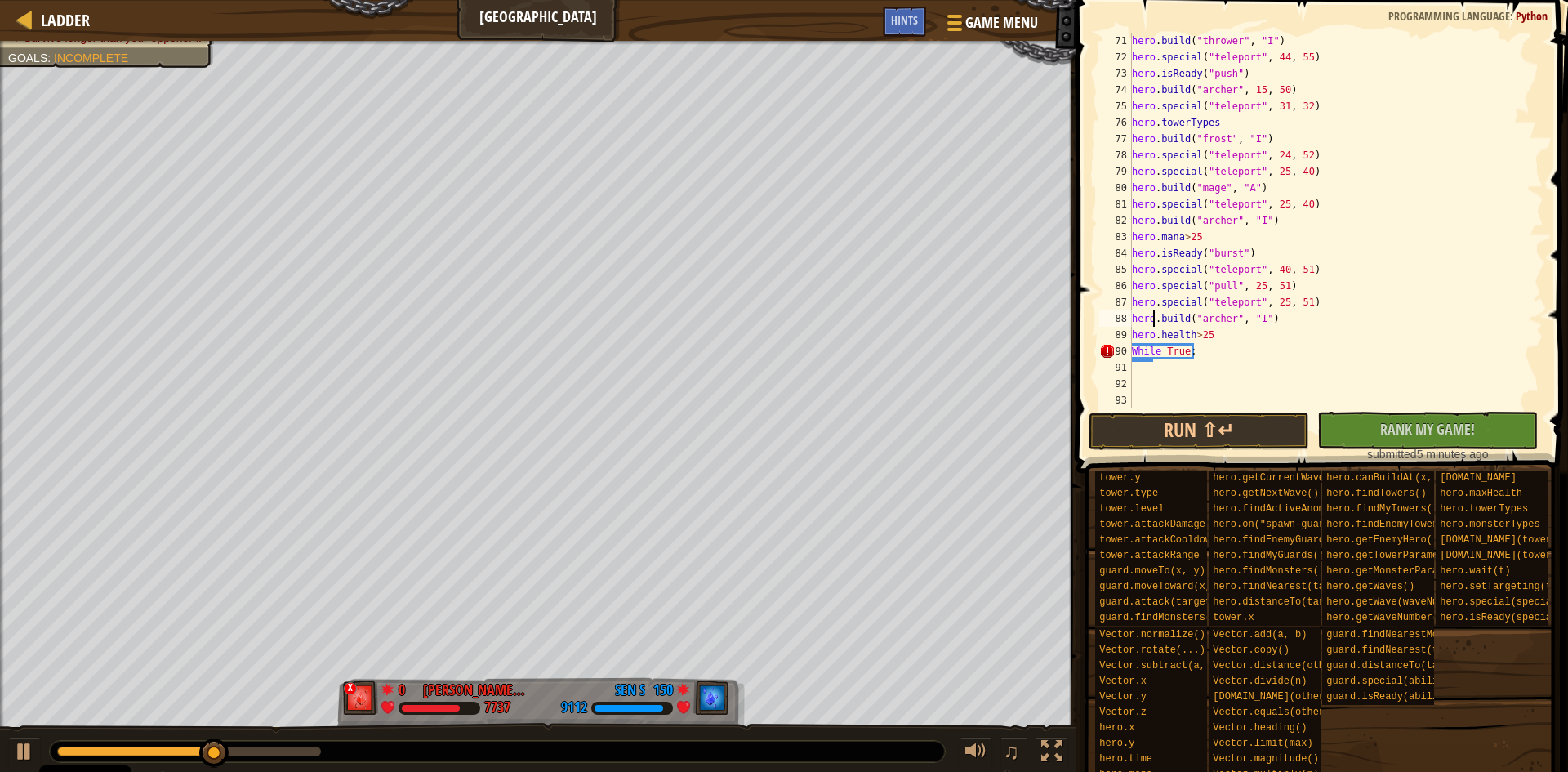
scroll to position [1144, 0]
click at [1137, 386] on div "hero . build ( "thrower" , "I" ) hero . special ( "teleport" , 44 , 55 ) hero .…" at bounding box center [1330, 237] width 402 height 409
click at [1133, 372] on div "hero . build ( "thrower" , "I" ) hero . special ( "teleport" , 44 , 55 ) hero .…" at bounding box center [1330, 237] width 402 height 409
type textarea "h"
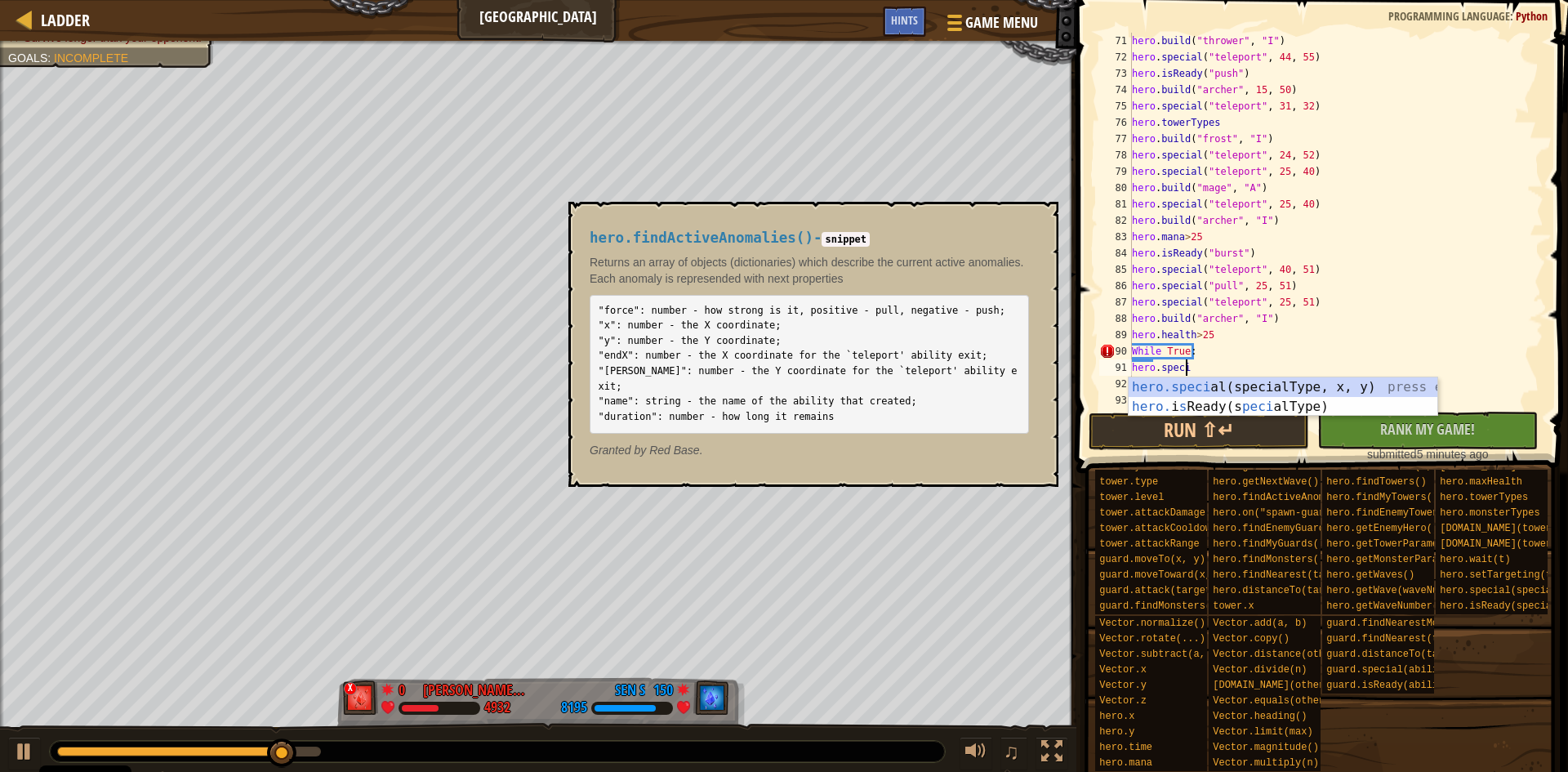
scroll to position [7, 4]
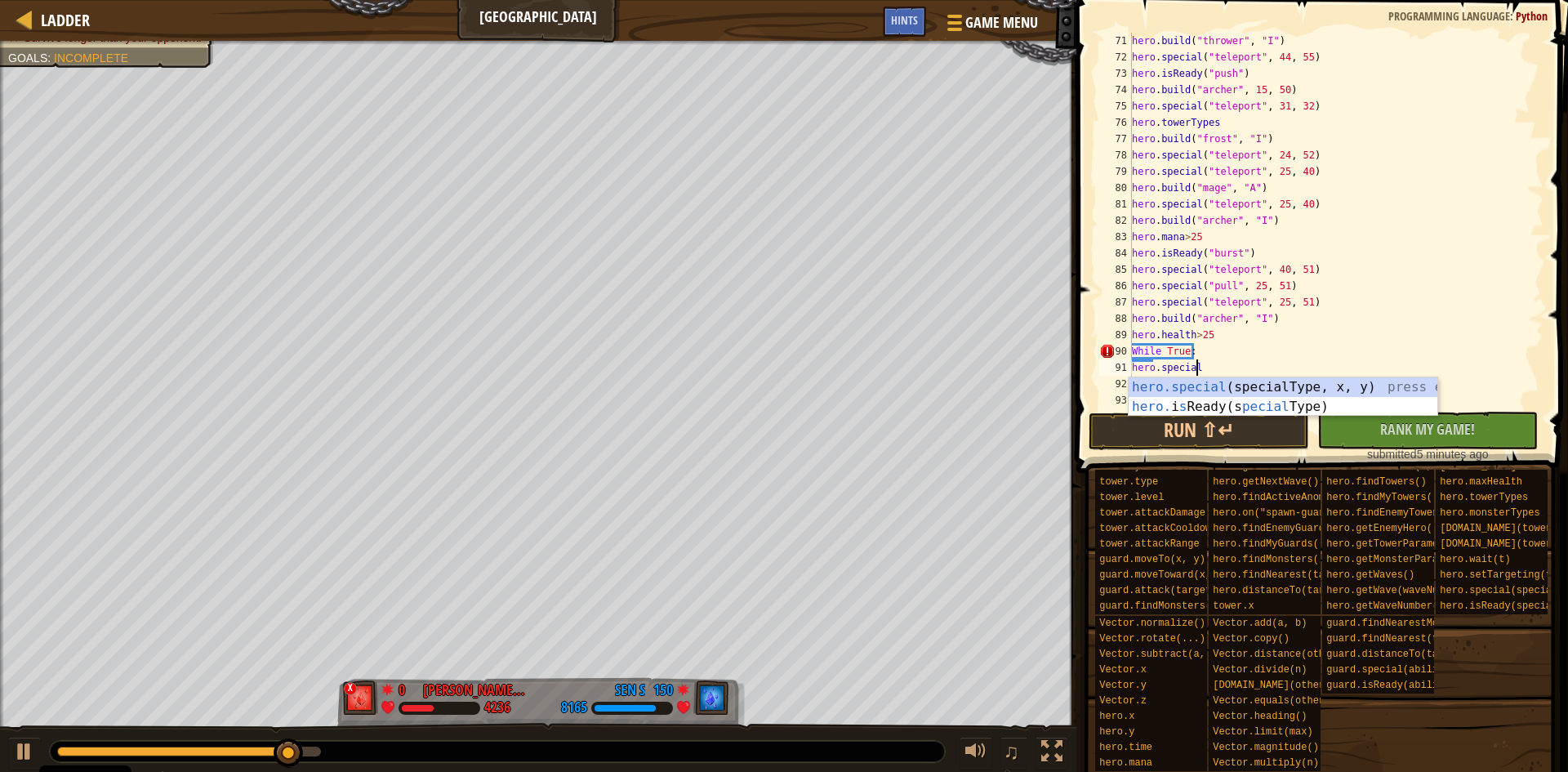
click at [1282, 389] on div "hero.special (specialType, x, y) press enter hero. i s Ready(s pecial Type) pre…" at bounding box center [1283, 416] width 309 height 78
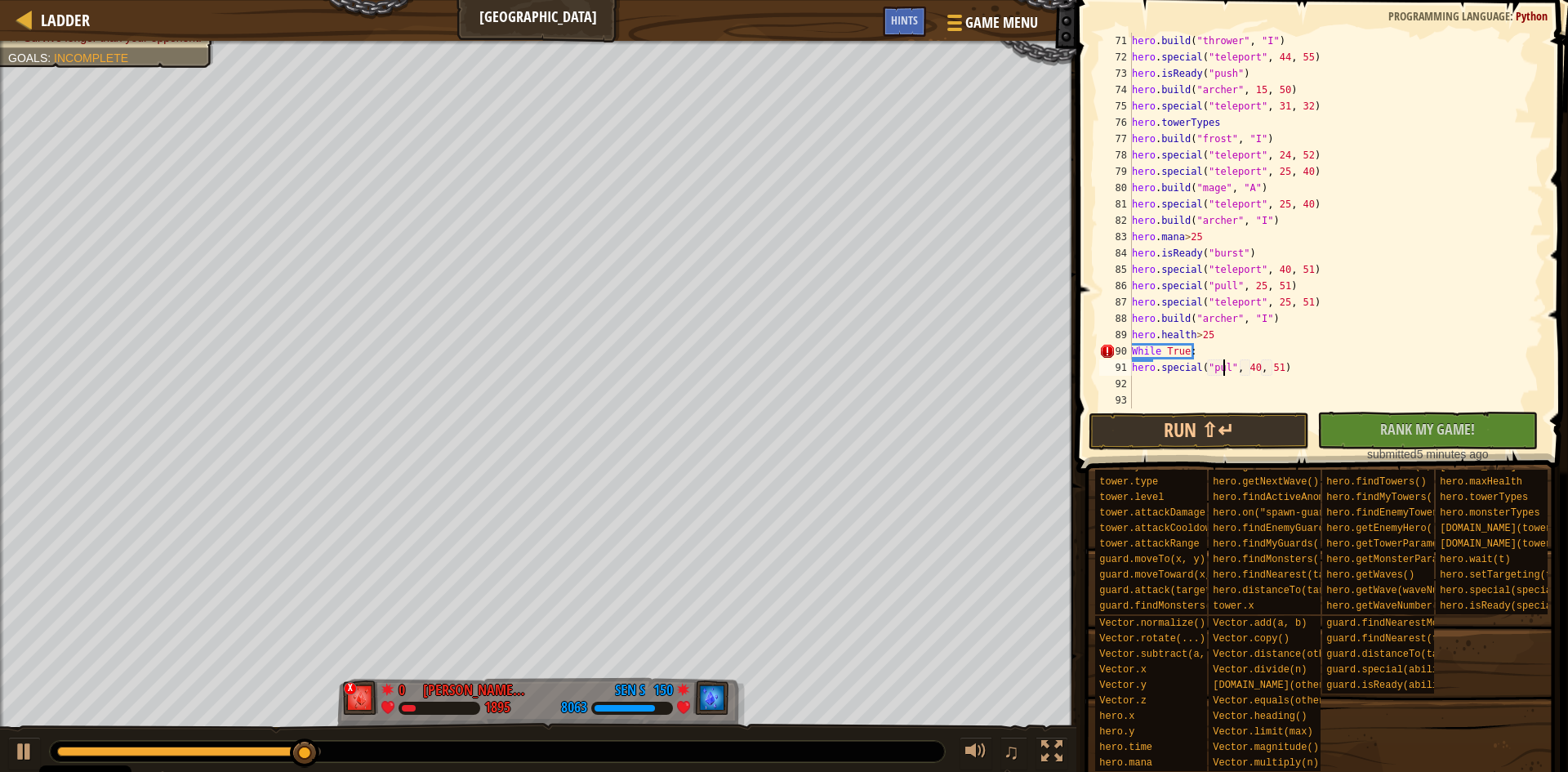
scroll to position [7, 7]
click at [1256, 372] on div "hero . build ( "thrower" , "I" ) hero . special ( "teleport" , 44 , 55 ) hero .…" at bounding box center [1330, 237] width 402 height 409
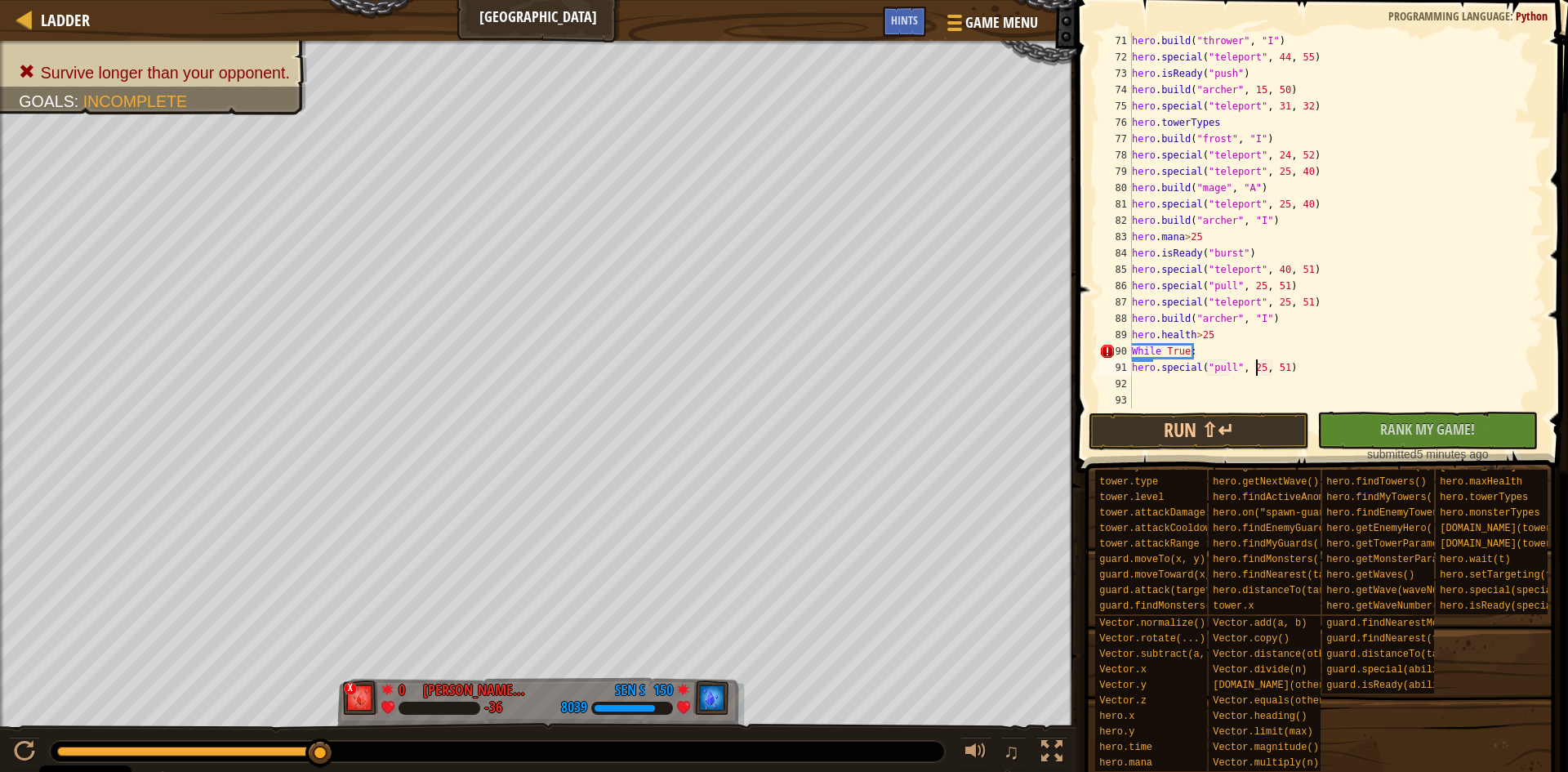
click at [1278, 372] on div "hero . build ( "thrower" , "I" ) hero . special ( "teleport" , 44 , 55 ) hero .…" at bounding box center [1330, 237] width 402 height 409
type textarea "hero.special("pull", 25, 52)"
click at [1169, 383] on div "hero . build ( "thrower" , "I" ) hero . special ( "teleport" , 44 , 55 ) hero .…" at bounding box center [1330, 237] width 402 height 409
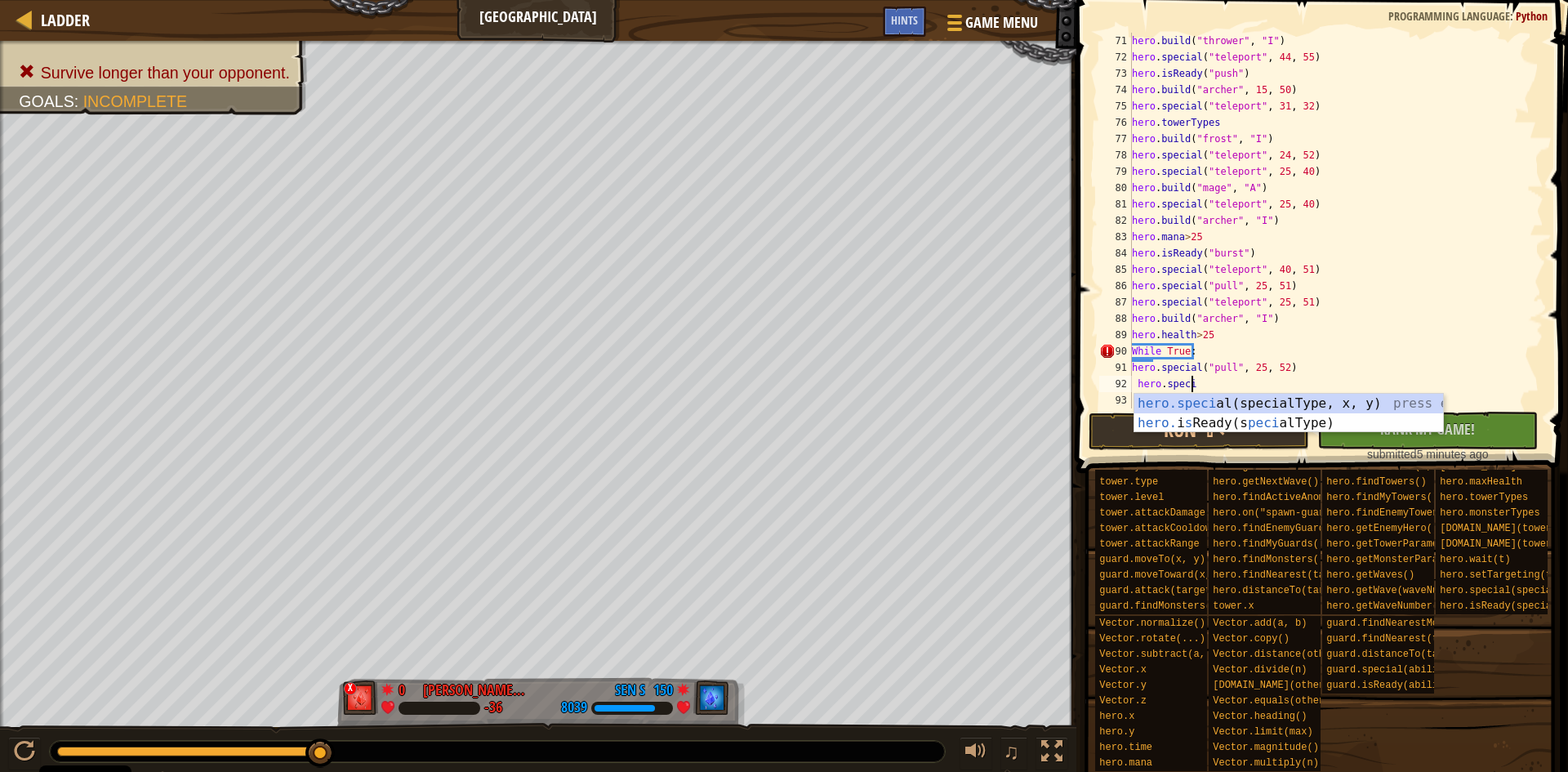
scroll to position [7, 4]
click at [1312, 405] on div "hero.speci al(specialType, x, y) press enter hero. i s Ready(s peci alType) pre…" at bounding box center [1288, 433] width 309 height 78
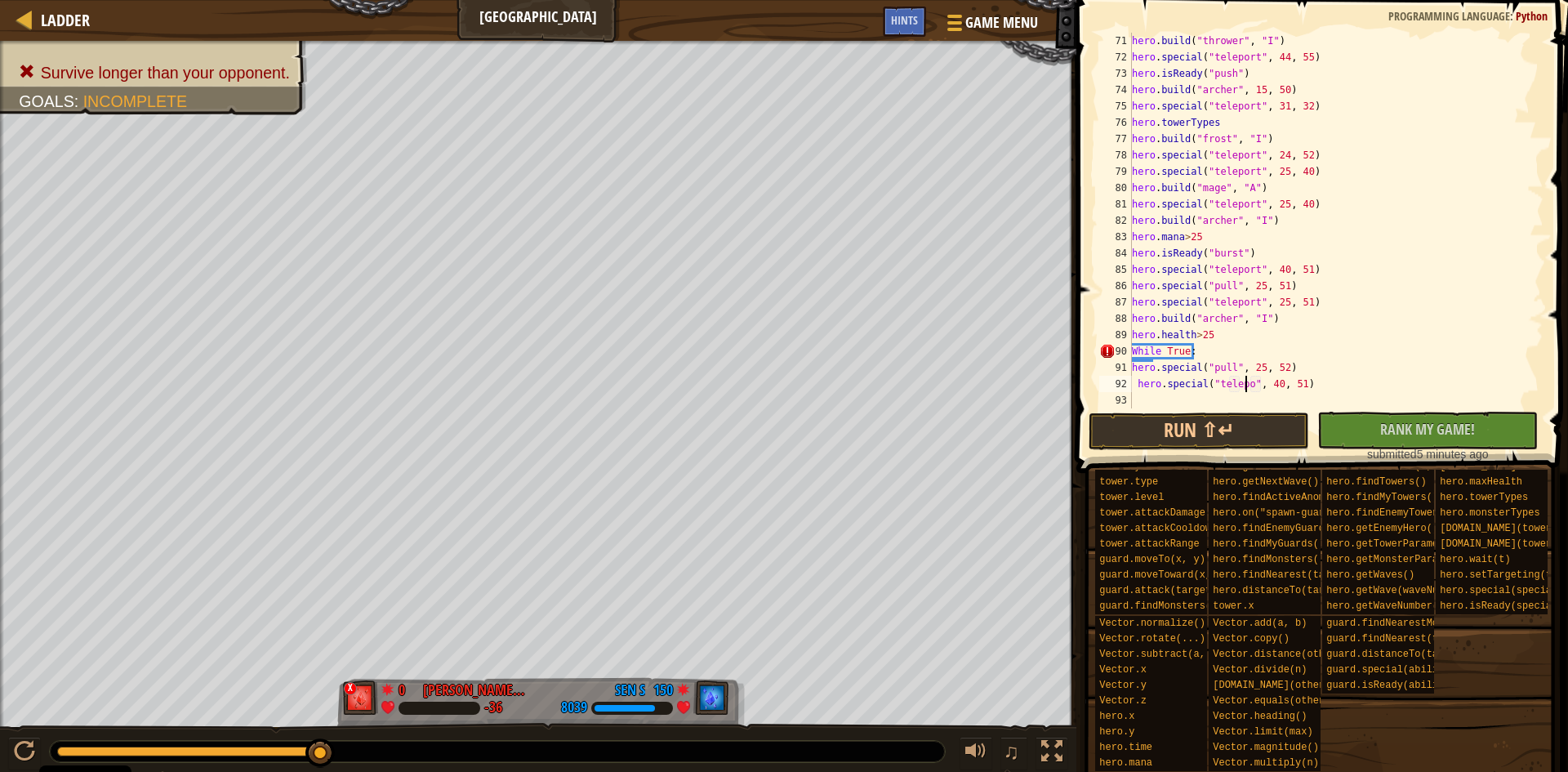
scroll to position [7, 10]
click at [1281, 382] on div "hero . build ( "thrower" , "I" ) hero . special ( "teleport" , 44 , 55 ) hero .…" at bounding box center [1330, 237] width 402 height 409
click at [1306, 382] on div "hero . build ( "thrower" , "I" ) hero . special ( "teleport" , 44 , 55 ) hero .…" at bounding box center [1330, 237] width 402 height 409
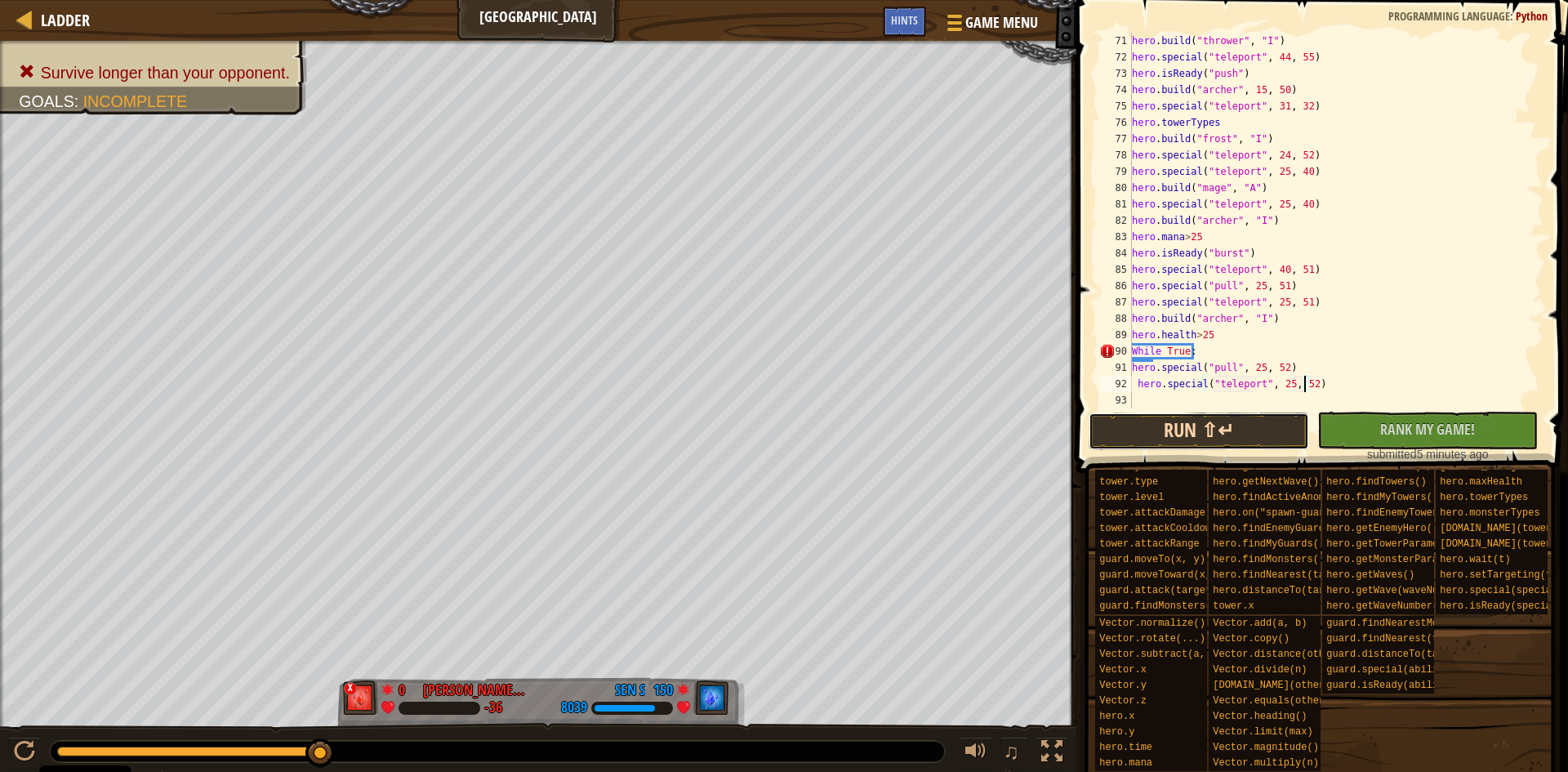
click at [1267, 440] on button "Run ⇧↵" at bounding box center [1199, 431] width 221 height 37
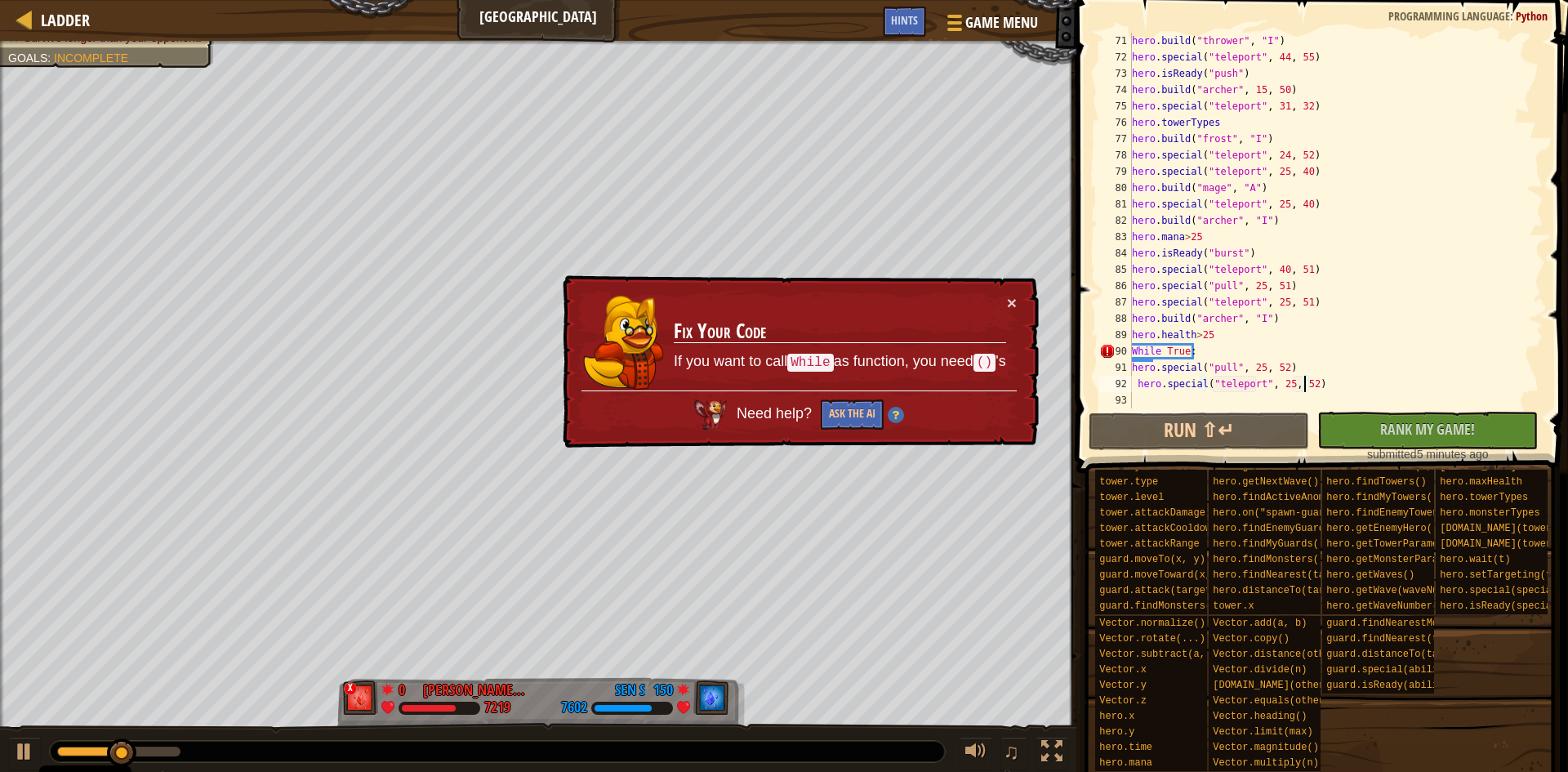
click at [1132, 366] on div "hero . build ( "thrower" , "I" ) hero . special ( "teleport" , 44 , 55 ) hero .…" at bounding box center [1330, 237] width 402 height 409
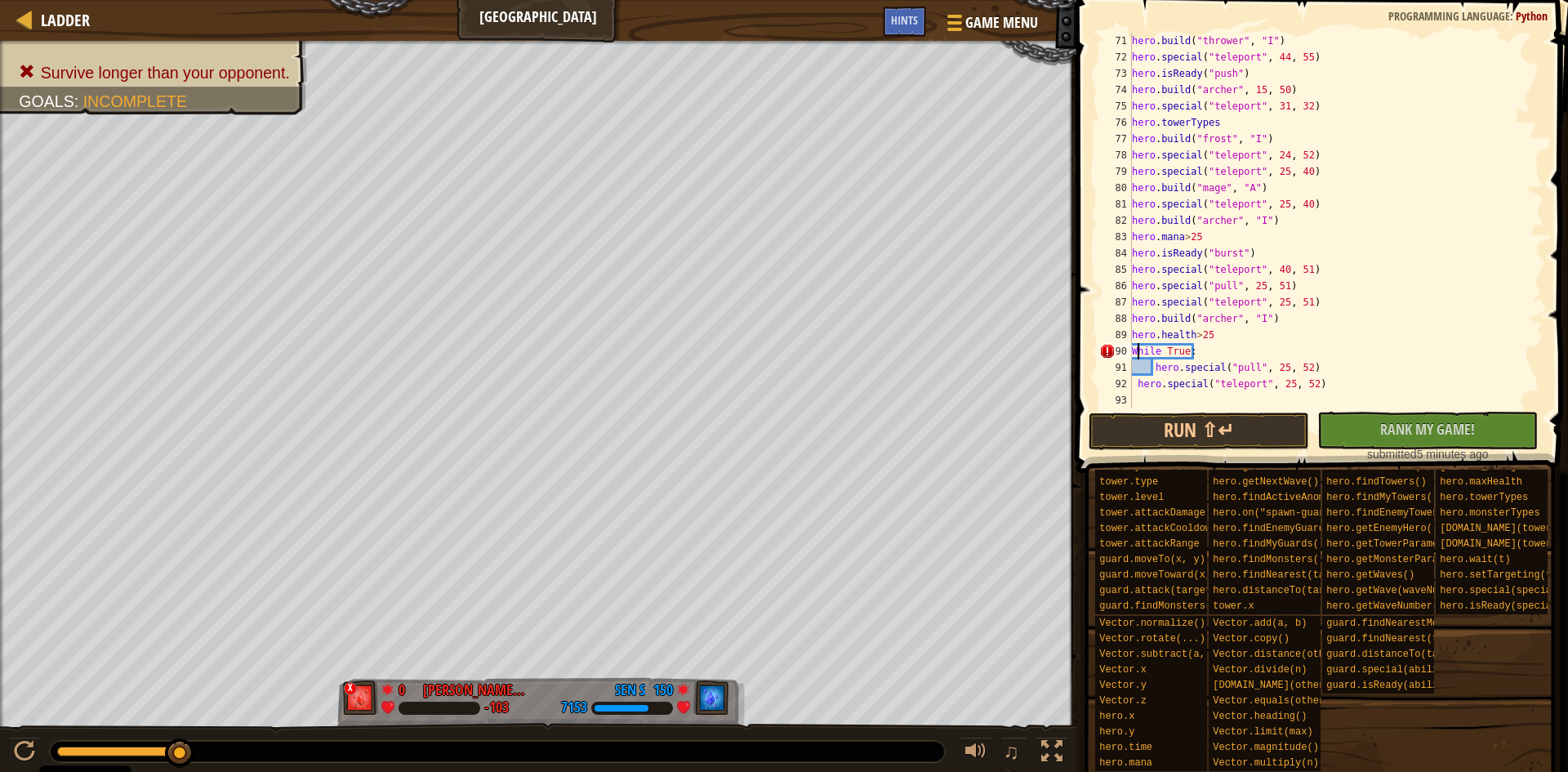
click at [1138, 352] on div "hero . build ( "thrower" , "I" ) hero . special ( "teleport" , 44 , 55 ) hero .…" at bounding box center [1330, 237] width 402 height 409
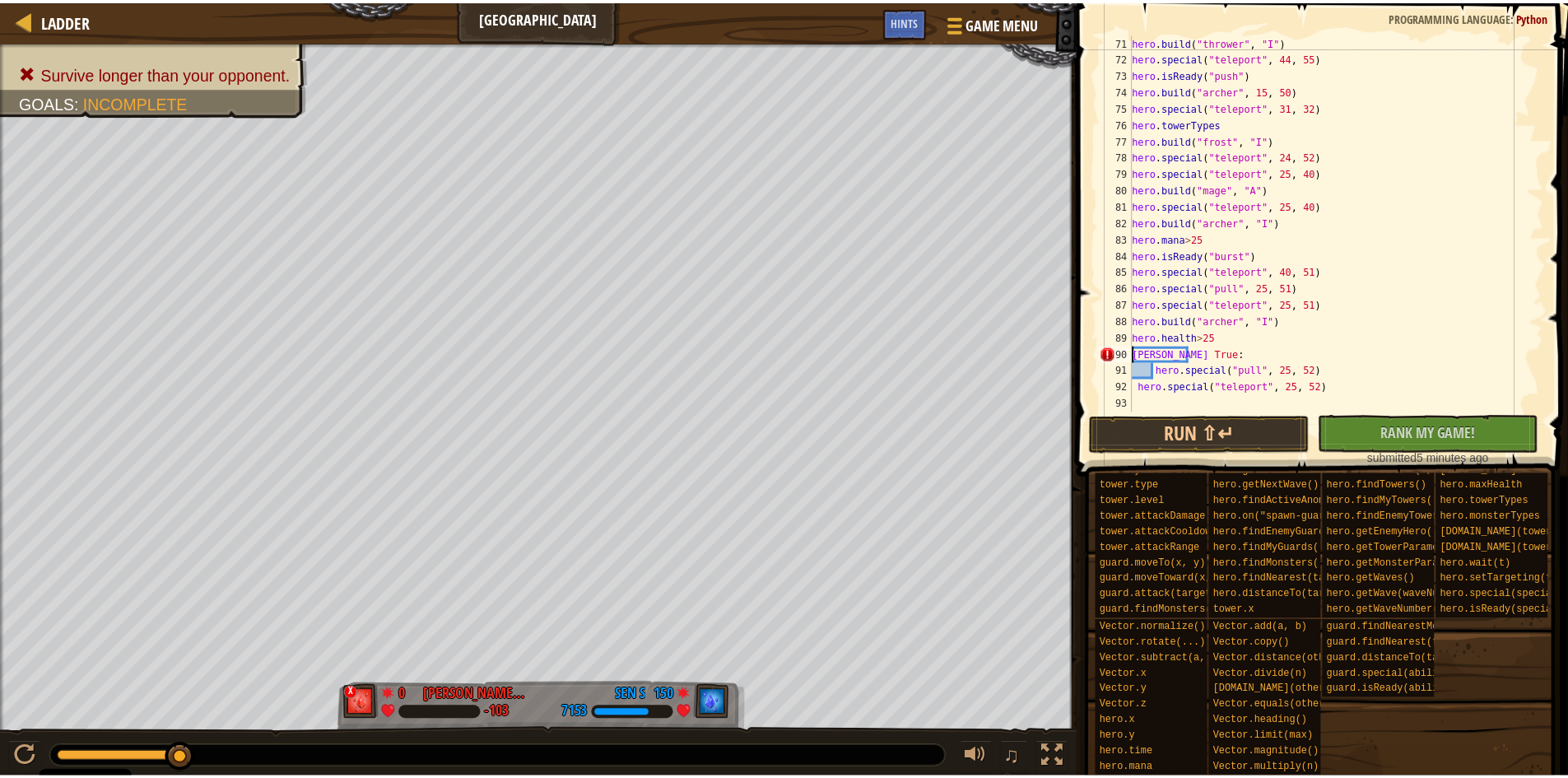
scroll to position [7, 1]
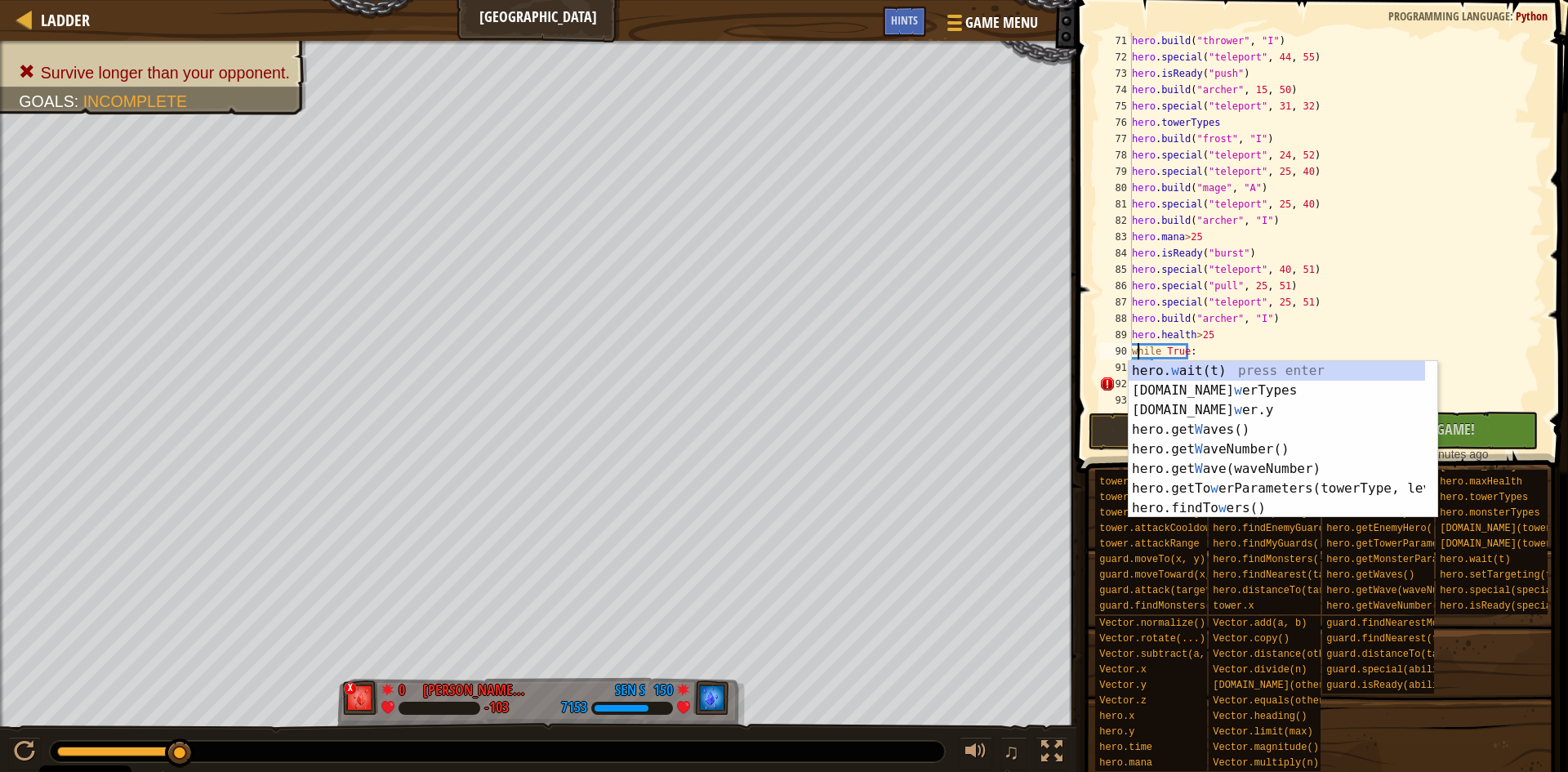
click at [1245, 354] on div "hero . build ( "thrower" , "I" ) hero . special ( "teleport" , 44 , 55 ) hero .…" at bounding box center [1330, 237] width 402 height 409
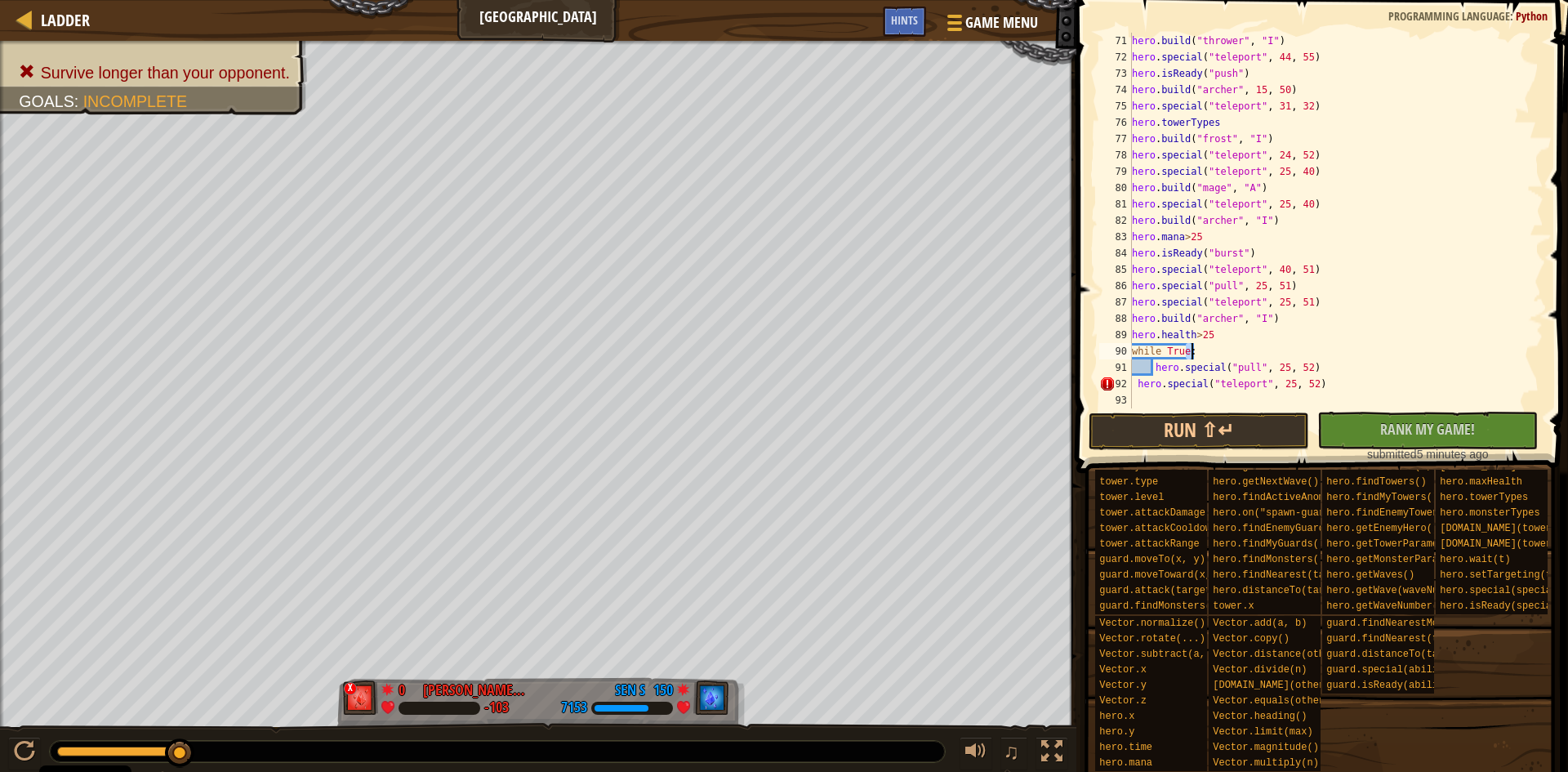
click at [1245, 354] on div "hero . build ( "thrower" , "I" ) hero . special ( "teleport" , 44 , 55 ) hero .…" at bounding box center [1330, 237] width 402 height 409
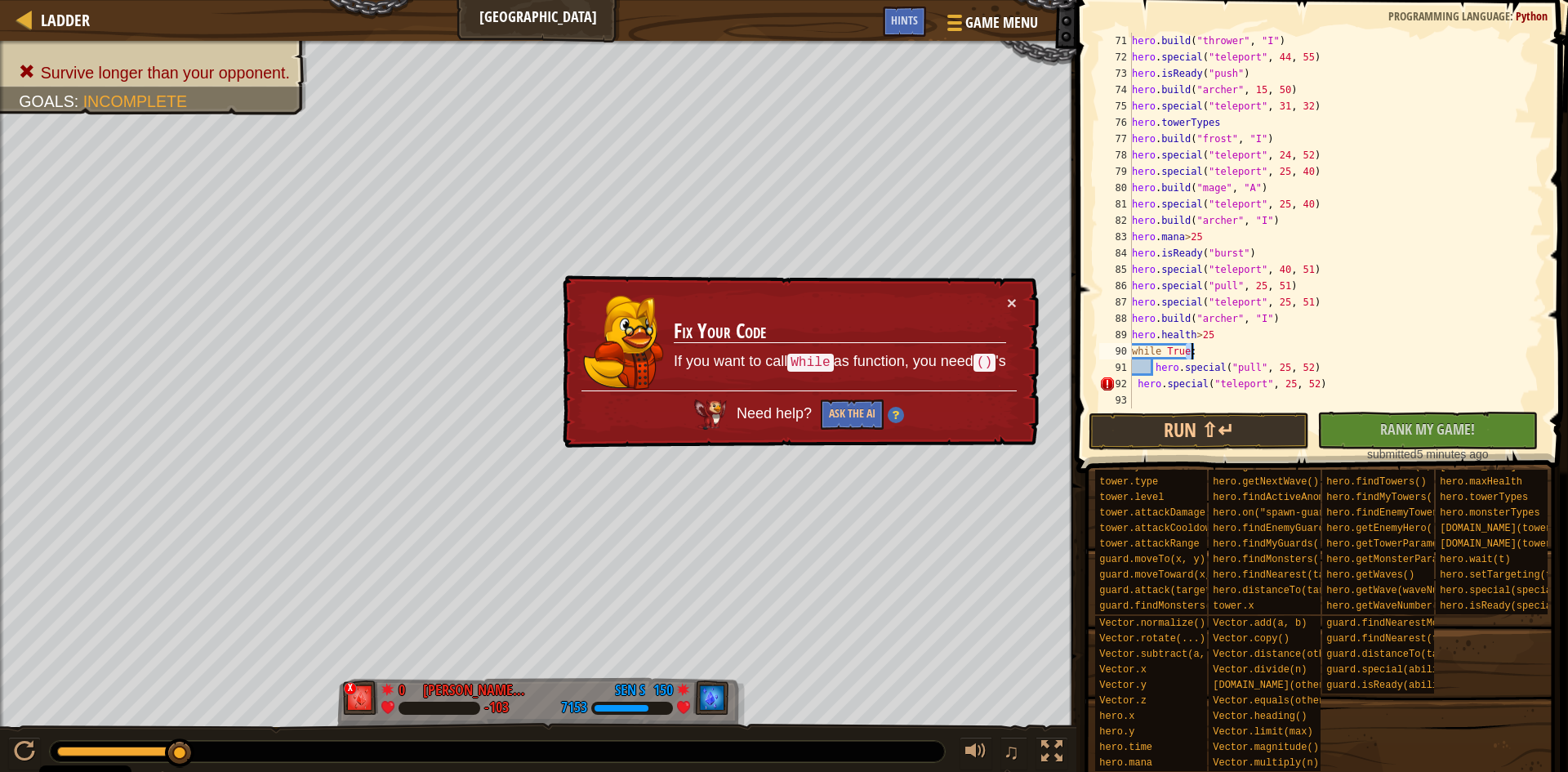
click at [1139, 384] on div "hero . build ( "thrower" , "I" ) hero . special ( "teleport" , 44 , 55 ) hero .…" at bounding box center [1330, 237] width 402 height 409
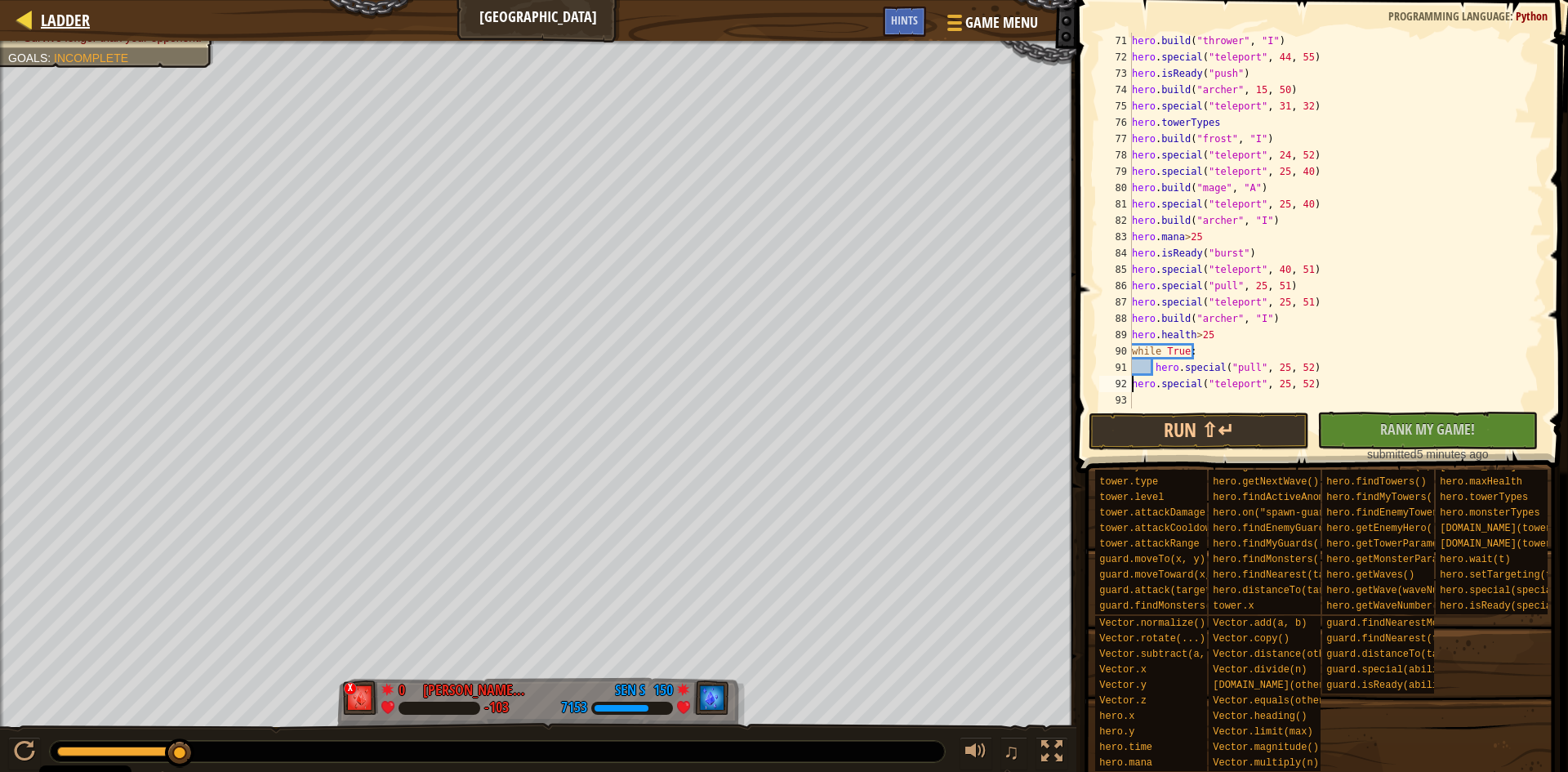
type textarea "hero.special("teleport", 25, 52)"
click at [63, 21] on span "Ladder" at bounding box center [65, 19] width 49 height 22
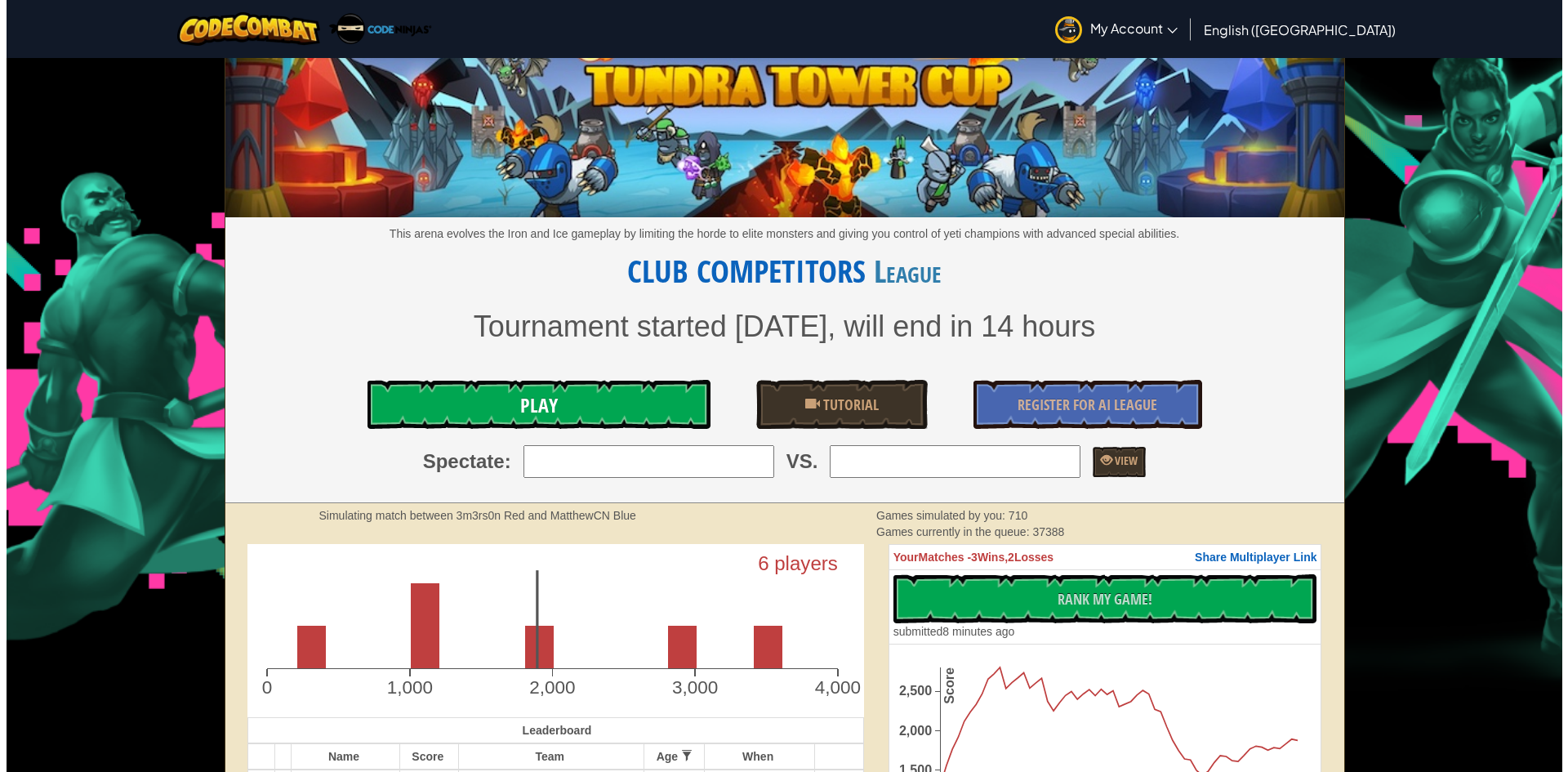
scroll to position [109, 0]
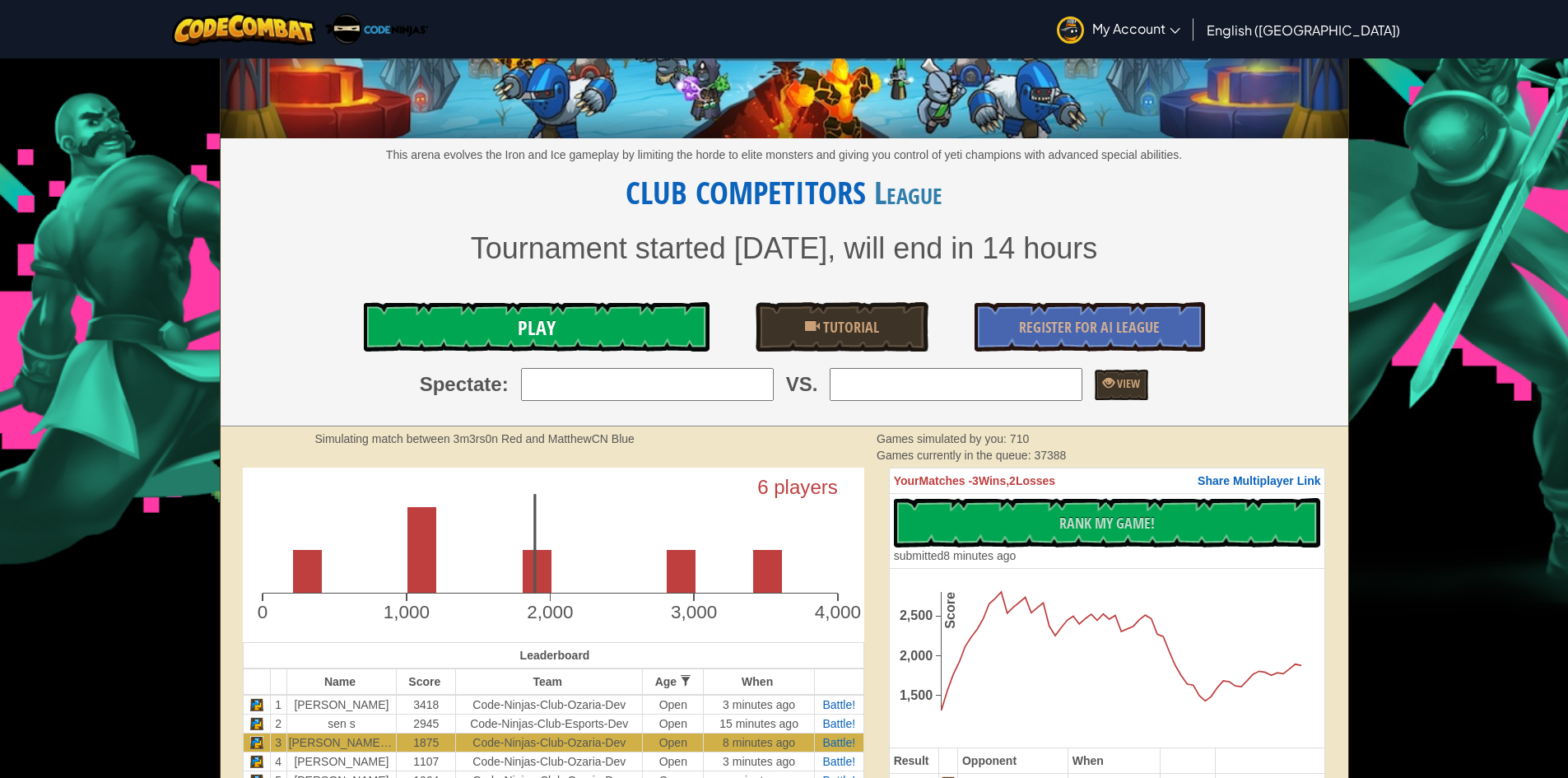
click at [615, 336] on link "Play" at bounding box center [536, 327] width 346 height 49
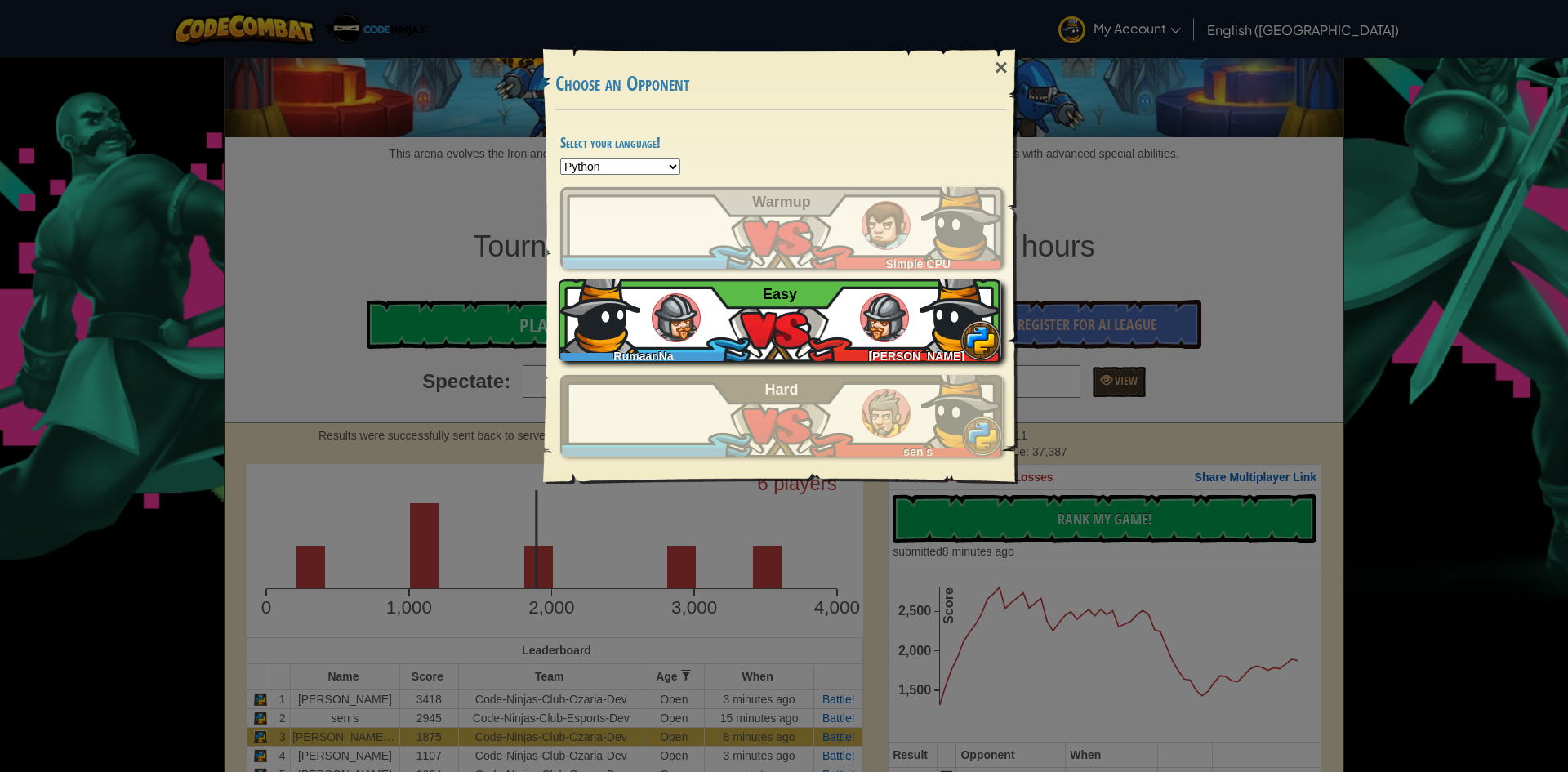
click at [865, 337] on div "RumaanNa Matthew M Easy" at bounding box center [780, 320] width 442 height 82
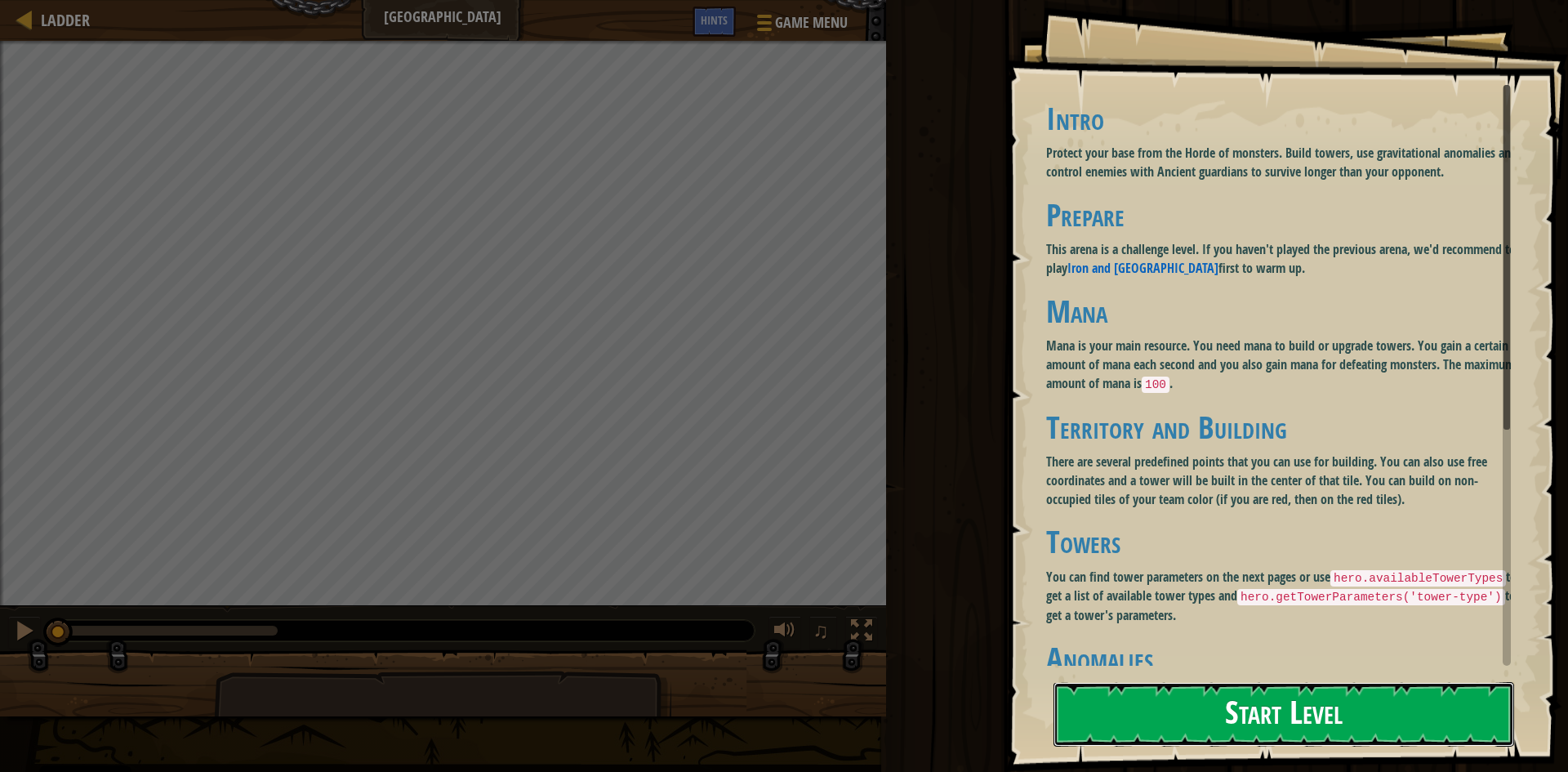
click at [1298, 718] on button "Start Level" at bounding box center [1284, 715] width 461 height 64
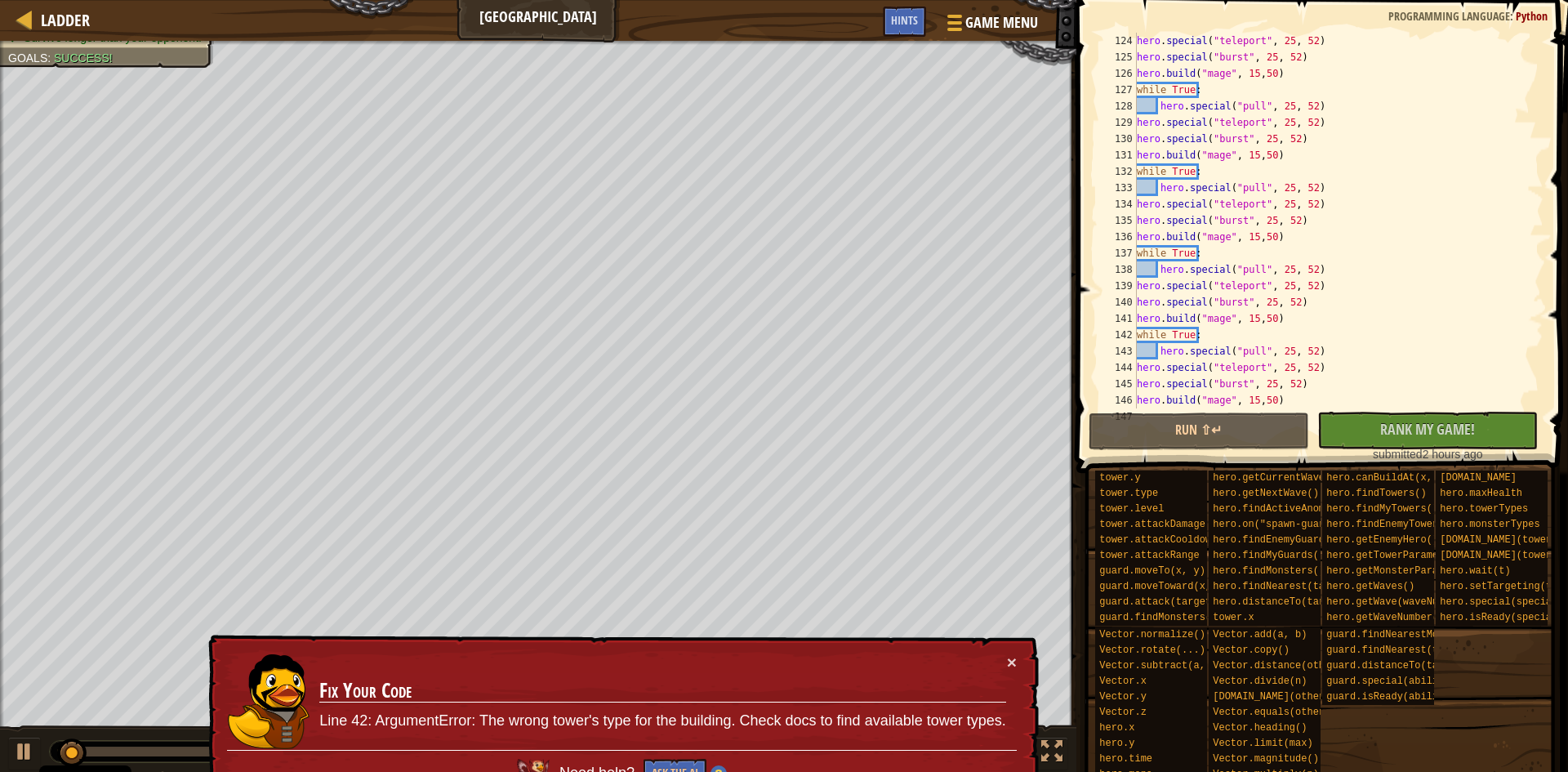
scroll to position [2107, 0]
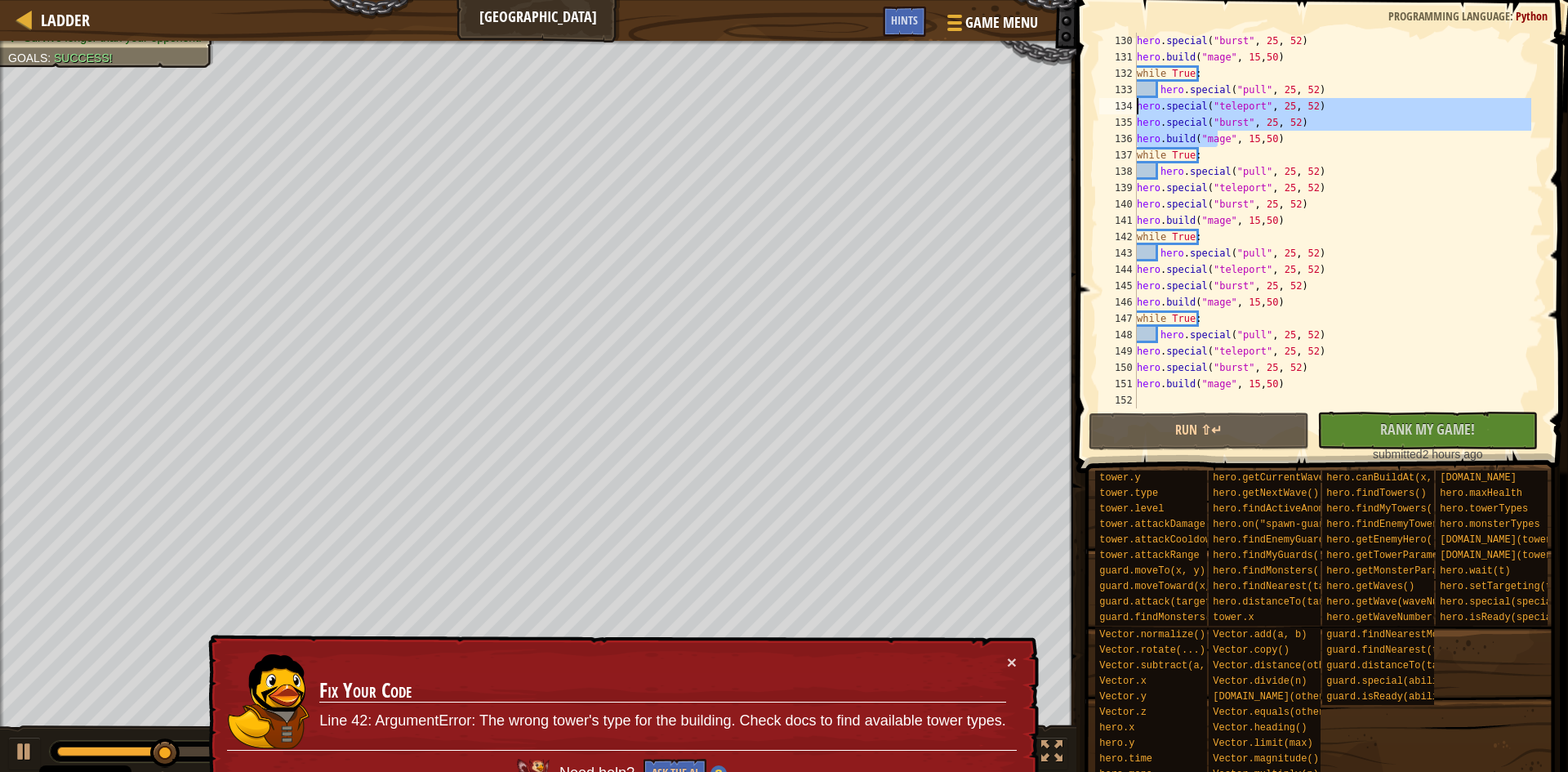
drag, startPoint x: 1215, startPoint y: 143, endPoint x: 1133, endPoint y: 111, distance: 88.0
click at [1134, 111] on div "130 131 132 133 134 135 136 137 138 139 140 141 142 143 144 145 146 147 148 149…" at bounding box center [1319, 221] width 448 height 376
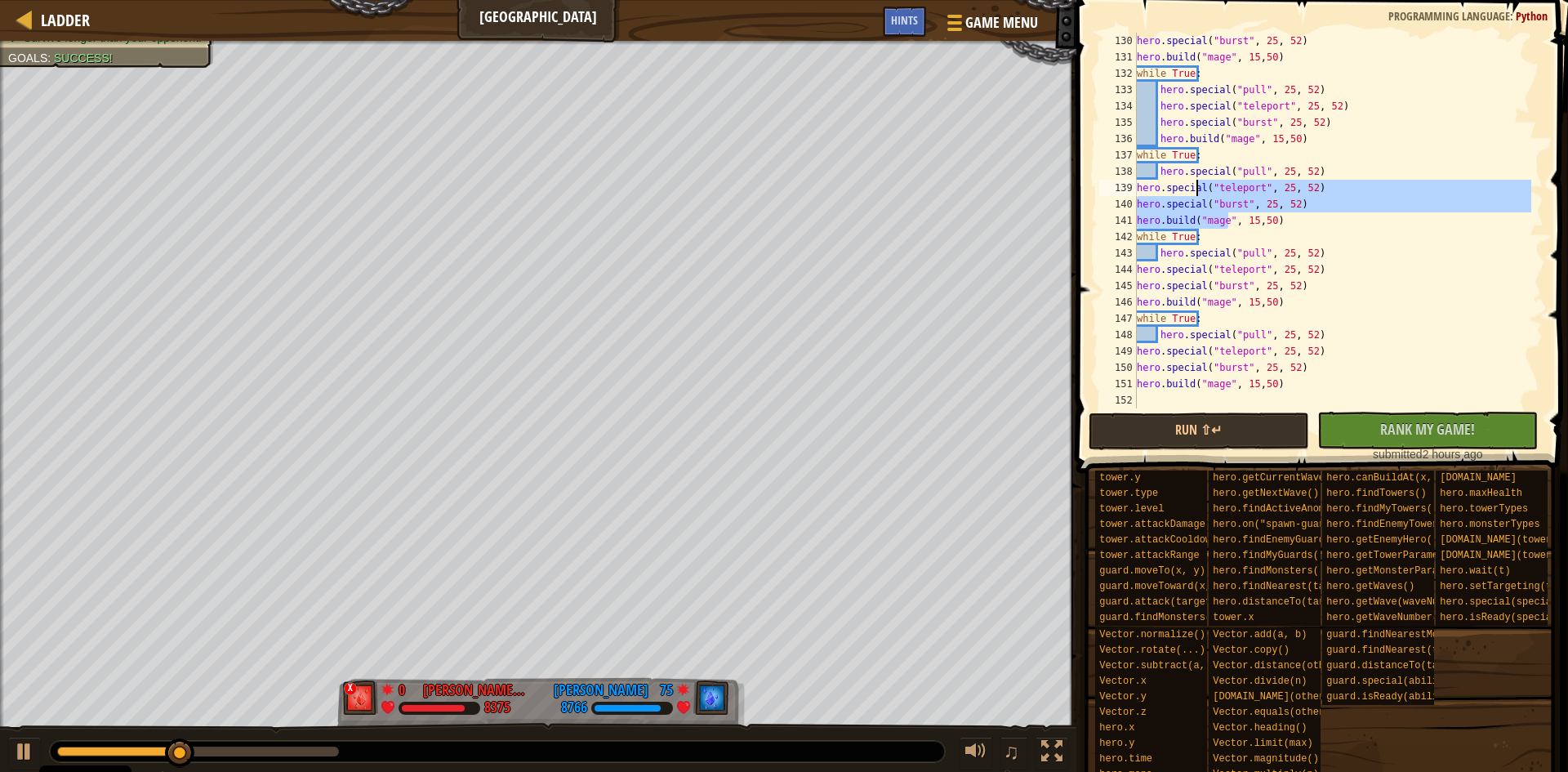
drag, startPoint x: 1226, startPoint y: 220, endPoint x: 1197, endPoint y: 191, distance: 41.0
click at [1197, 191] on div "hero . special ( "burst" , 25 , 52 ) hero . build ( "mage" , 15 , 50 ) while Tr…" at bounding box center [1332, 237] width 398 height 409
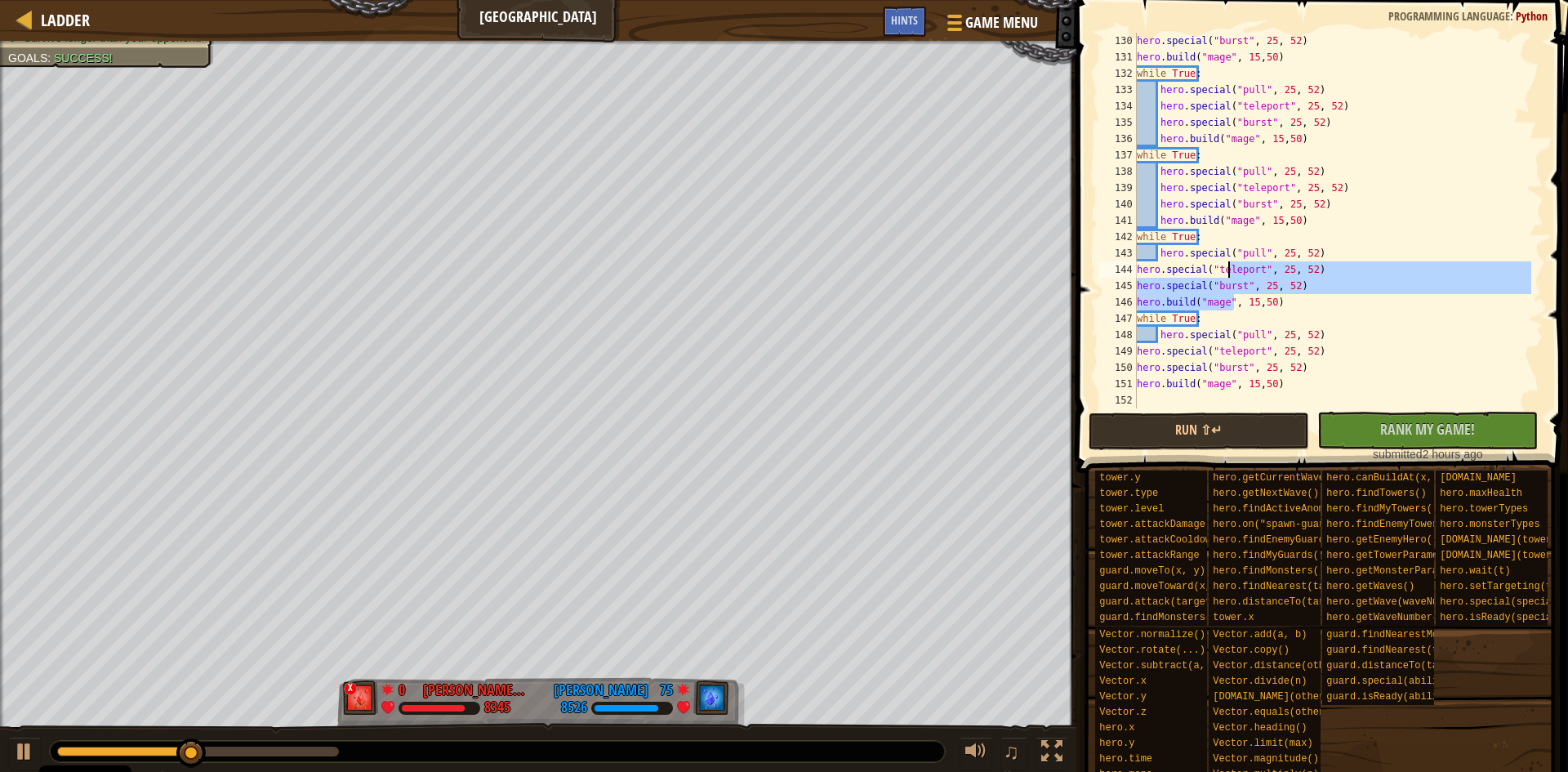
drag, startPoint x: 1234, startPoint y: 301, endPoint x: 1227, endPoint y: 265, distance: 36.7
click at [1227, 265] on div "hero . special ( "burst" , 25 , 52 ) hero . build ( "mage" , 15 , 50 ) while Tr…" at bounding box center [1332, 237] width 398 height 409
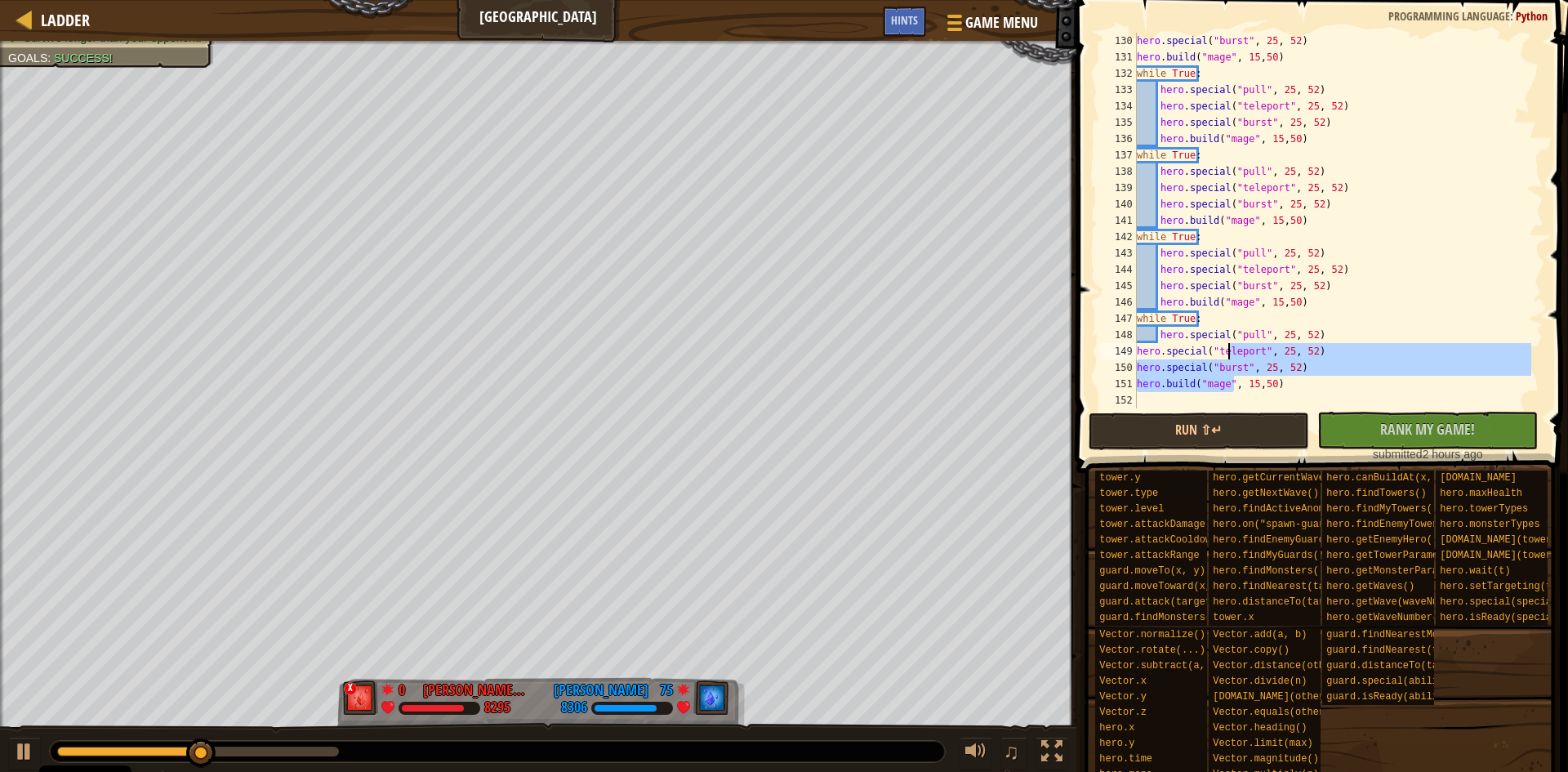
drag, startPoint x: 1234, startPoint y: 386, endPoint x: 1226, endPoint y: 354, distance: 33.0
click at [1226, 354] on div "hero . special ( "burst" , 25 , 52 ) hero . build ( "mage" , 15 , 50 ) while Tr…" at bounding box center [1332, 237] width 398 height 409
click at [914, 27] on span "Hints" at bounding box center [904, 20] width 27 height 16
type textarea "hero.special("teleport", 25, 52)"
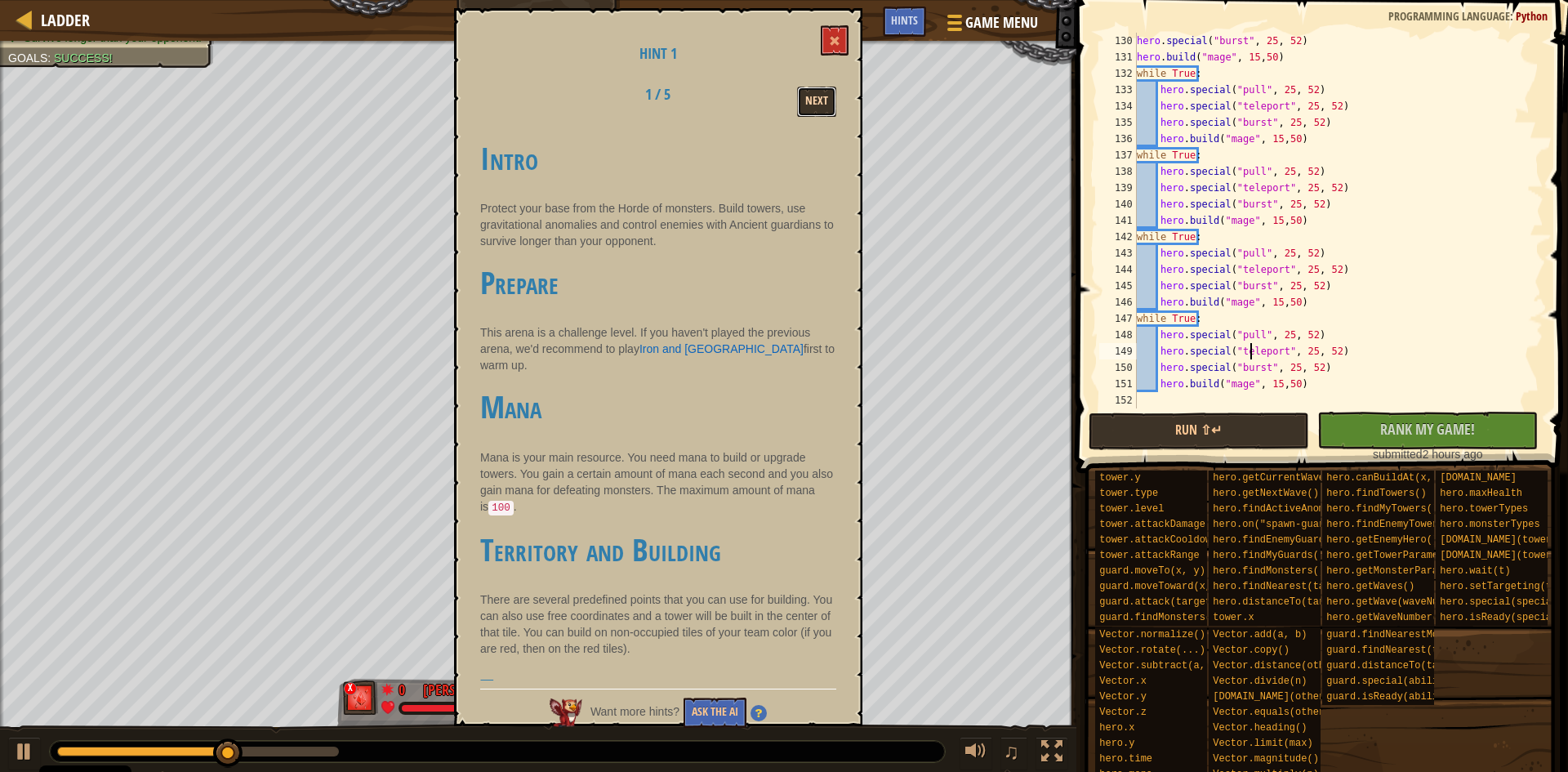
click at [831, 90] on button "Next" at bounding box center [816, 102] width 39 height 30
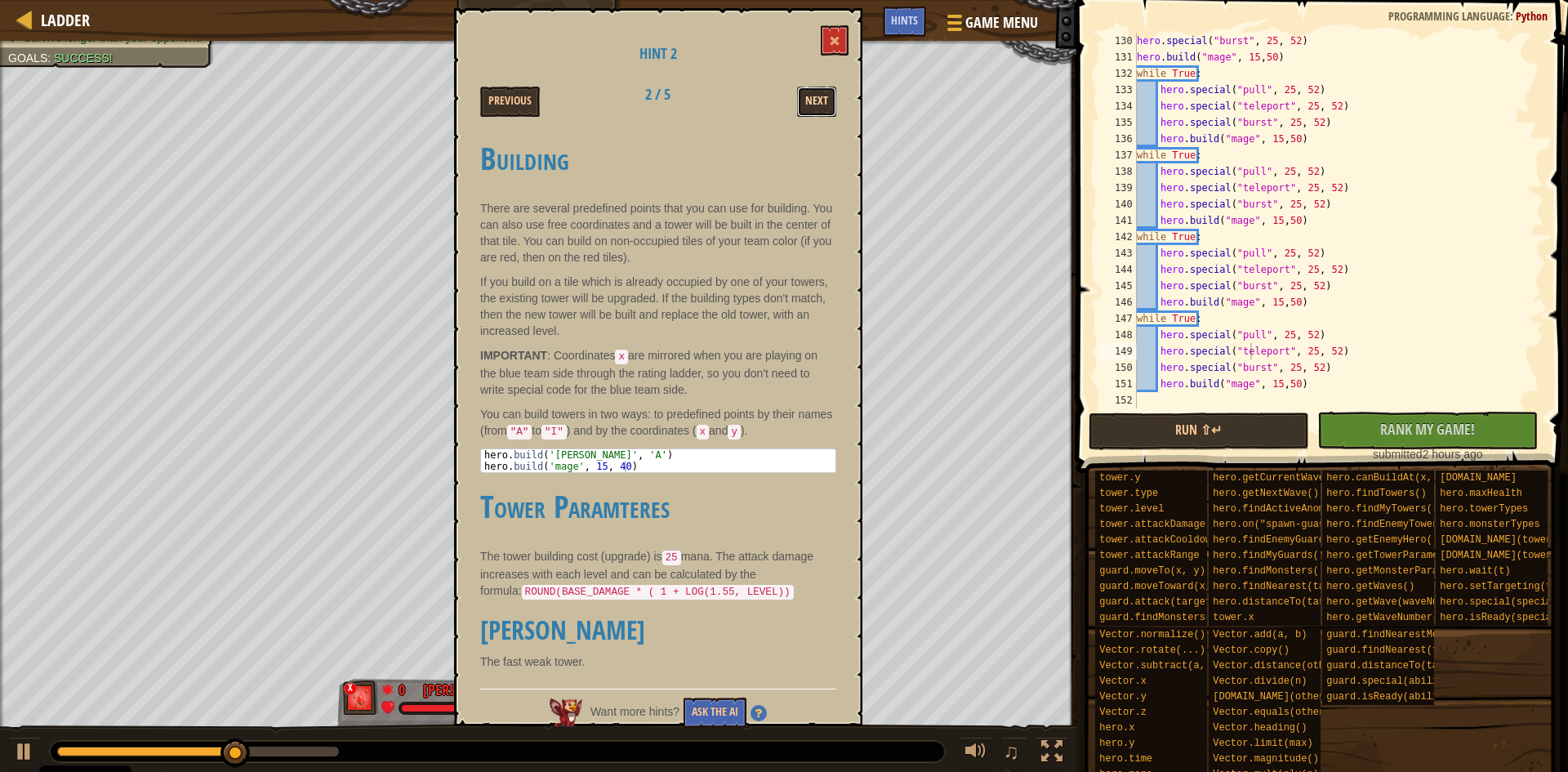
click at [807, 104] on button "Next" at bounding box center [816, 102] width 39 height 30
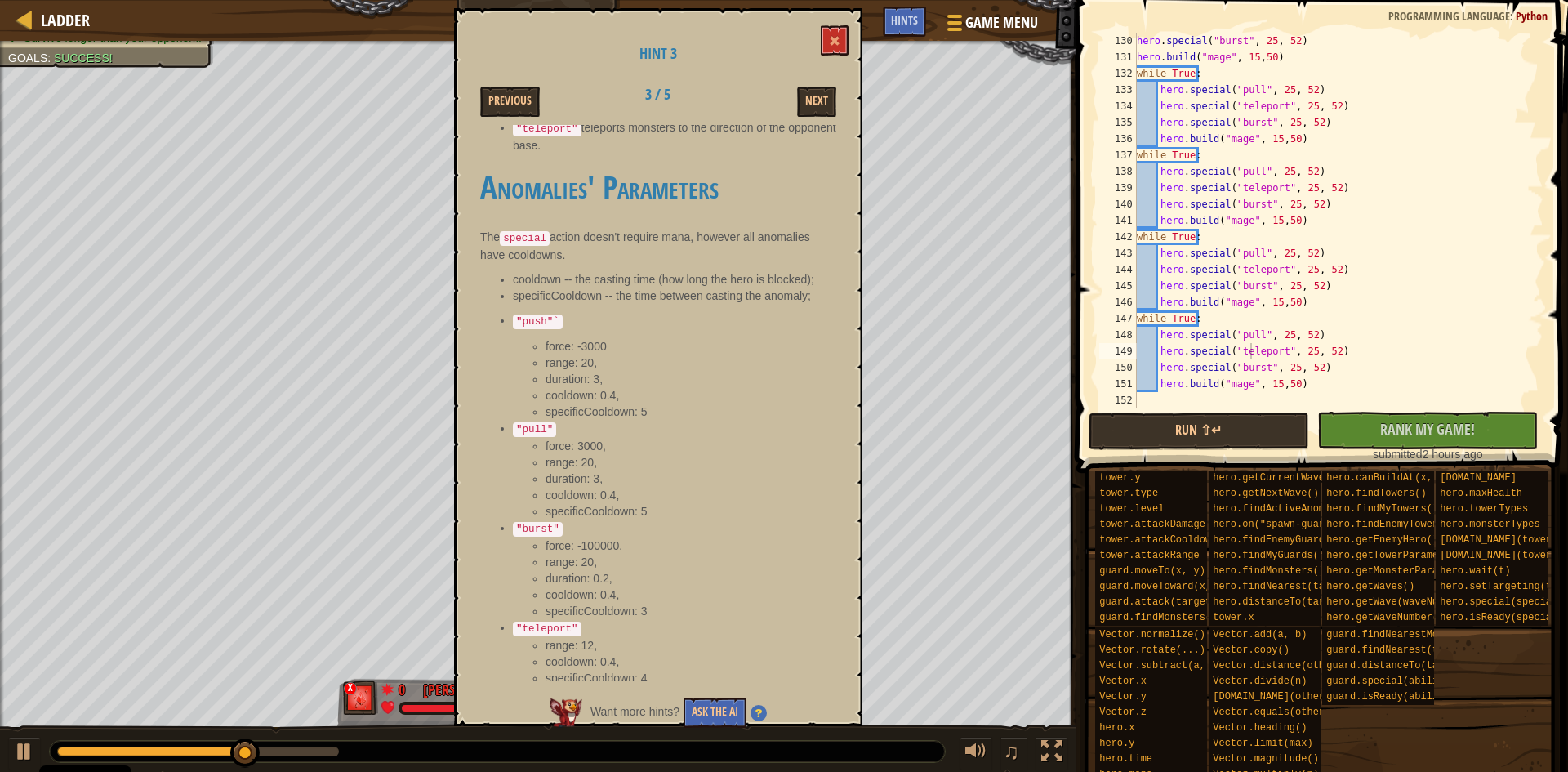
scroll to position [223, 0]
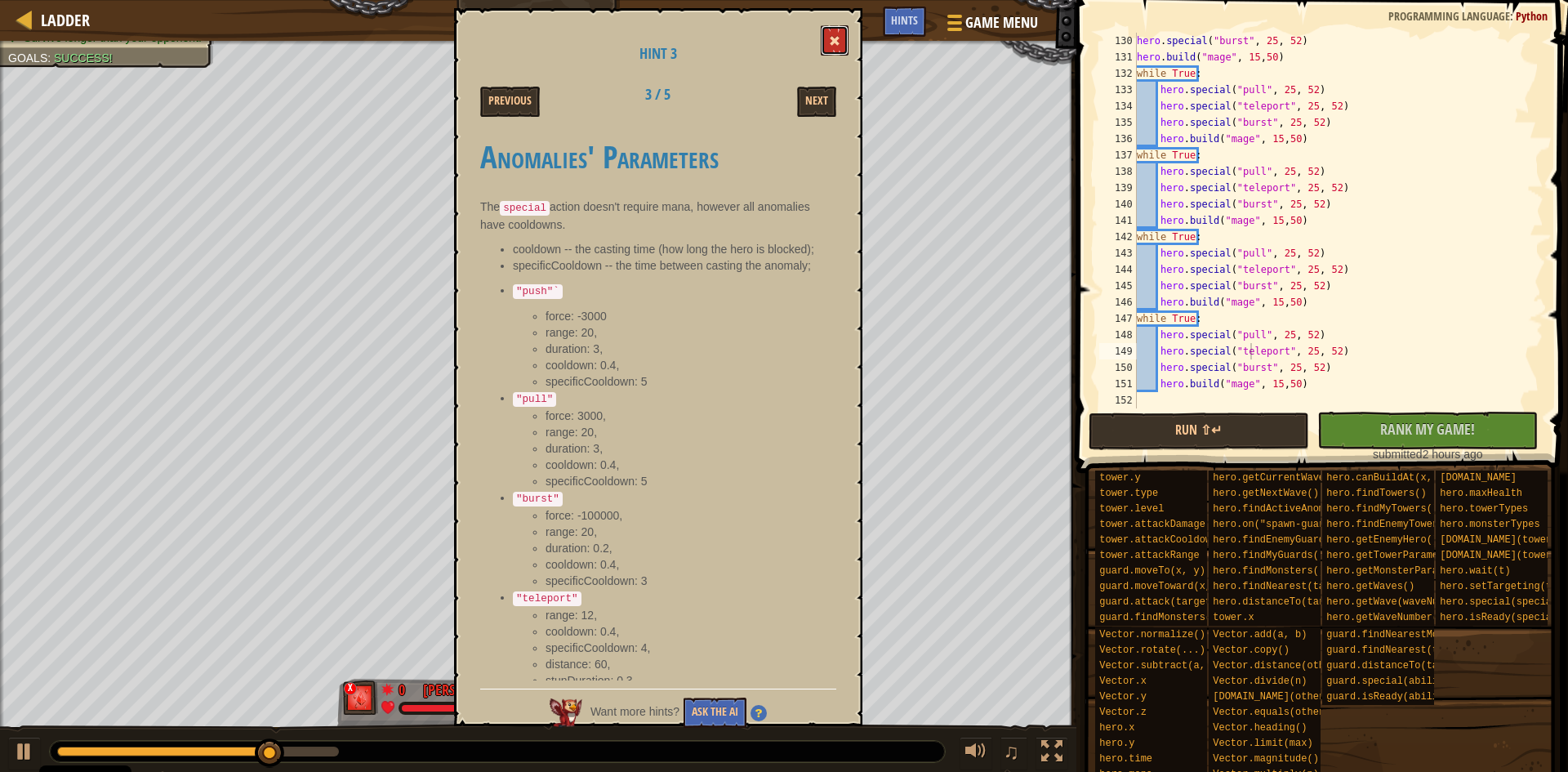
click at [826, 41] on button at bounding box center [834, 40] width 28 height 30
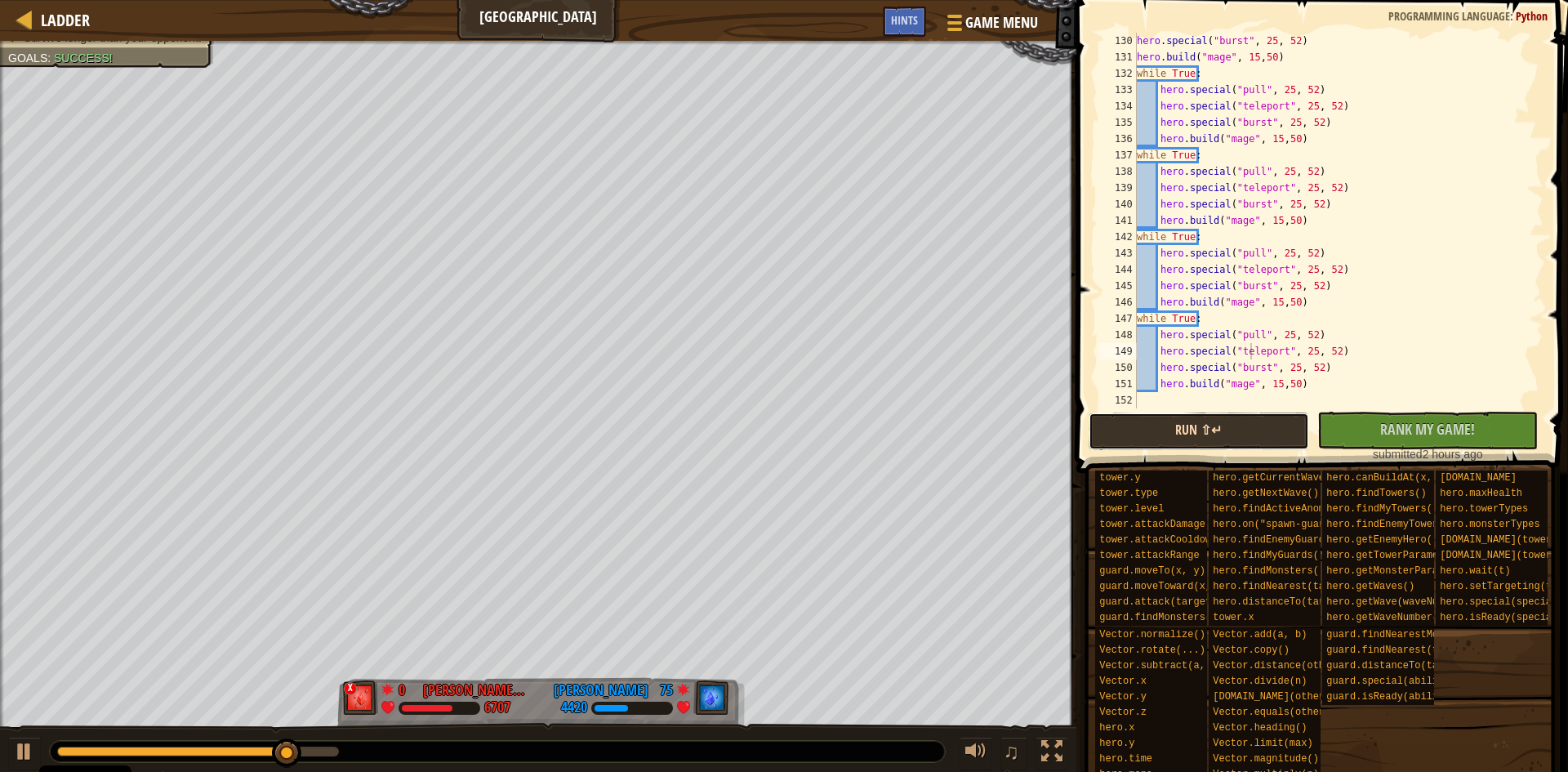
click at [1143, 431] on button "Run ⇧↵" at bounding box center [1199, 431] width 221 height 37
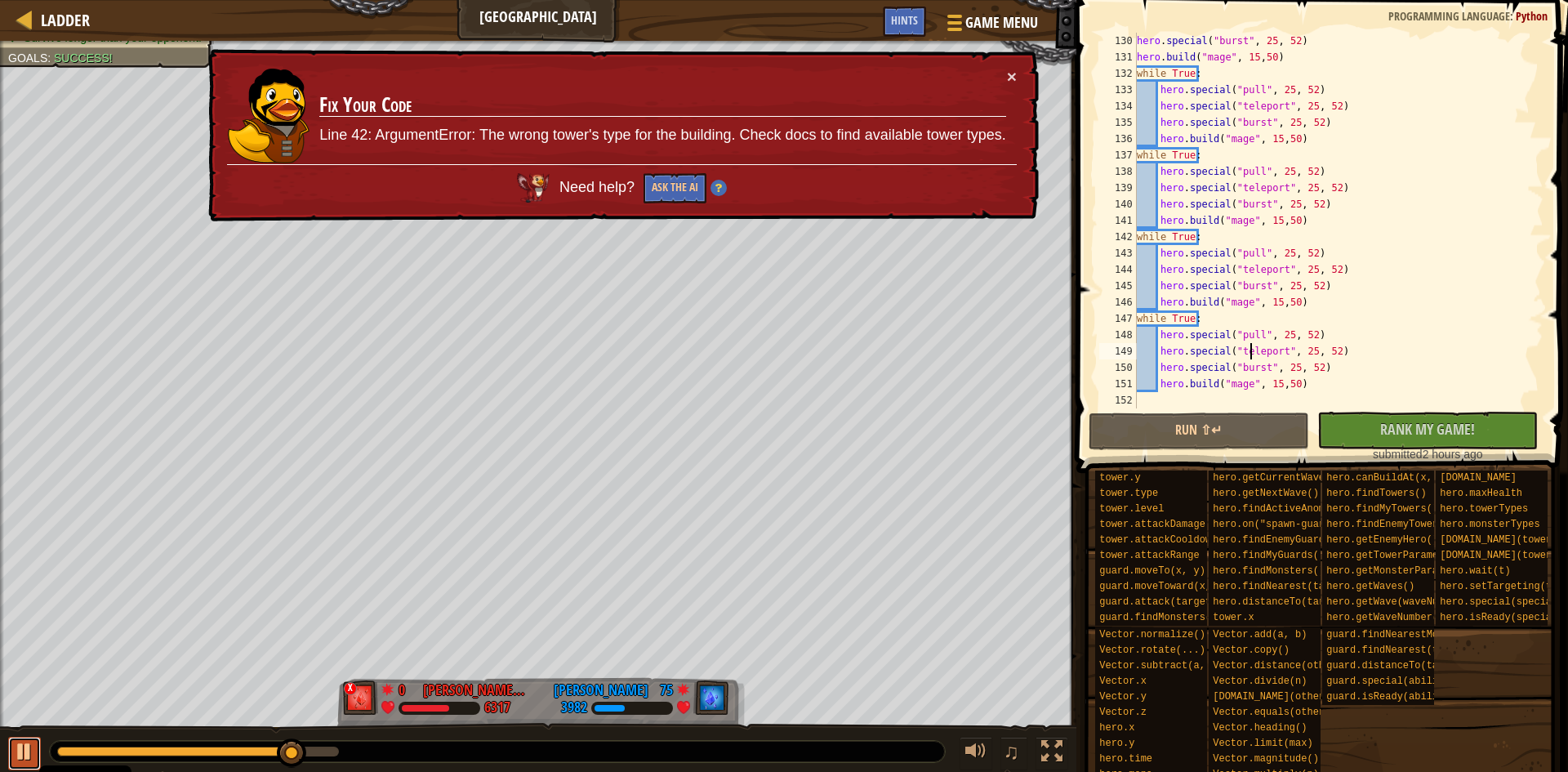
click at [30, 741] on div at bounding box center [24, 751] width 21 height 21
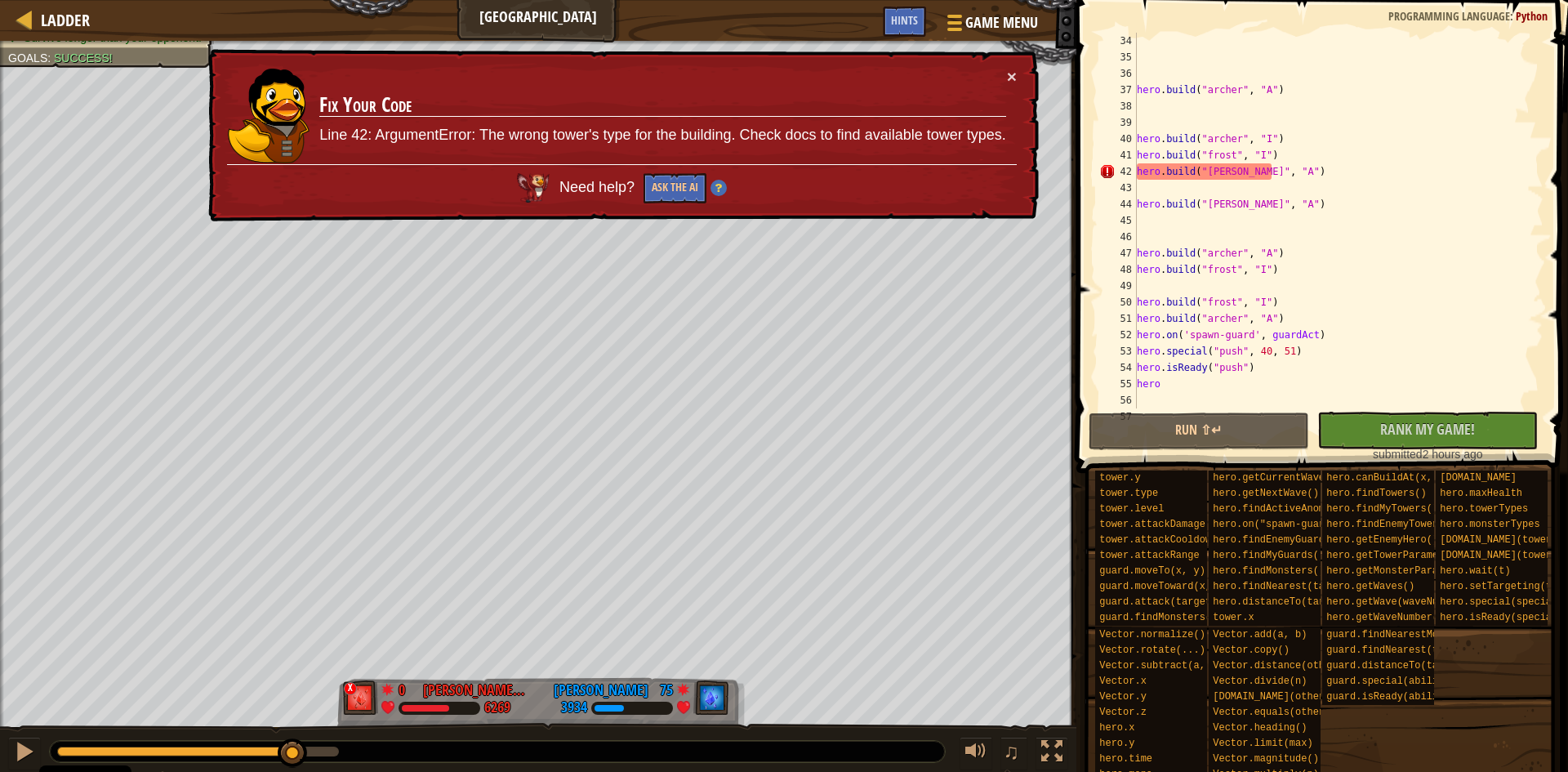
scroll to position [539, 0]
click at [1253, 215] on div "hero . build ( "[PERSON_NAME]" , "A" ) hero . build ( "[PERSON_NAME]" , "I" ) h…" at bounding box center [1332, 237] width 398 height 409
click at [1207, 175] on div "hero . build ( "[PERSON_NAME]" , "A" ) hero . build ( "[PERSON_NAME]" , "I" ) h…" at bounding box center [1332, 237] width 398 height 409
type textarea "[DOMAIN_NAME]("[PERSON_NAME]", "A")"
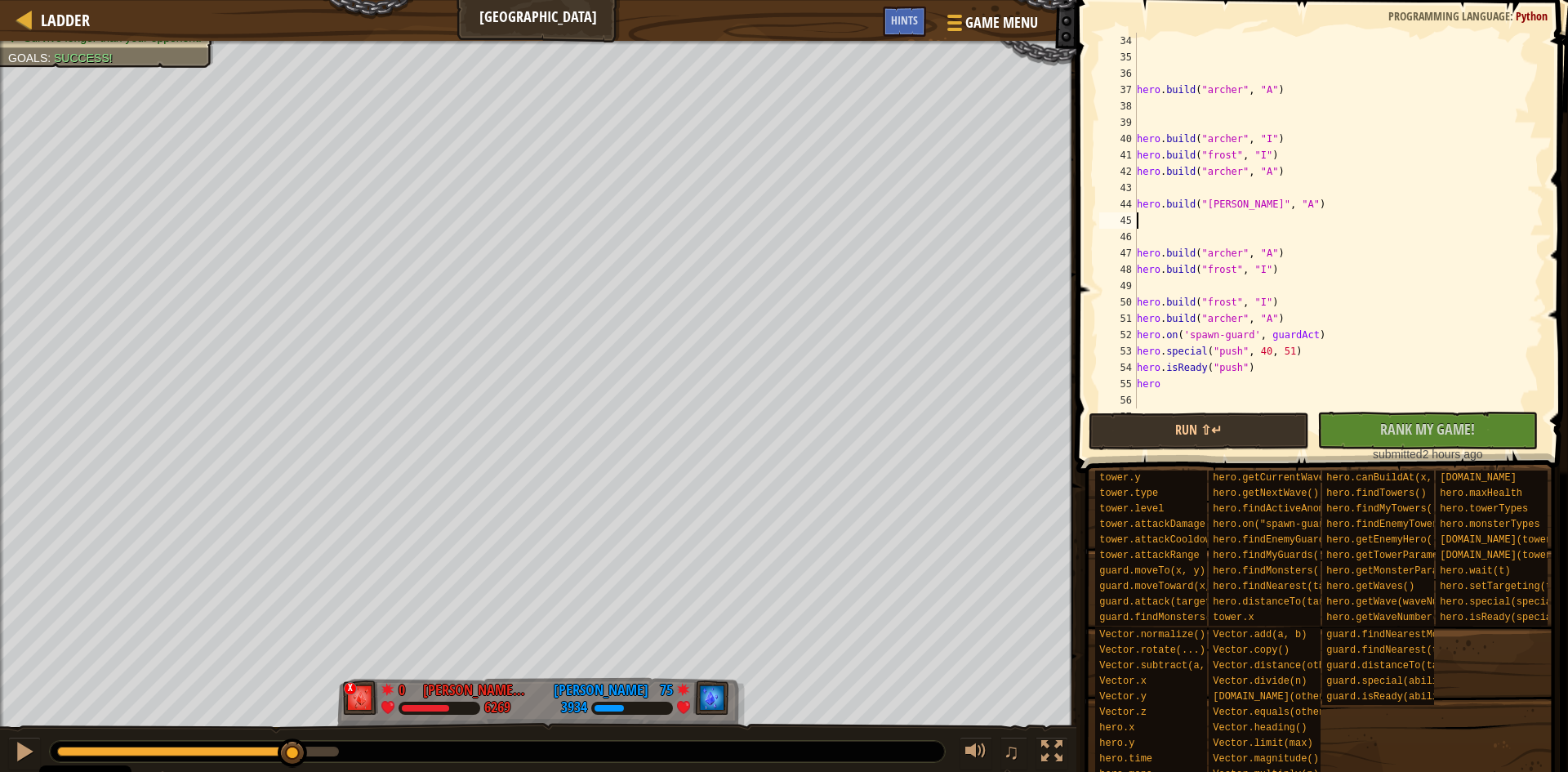
click at [1221, 221] on div "hero . build ( "[PERSON_NAME]" , "A" ) hero . build ( "[PERSON_NAME]" , "I" ) h…" at bounding box center [1332, 237] width 398 height 409
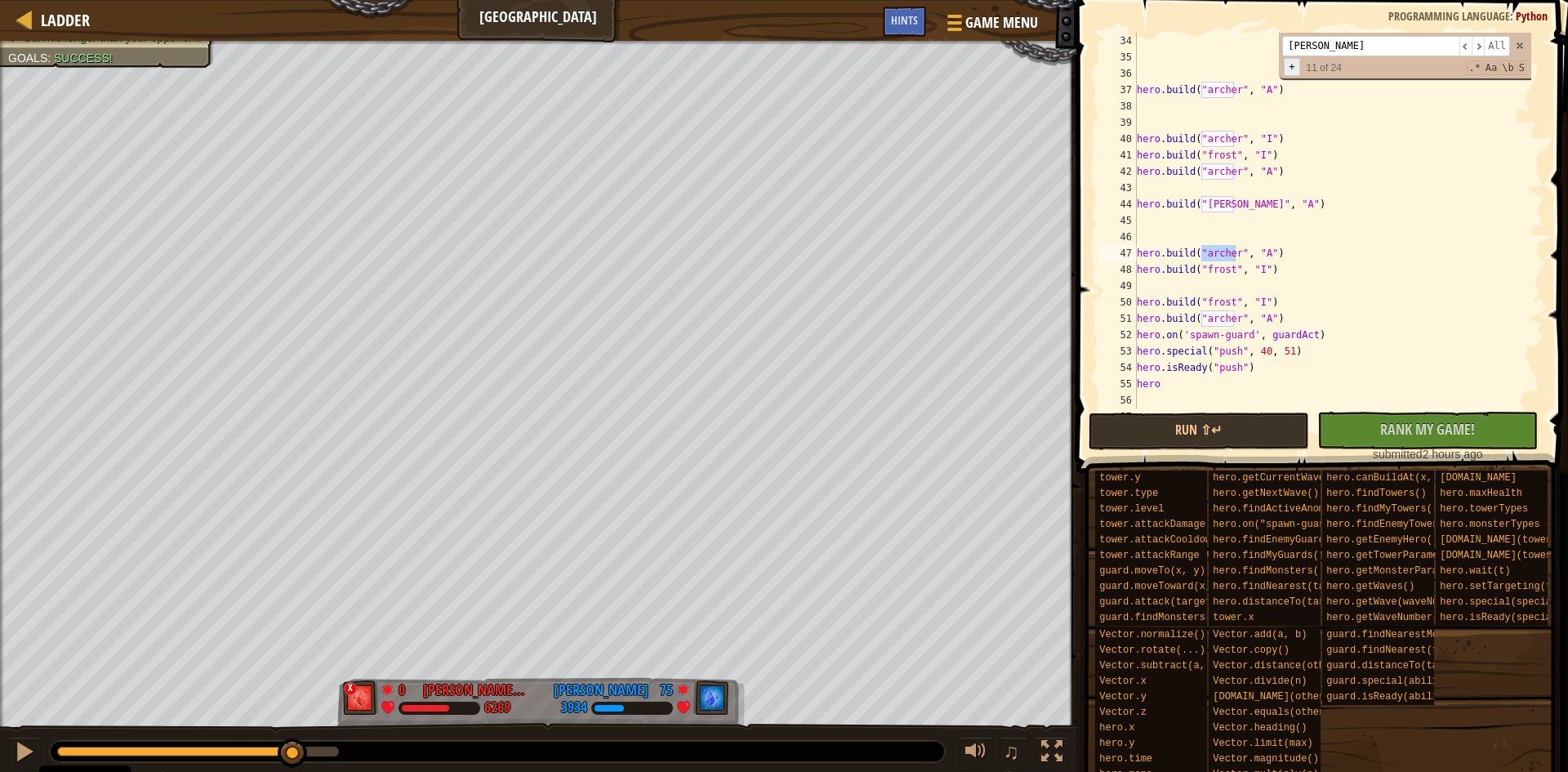
type input "[PERSON_NAME]"
click at [1294, 74] on span "+" at bounding box center [1292, 67] width 16 height 18
click at [1325, 69] on input at bounding box center [1364, 70] width 177 height 20
type input "archer"
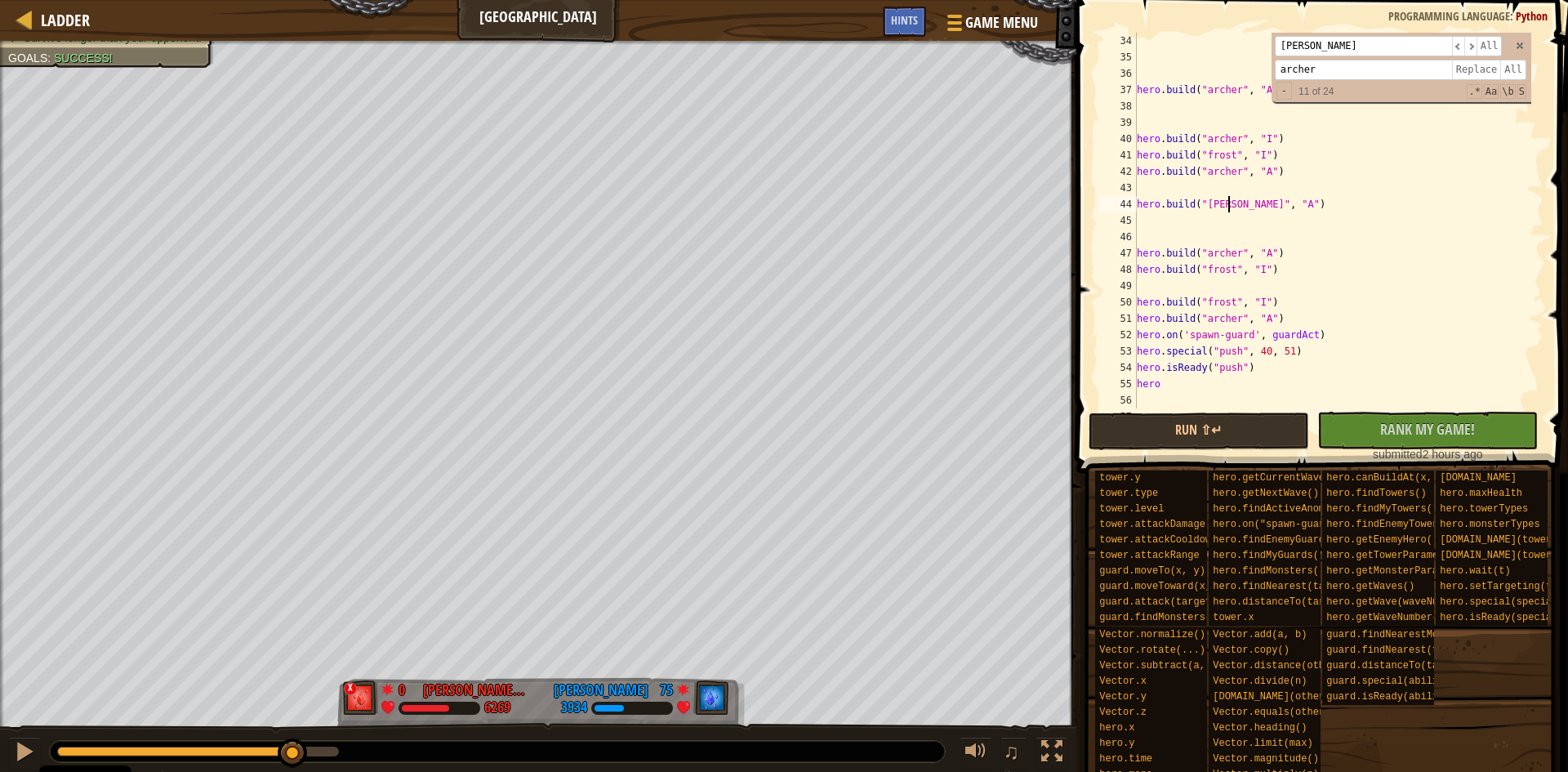
click at [1226, 206] on div "hero . build ( "[PERSON_NAME]" , "A" ) hero . build ( "[PERSON_NAME]" , "I" ) h…" at bounding box center [1332, 237] width 398 height 409
click at [1515, 64] on span "All" at bounding box center [1513, 70] width 26 height 20
click at [1523, 48] on span at bounding box center [1519, 45] width 11 height 11
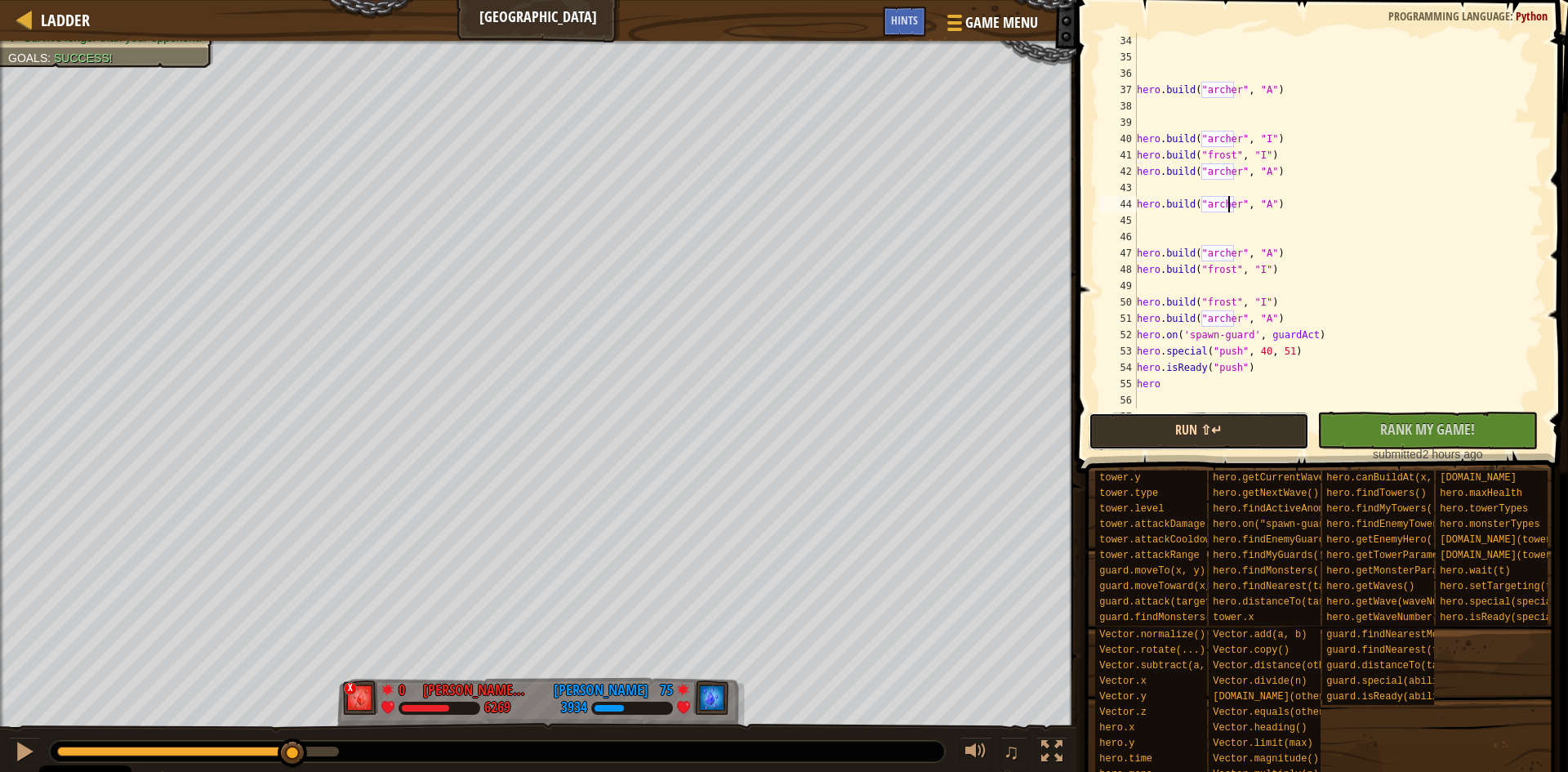
click at [1193, 429] on button "Run ⇧↵" at bounding box center [1199, 431] width 221 height 37
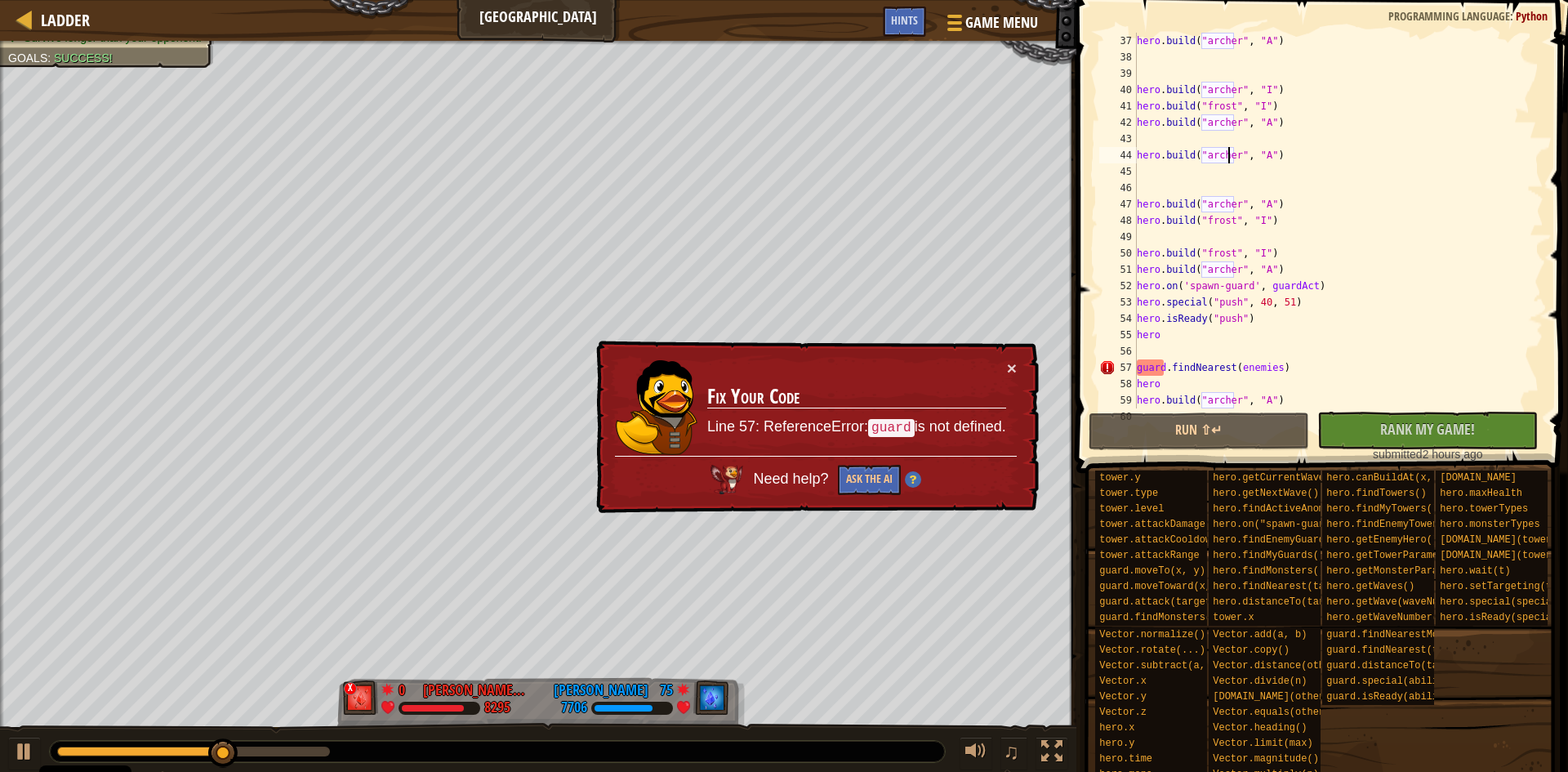
scroll to position [637, 0]
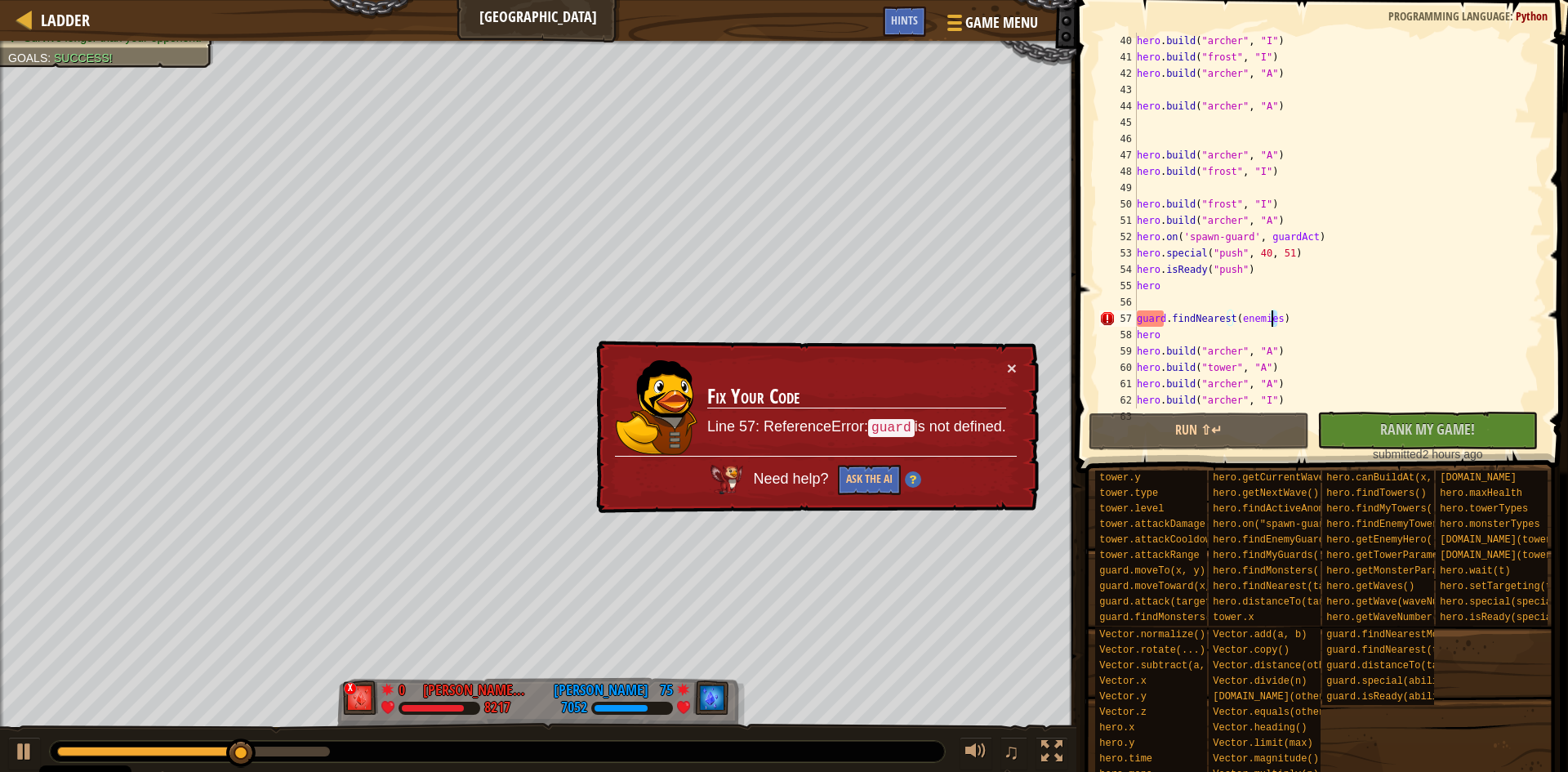
drag, startPoint x: 1288, startPoint y: 317, endPoint x: 1274, endPoint y: 318, distance: 14.0
click at [1274, 318] on div "hero . build ( "[PERSON_NAME]" , "I" ) hero . build ( "frost" , "I" ) hero . bu…" at bounding box center [1332, 237] width 398 height 409
click at [1289, 281] on div "hero . build ( "[PERSON_NAME]" , "I" ) hero . build ( "frost" , "I" ) hero . bu…" at bounding box center [1332, 237] width 398 height 409
drag, startPoint x: 1286, startPoint y: 314, endPoint x: 1140, endPoint y: 323, distance: 146.3
click at [1140, 323] on div "hero . build ( "[PERSON_NAME]" , "I" ) hero . build ( "frost" , "I" ) hero . bu…" at bounding box center [1332, 237] width 398 height 409
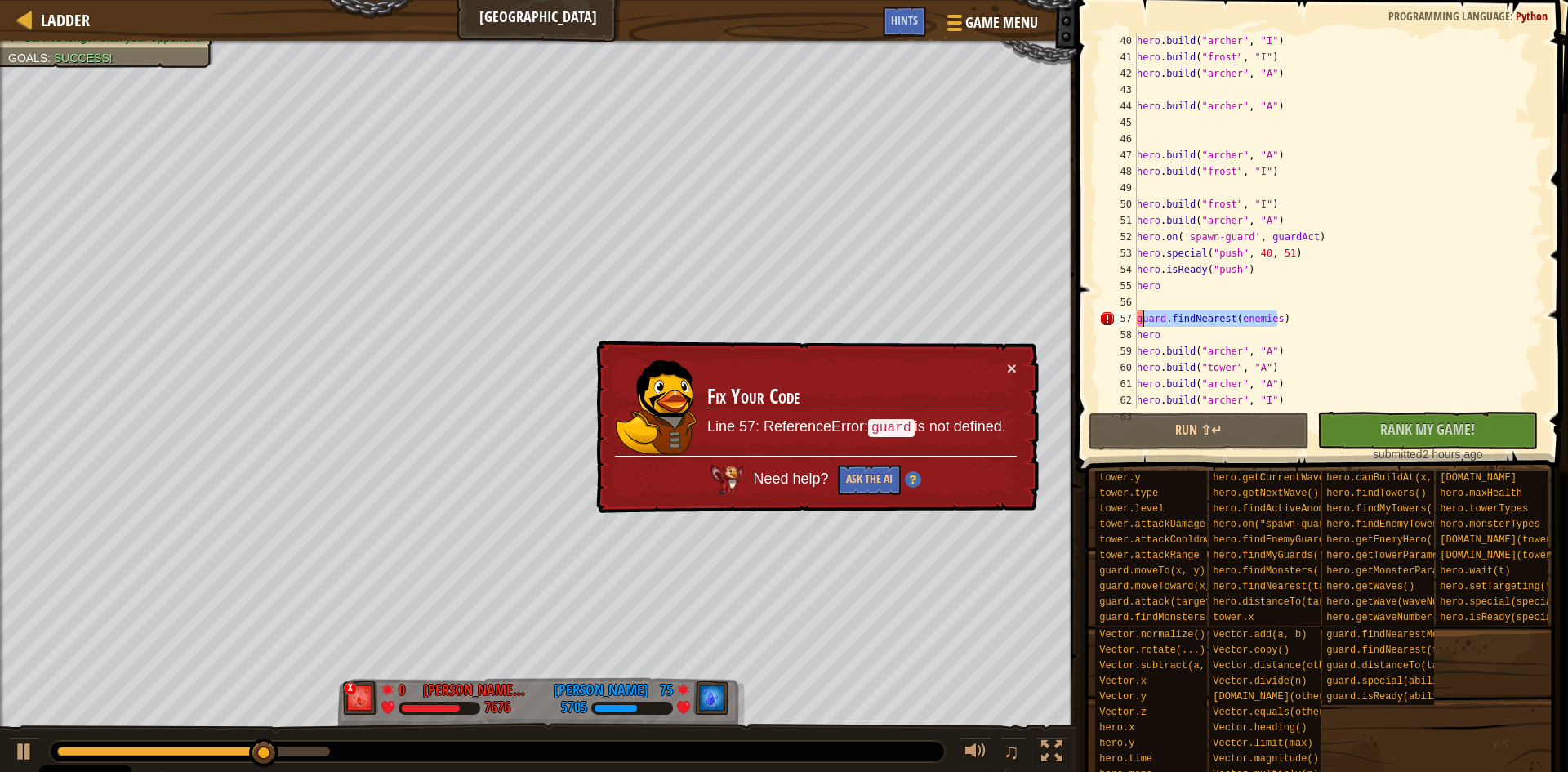
type textarea "g"
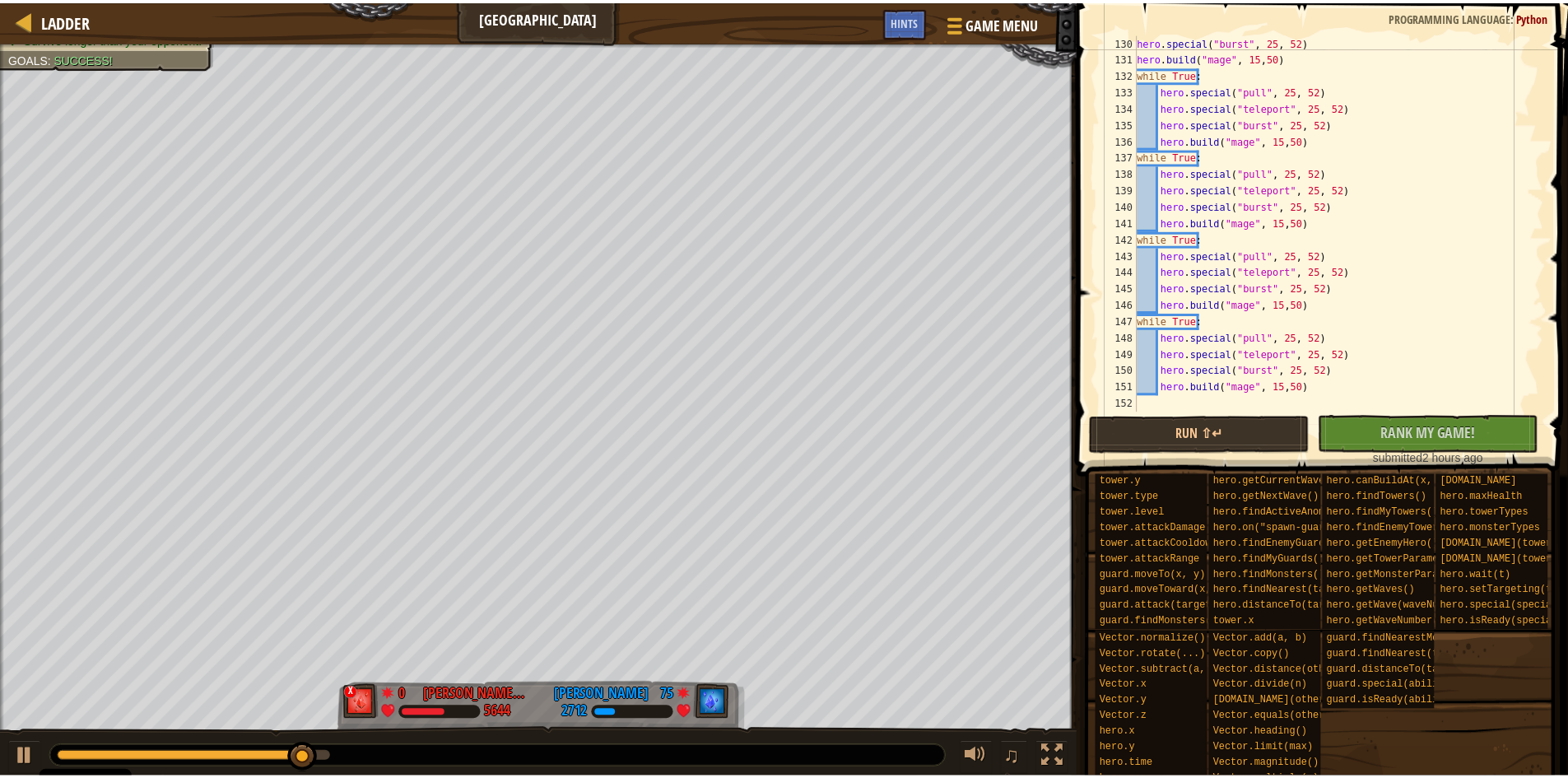
scroll to position [2124, 0]
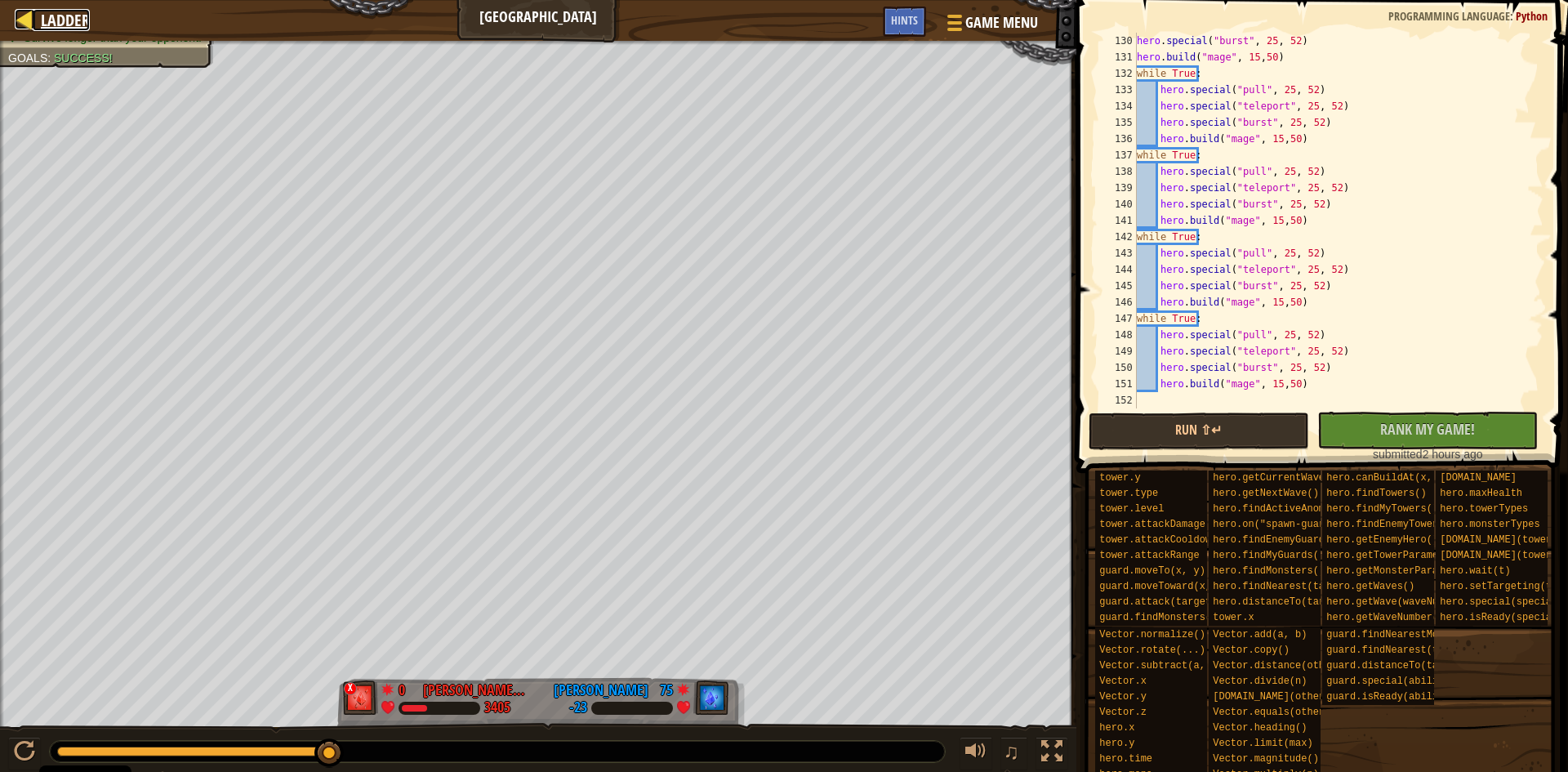
click at [88, 12] on span "Ladder" at bounding box center [65, 19] width 49 height 22
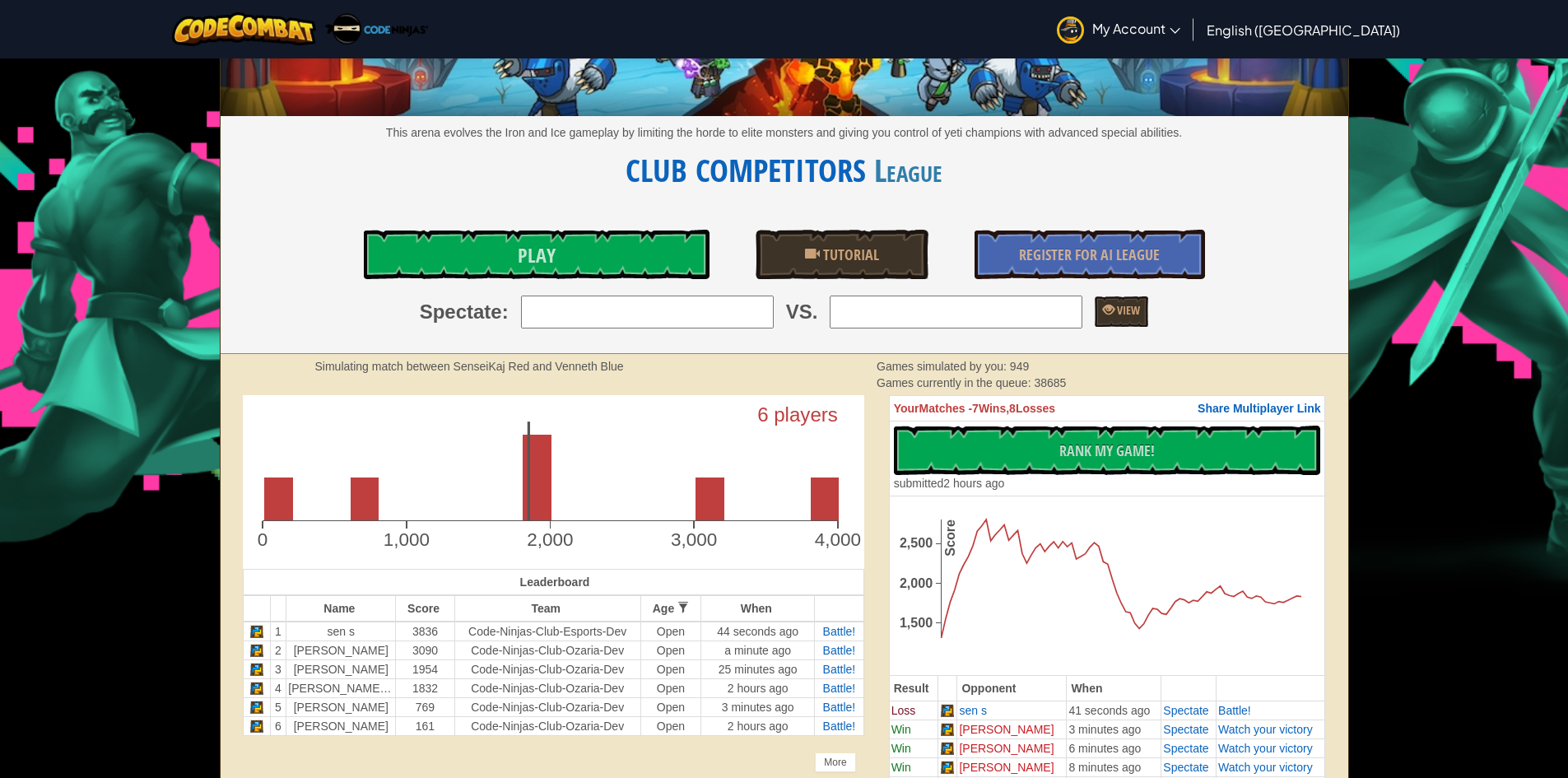
scroll to position [165, 0]
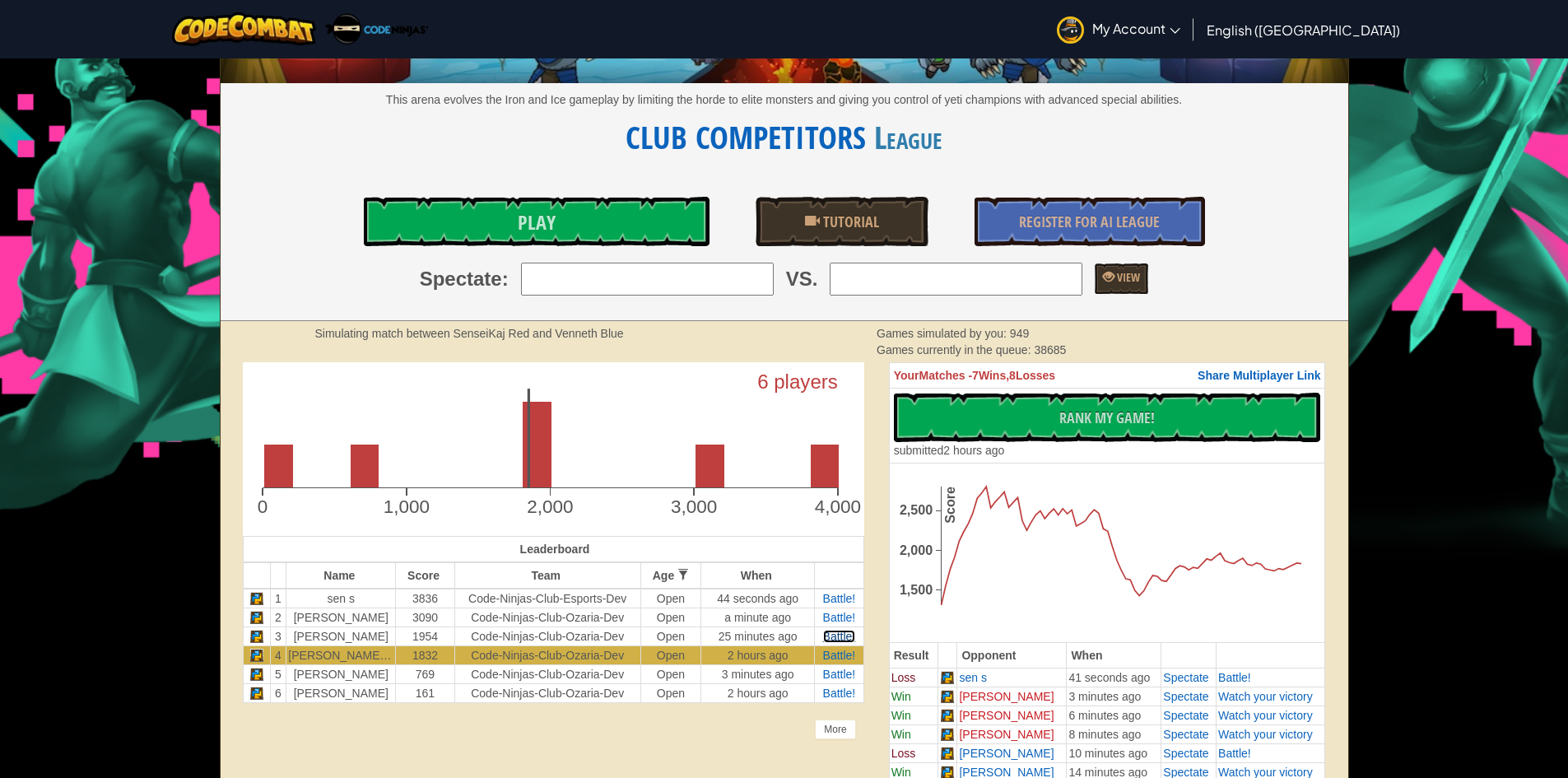
click at [832, 637] on span "Battle!" at bounding box center [840, 636] width 33 height 13
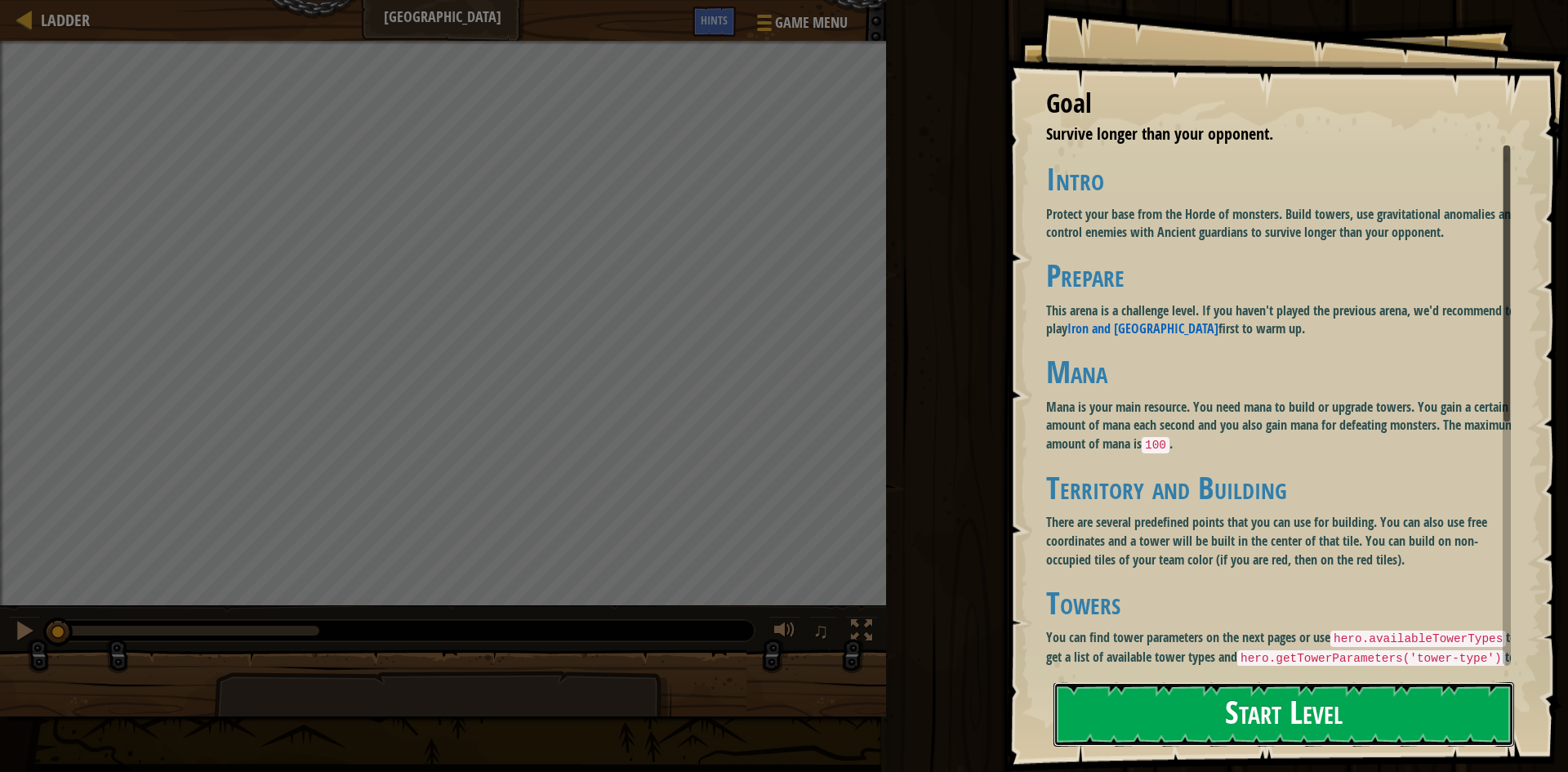
click at [1173, 720] on button "Start Level" at bounding box center [1284, 715] width 461 height 64
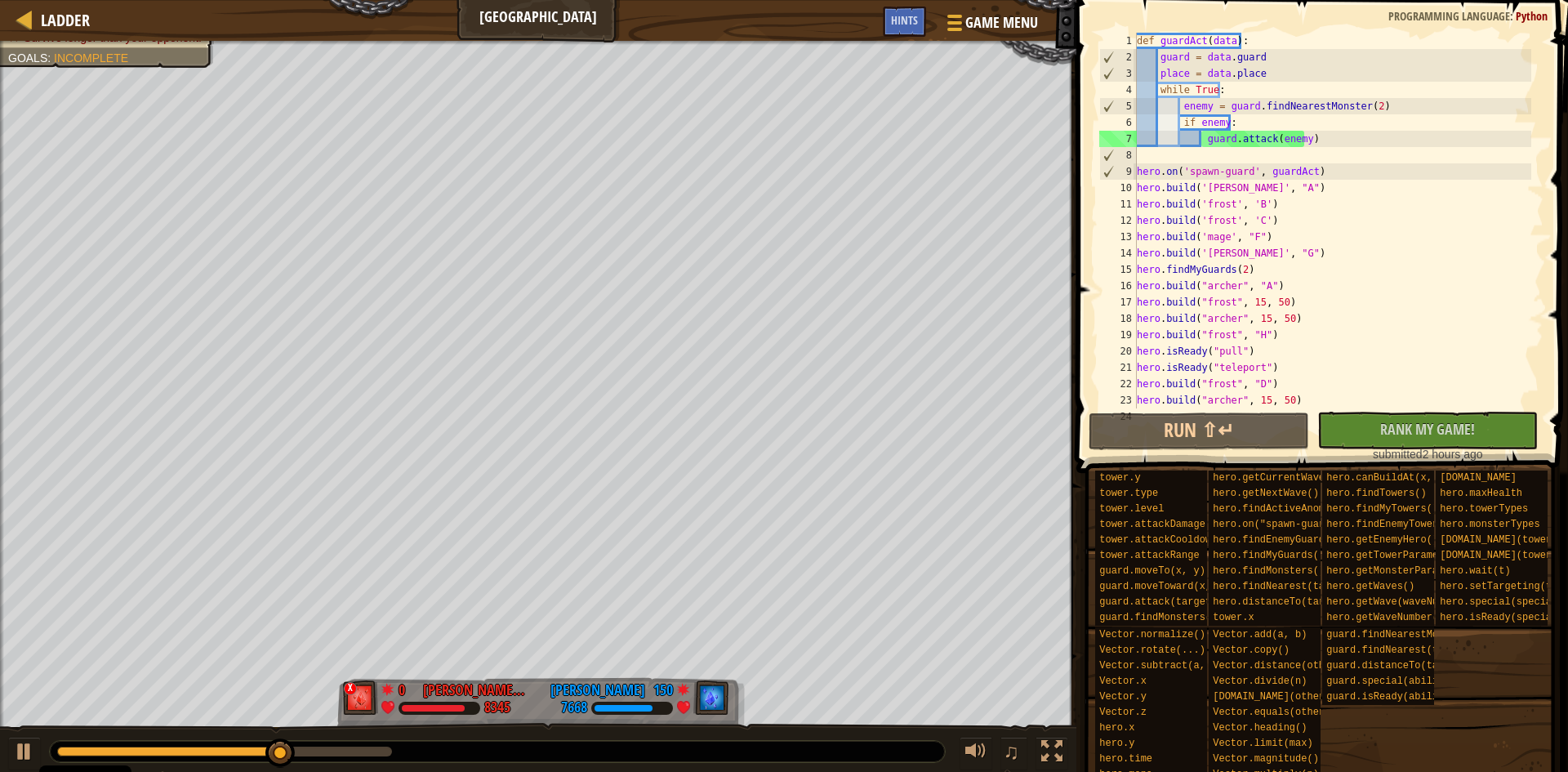
click at [331, 748] on div "0:56.4 Now: 0:44.3 Max: 1:09.0" at bounding box center [224, 751] width 335 height 10
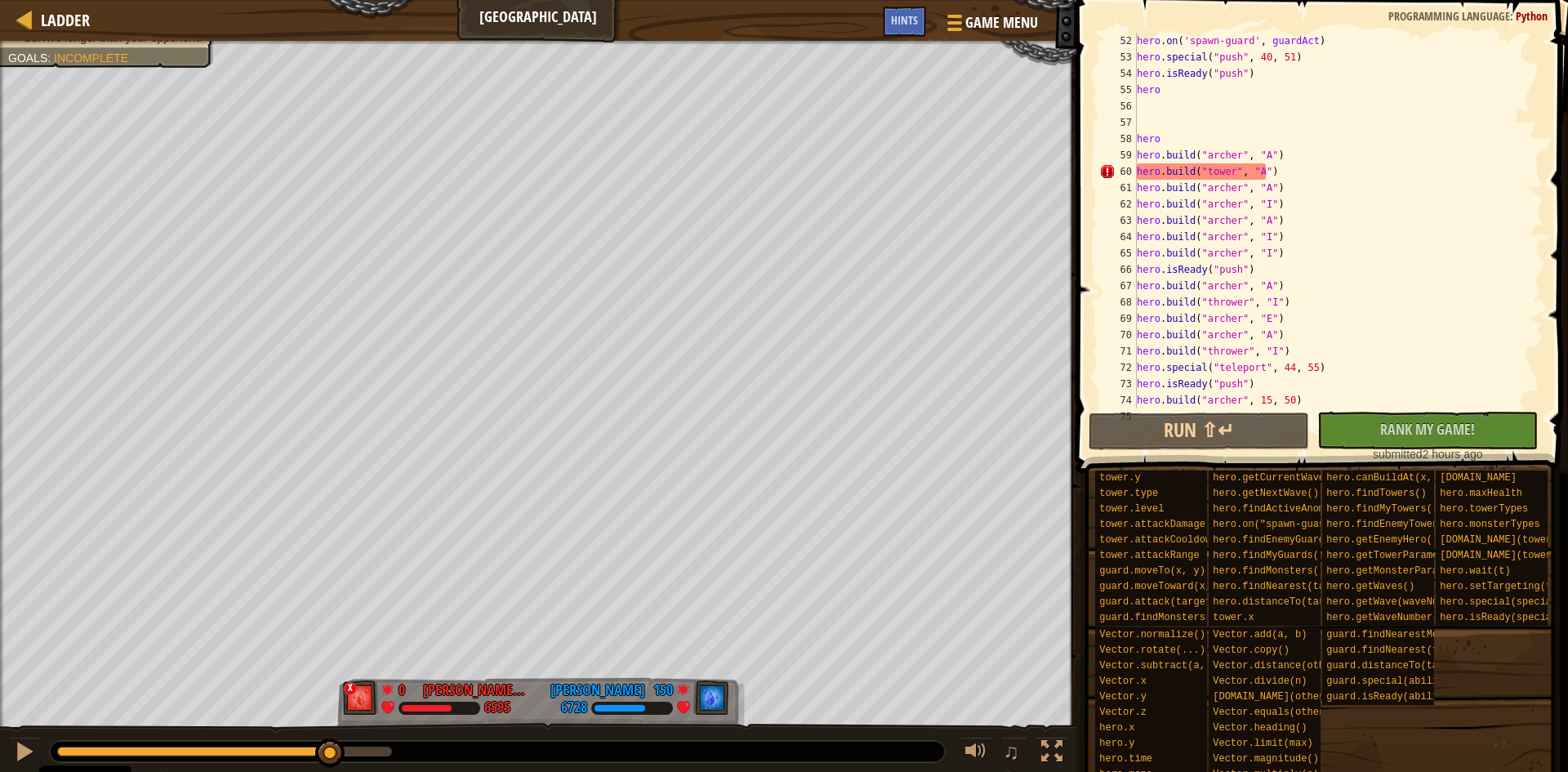
scroll to position [833, 0]
drag, startPoint x: 1289, startPoint y: 179, endPoint x: 1139, endPoint y: 177, distance: 150.0
click at [1139, 177] on div "hero . on ( 'spawn-guard' , guardAct ) hero . special ( "push" , 40 , 51 ) hero…" at bounding box center [1332, 237] width 398 height 409
type textarea "[DOMAIN_NAME]("tower", "A")"
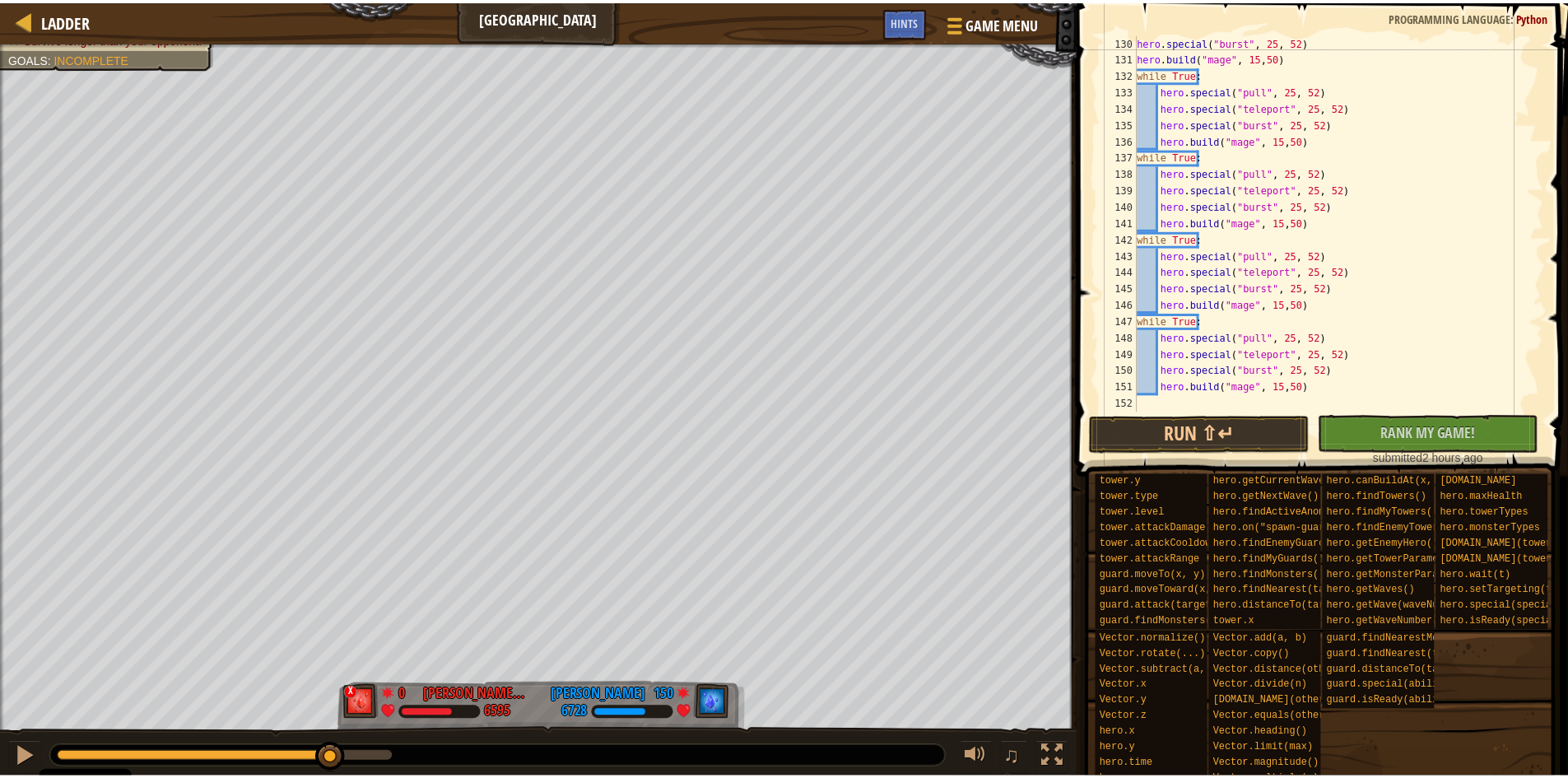
scroll to position [2124, 0]
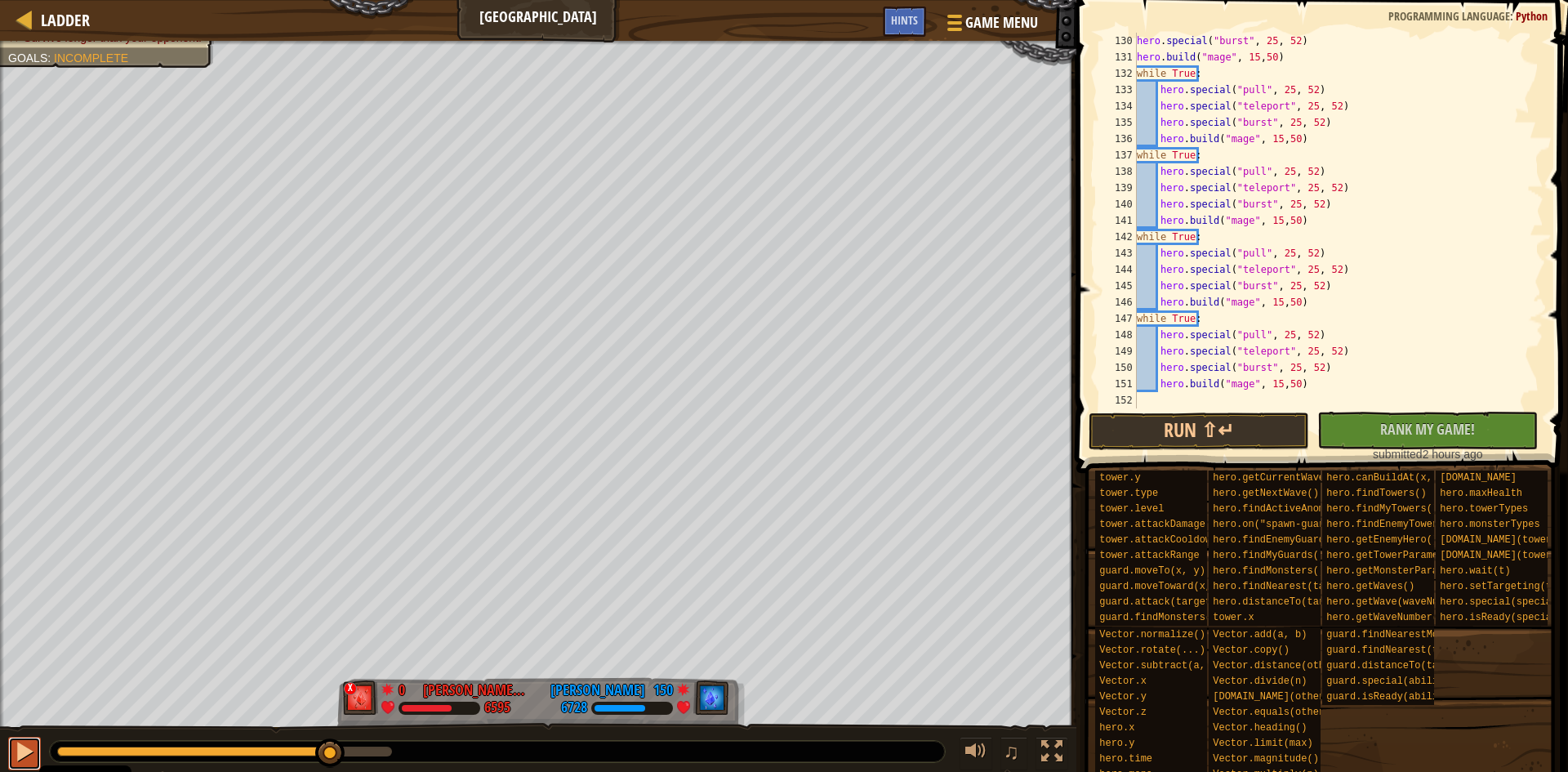
click at [21, 747] on div at bounding box center [24, 751] width 21 height 21
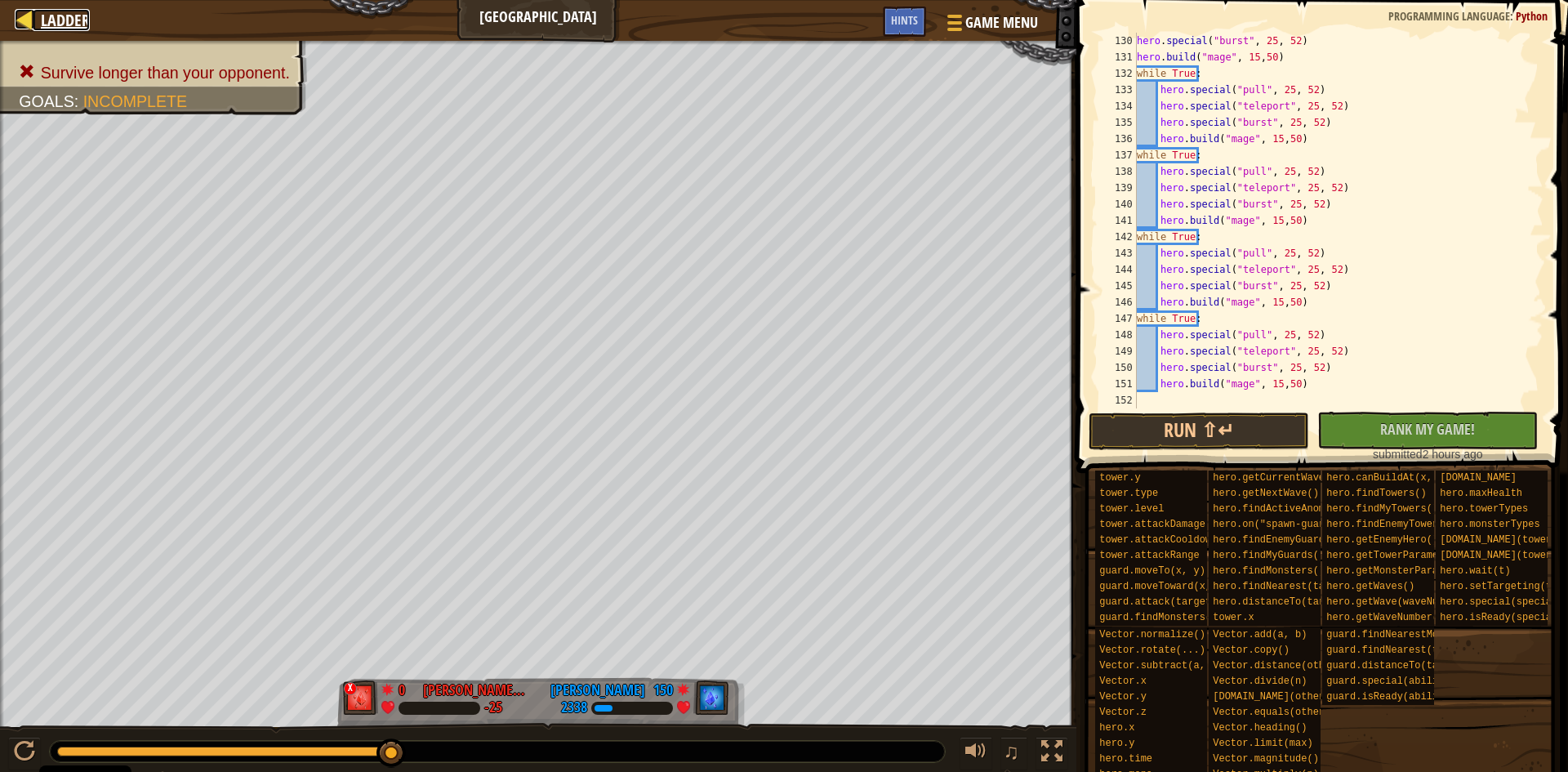
click at [43, 22] on span "Ladder" at bounding box center [65, 19] width 49 height 22
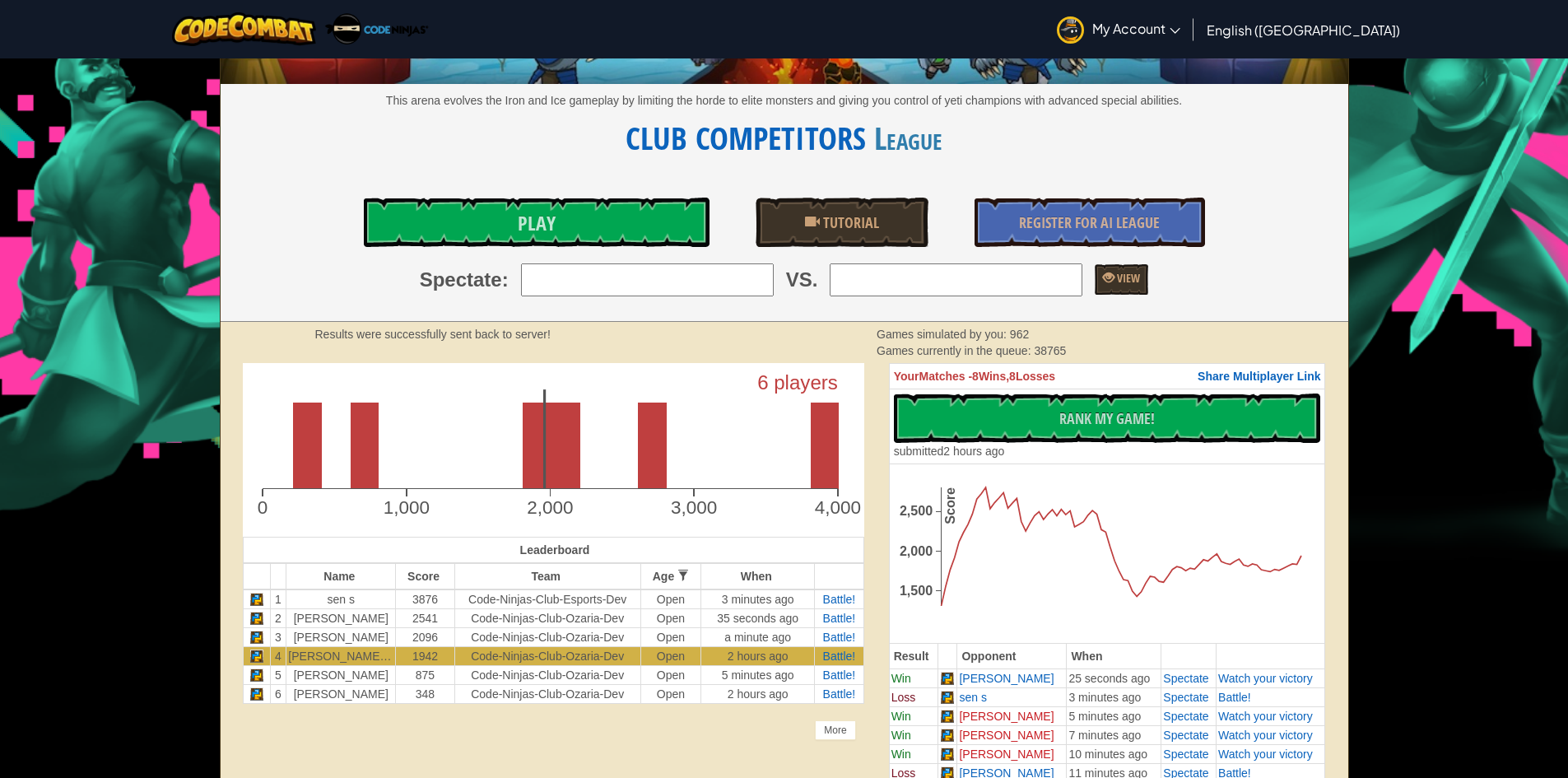
scroll to position [165, 0]
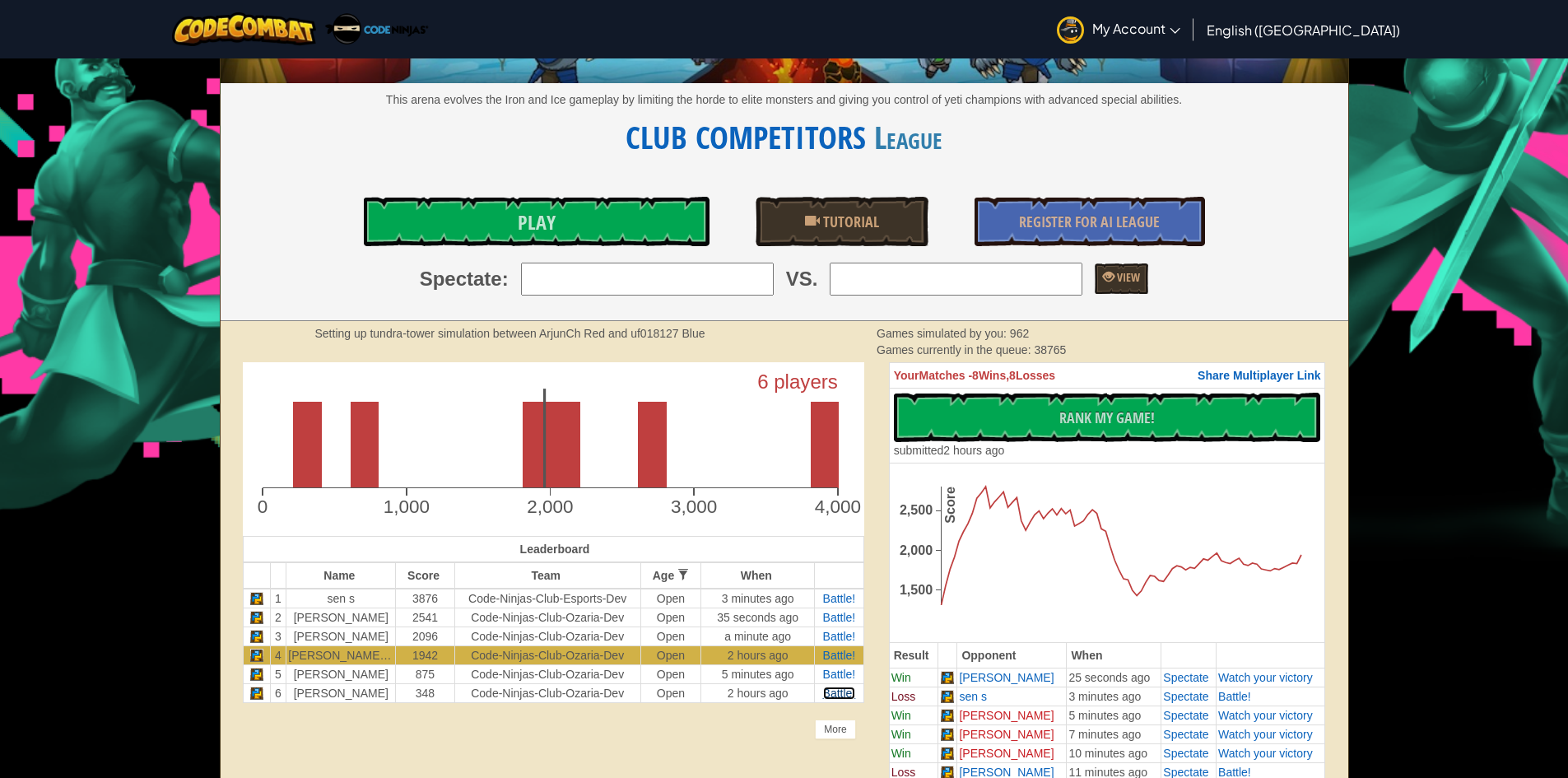
click at [834, 698] on span "Battle!" at bounding box center [840, 693] width 33 height 13
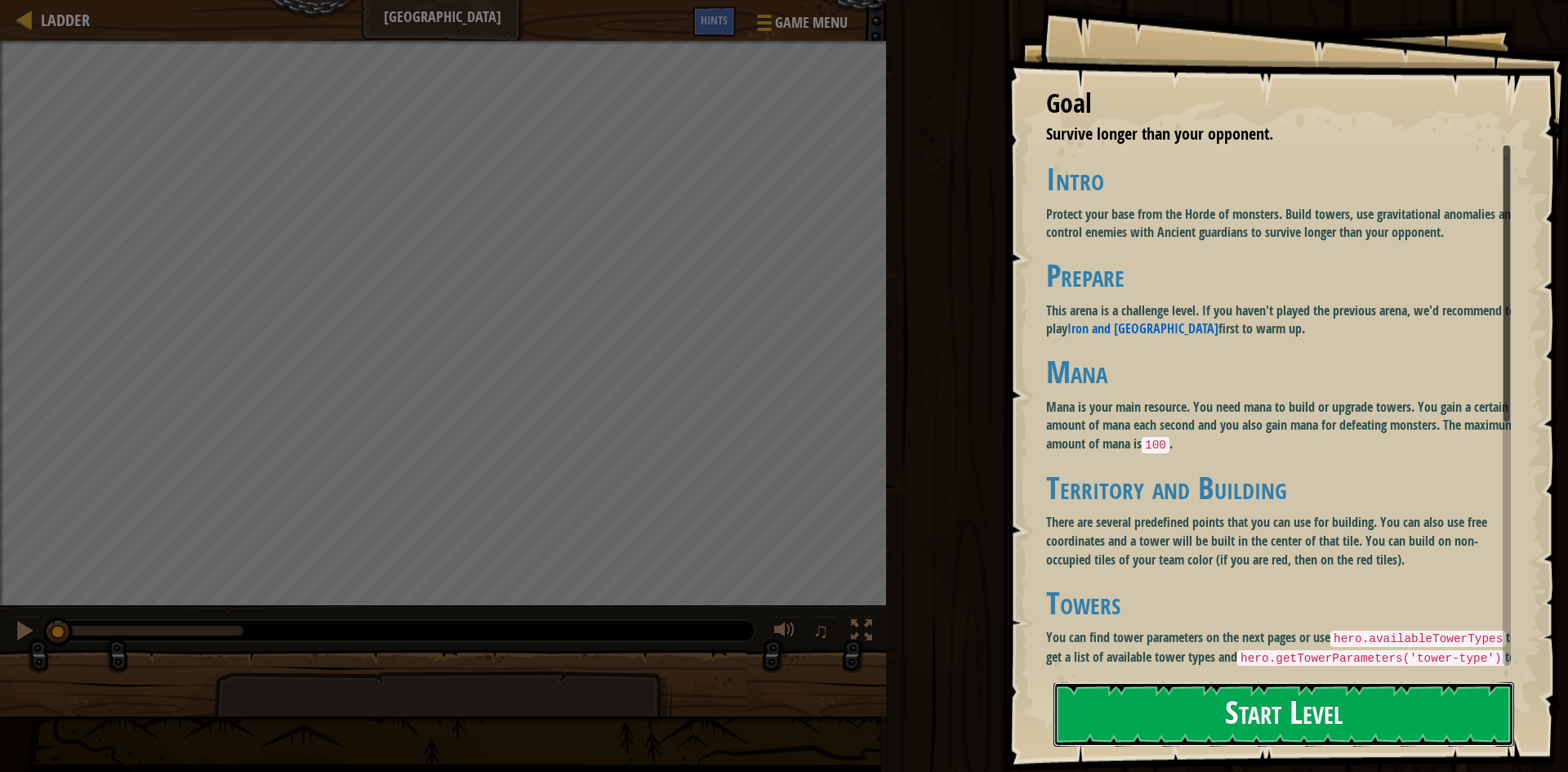
click at [1292, 696] on button "Start Level" at bounding box center [1284, 715] width 461 height 64
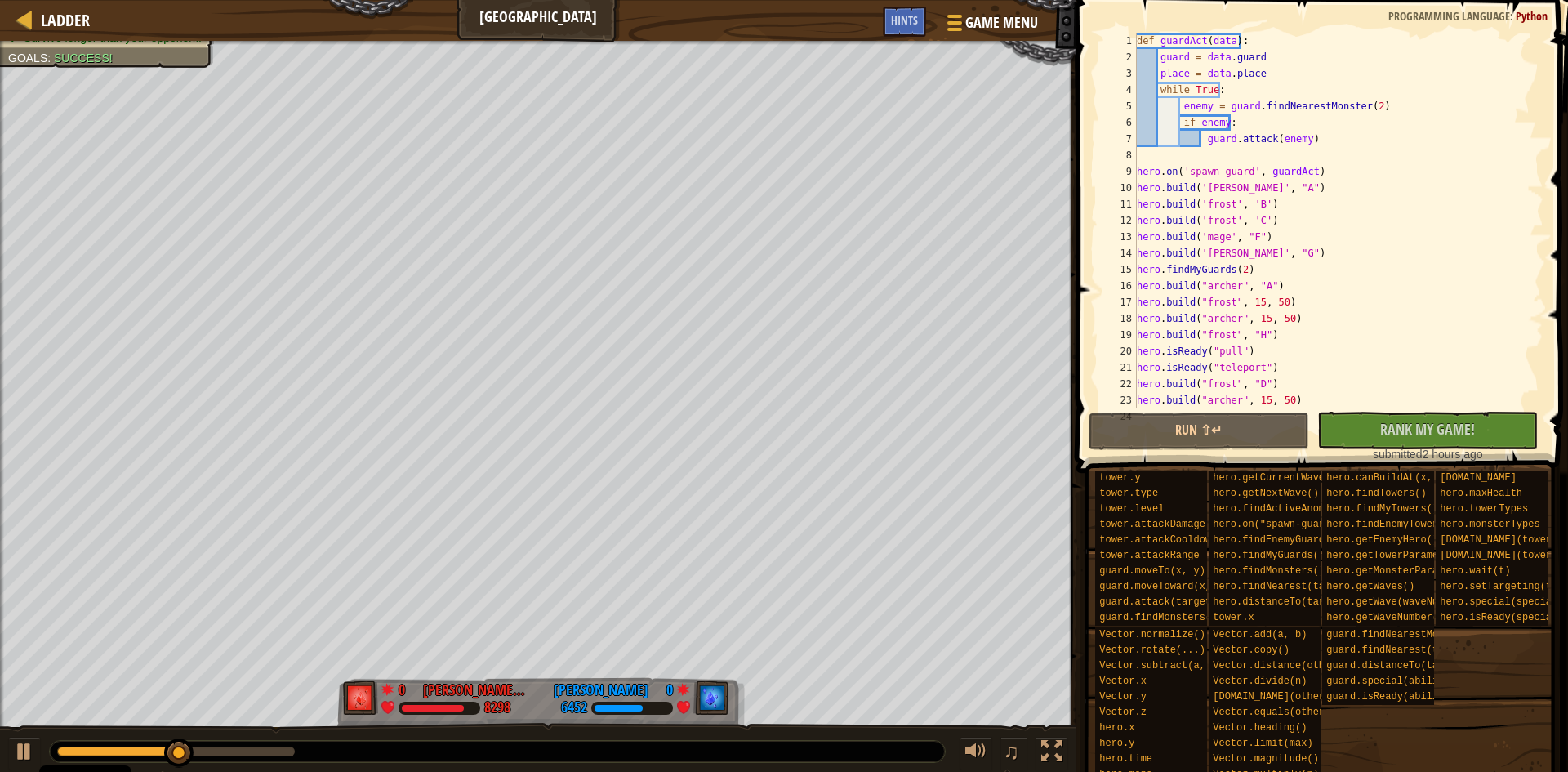
click at [283, 746] on div "0:46.7 Now: 0:25.1 Max: 0:49.1" at bounding box center [497, 751] width 895 height 21
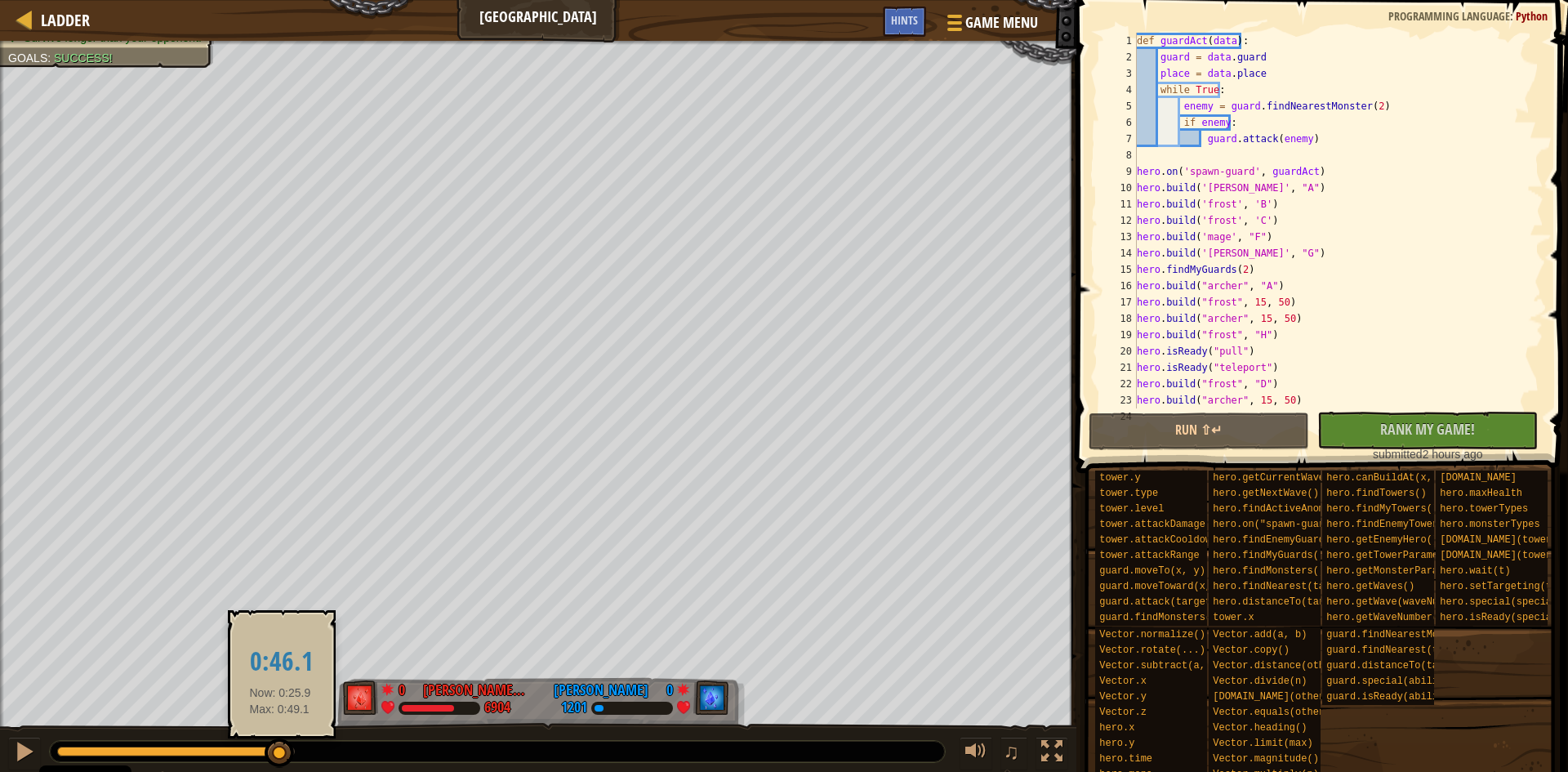
click at [280, 753] on div at bounding box center [176, 751] width 237 height 10
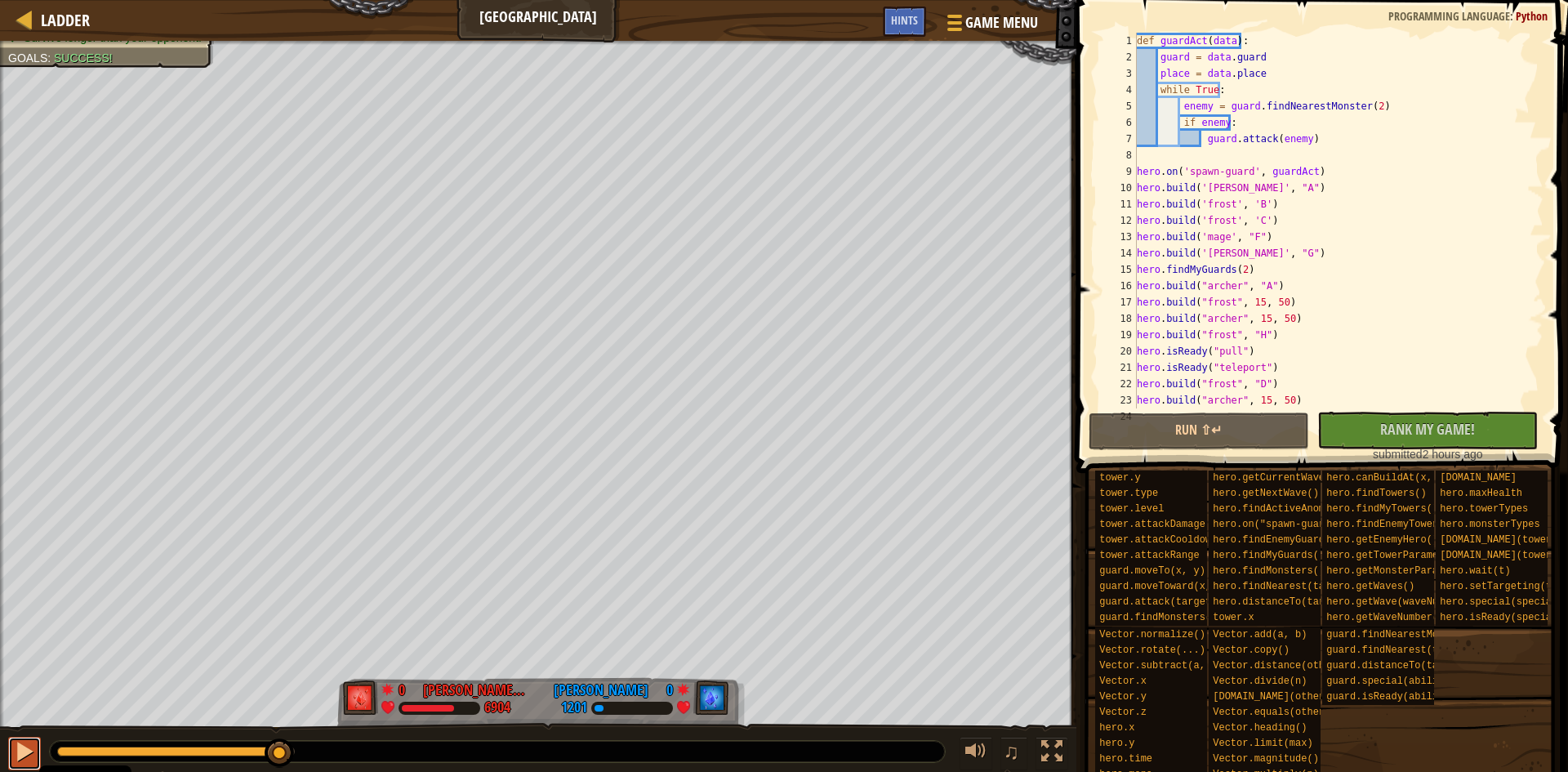
click at [31, 741] on div at bounding box center [24, 751] width 21 height 21
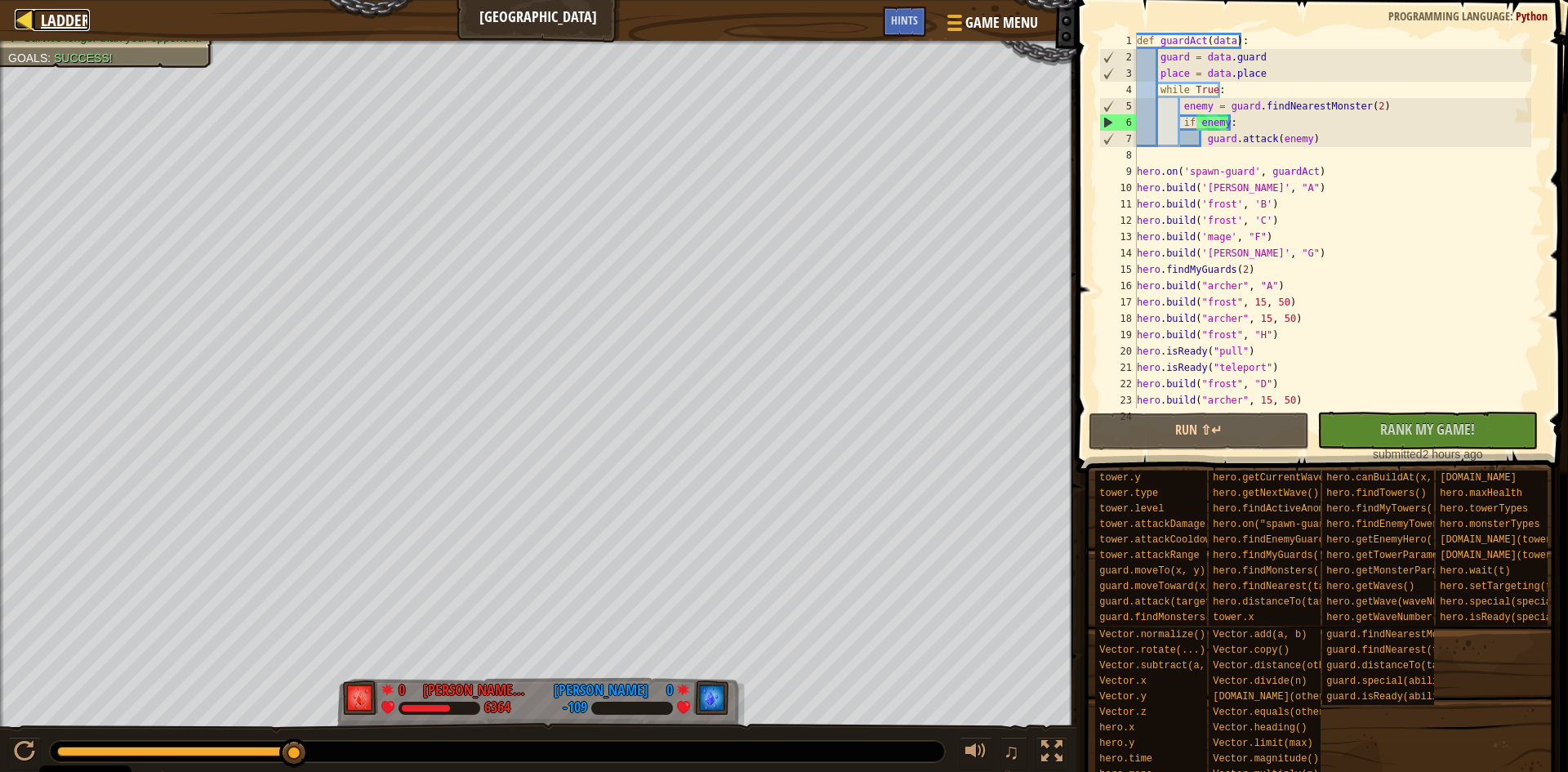
click at [69, 25] on span "Ladder" at bounding box center [65, 19] width 49 height 22
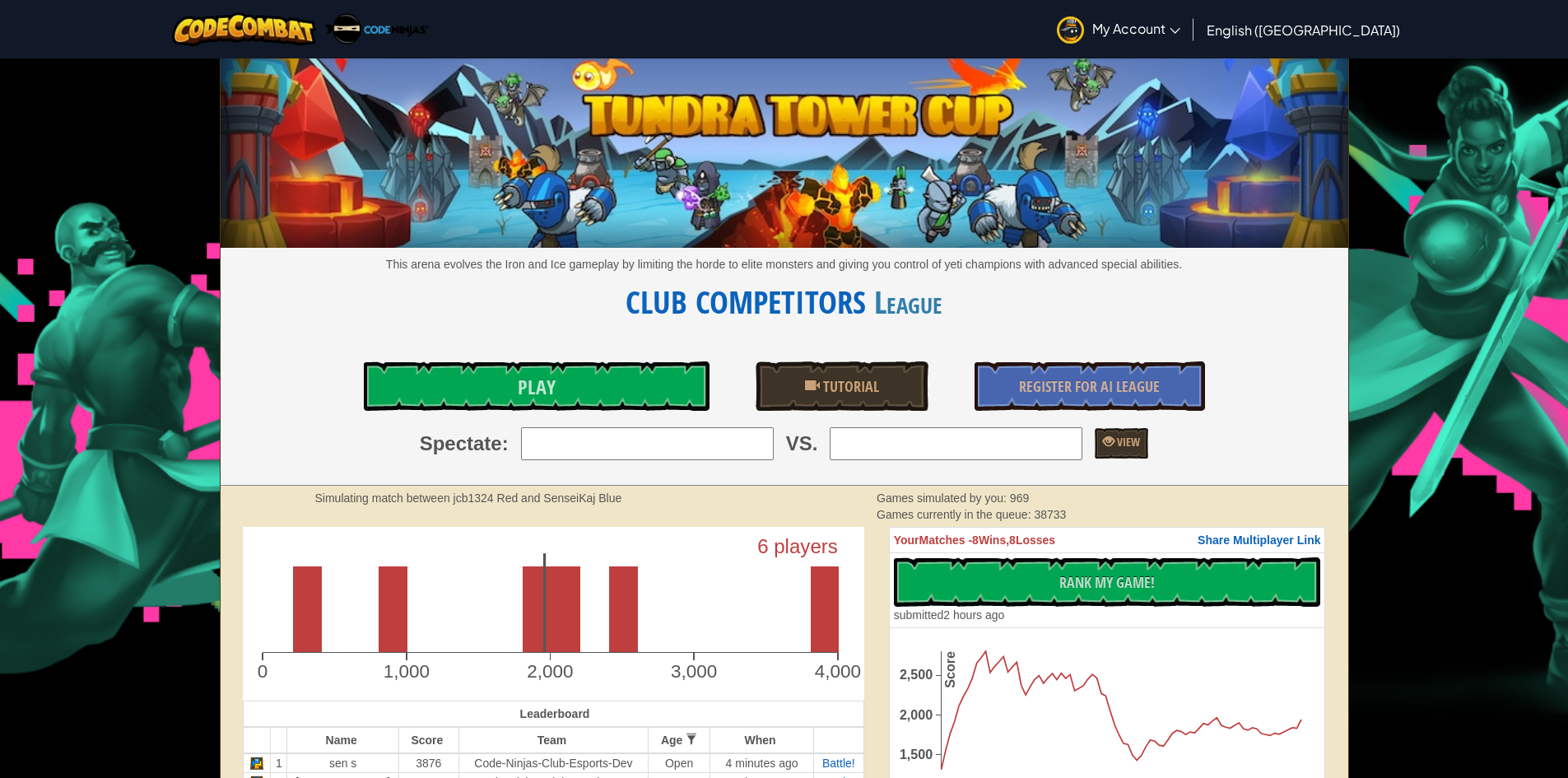
click at [710, 401] on div "Play Tutorial Register for AI League" at bounding box center [785, 386] width 1153 height 49
click at [693, 390] on link "Play" at bounding box center [536, 386] width 346 height 49
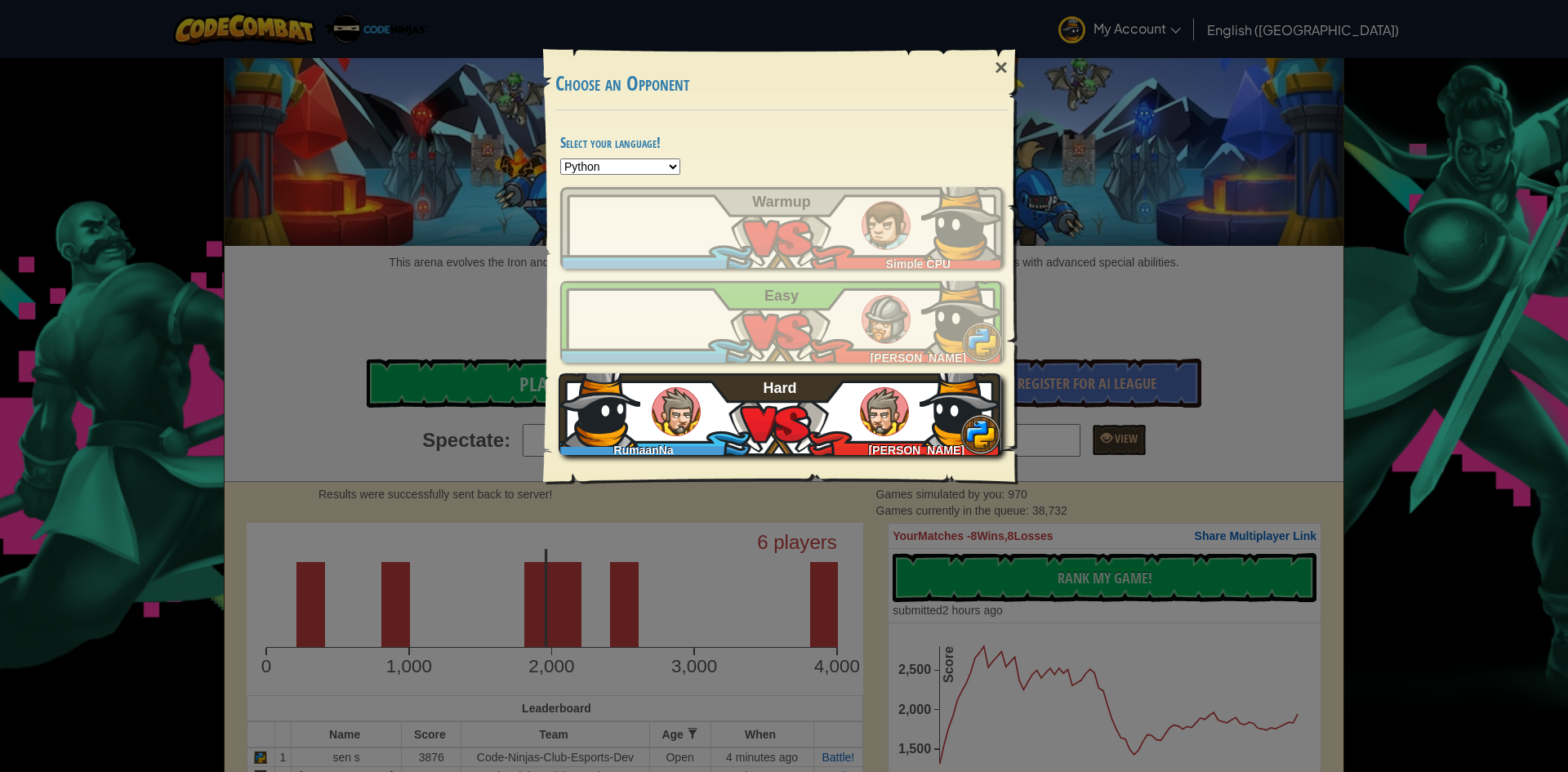
click at [792, 405] on div "RumaanNa [PERSON_NAME]" at bounding box center [780, 414] width 442 height 82
